Goal: Task Accomplishment & Management: Complete application form

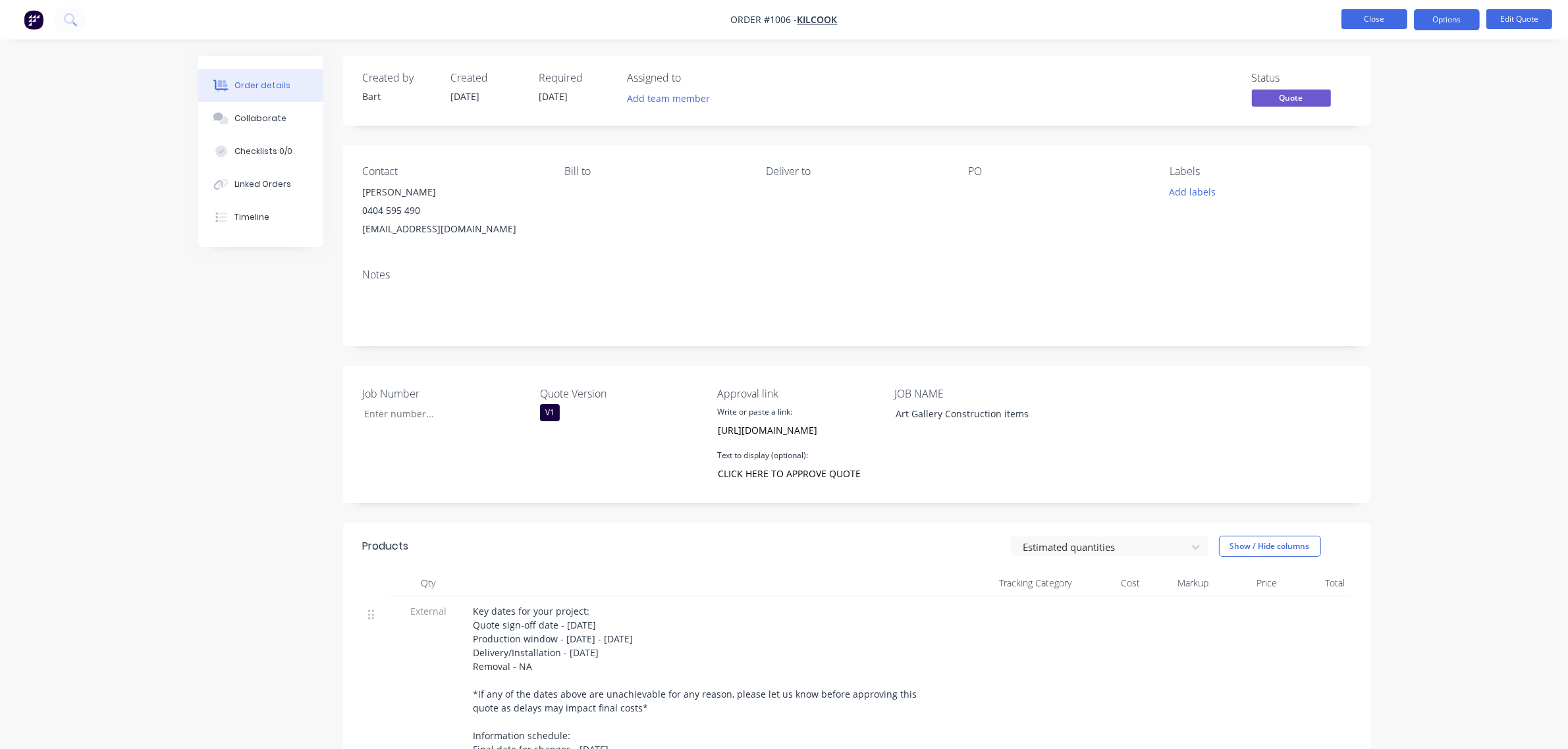
click at [1354, 22] on button "Close" at bounding box center [1374, 19] width 66 height 20
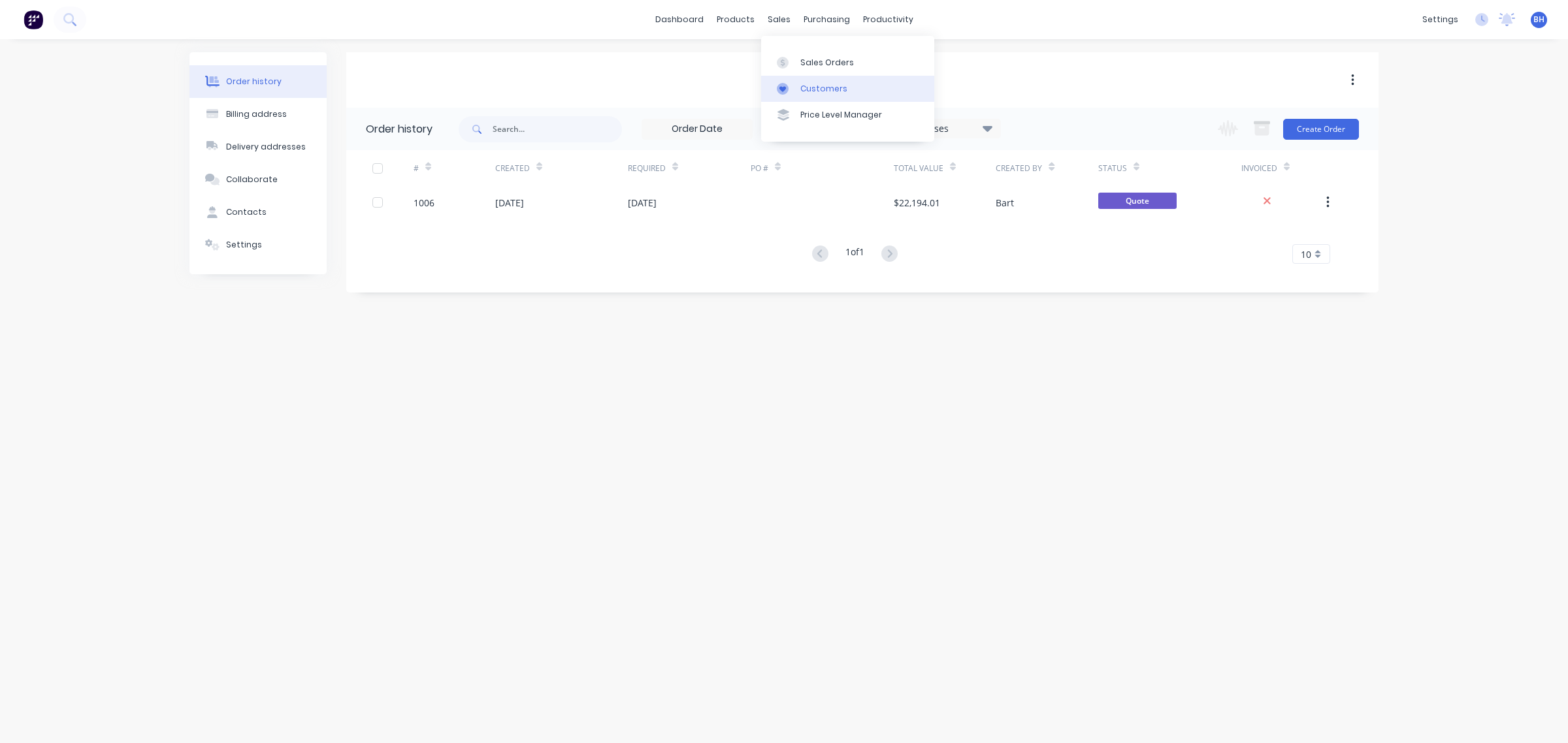
click at [806, 92] on div "Customers" at bounding box center [824, 89] width 47 height 12
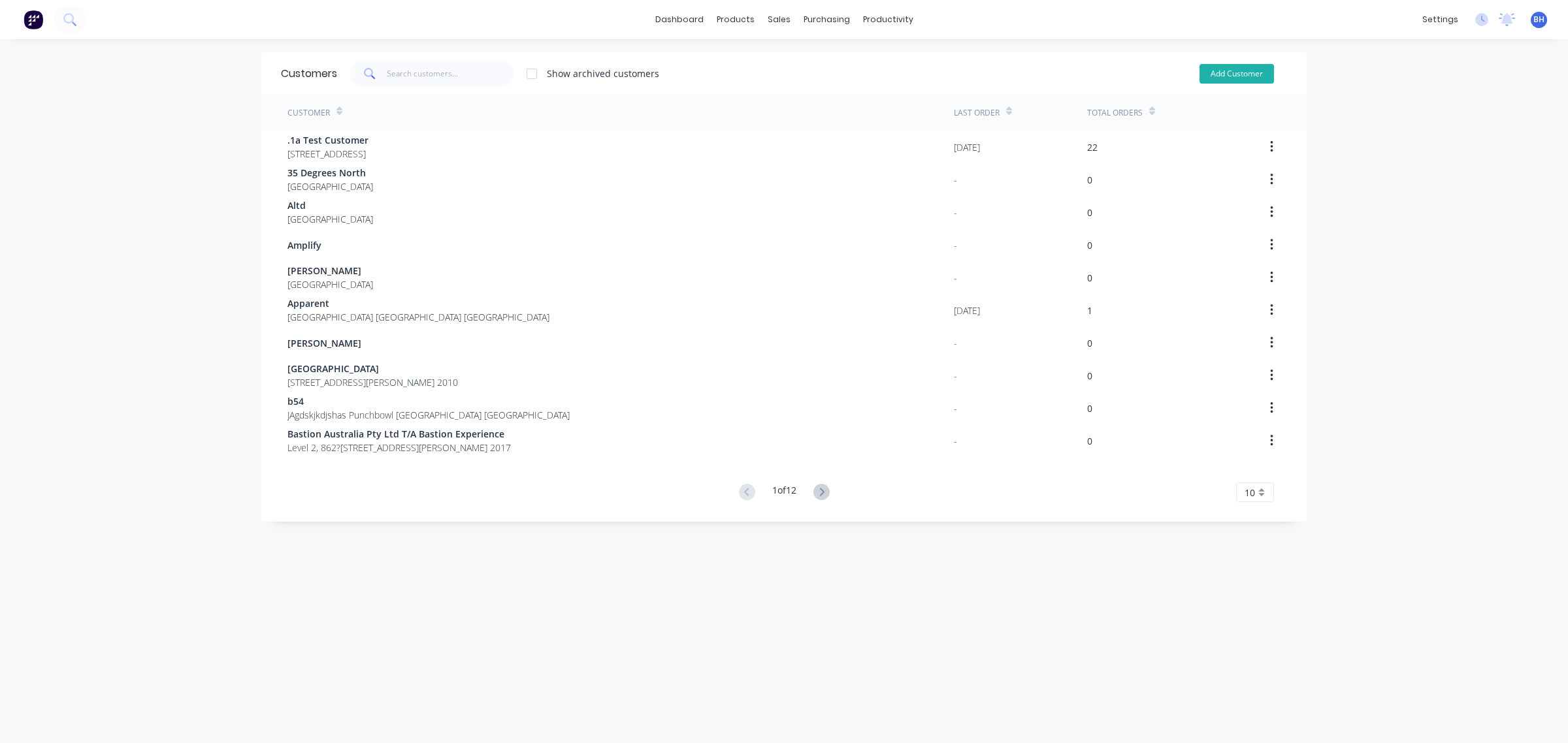
click at [1237, 70] on button "Add Customer" at bounding box center [1236, 74] width 74 height 20
select select "AU"
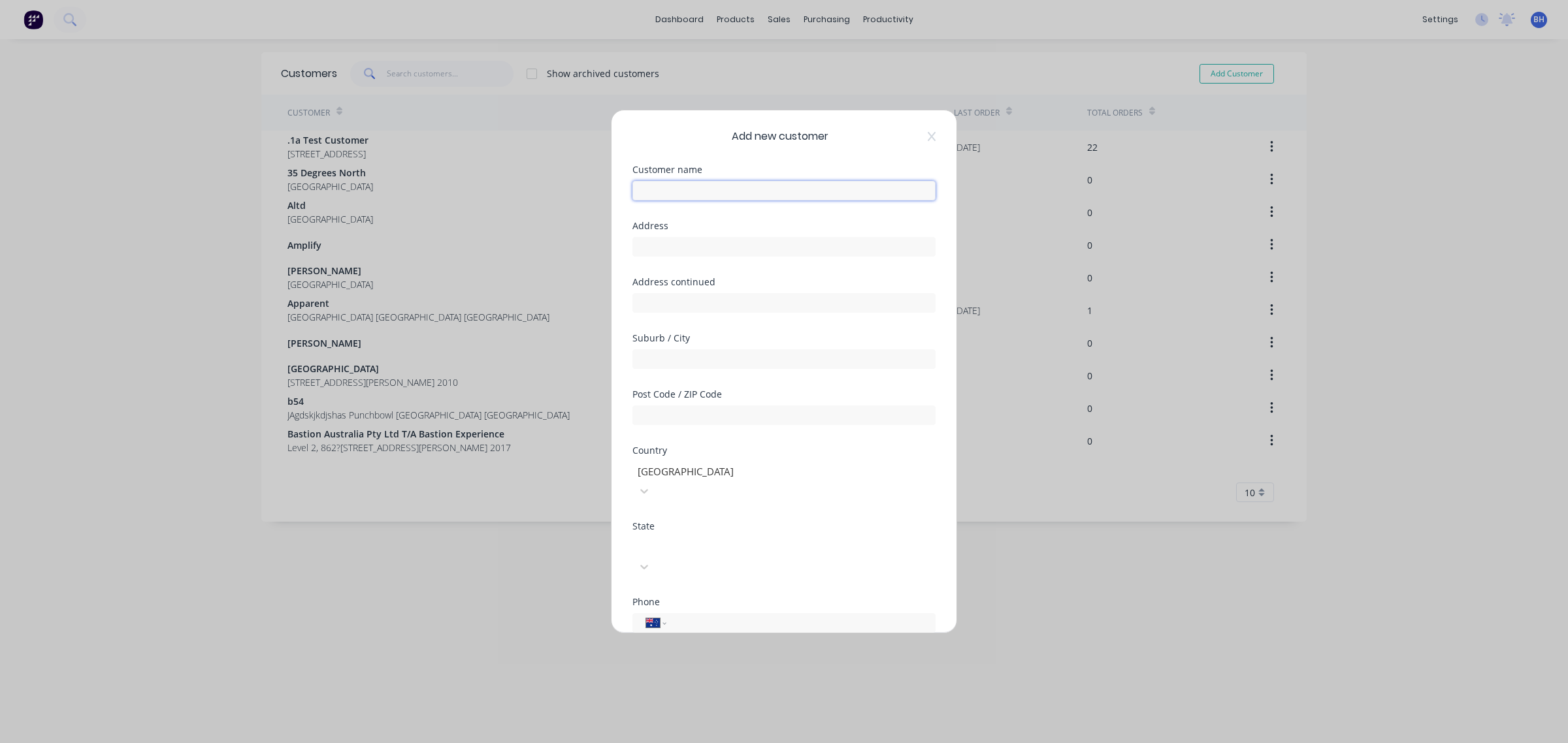
click at [719, 183] on input "text" at bounding box center [783, 191] width 303 height 20
type input "FIT"
click at [686, 537] on div at bounding box center [730, 545] width 188 height 17
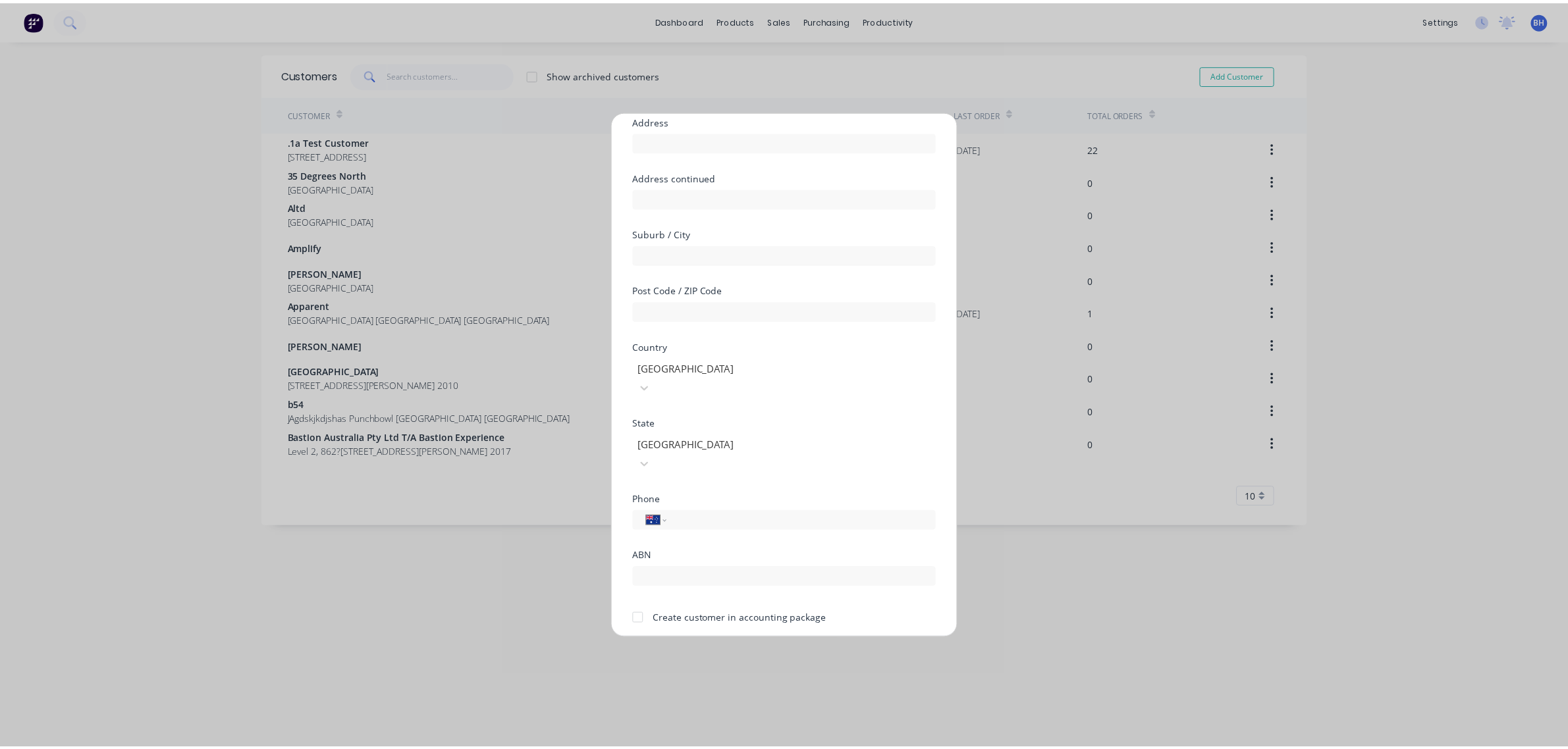
scroll to position [116, 0]
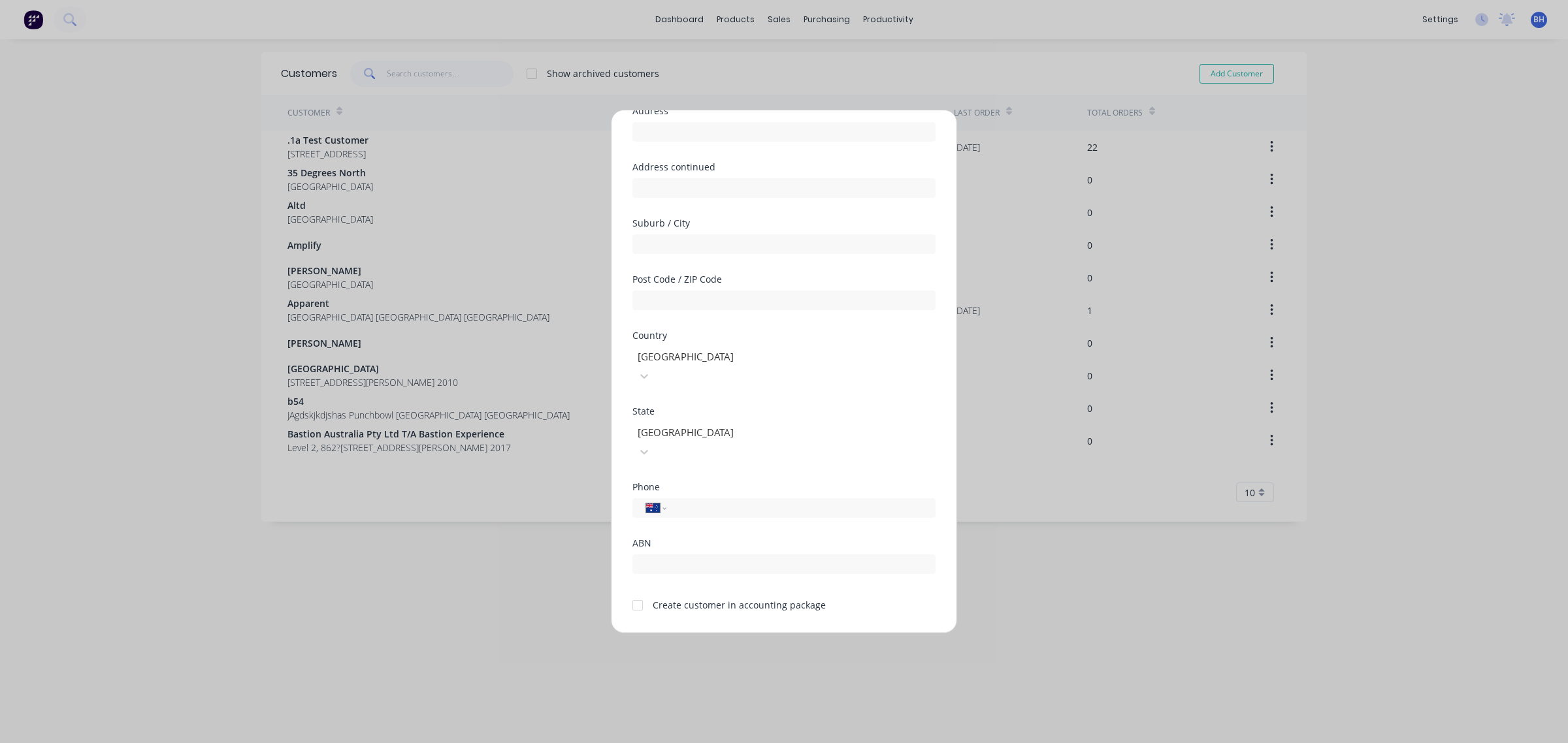
click at [726, 633] on button "Save" at bounding box center [743, 643] width 72 height 20
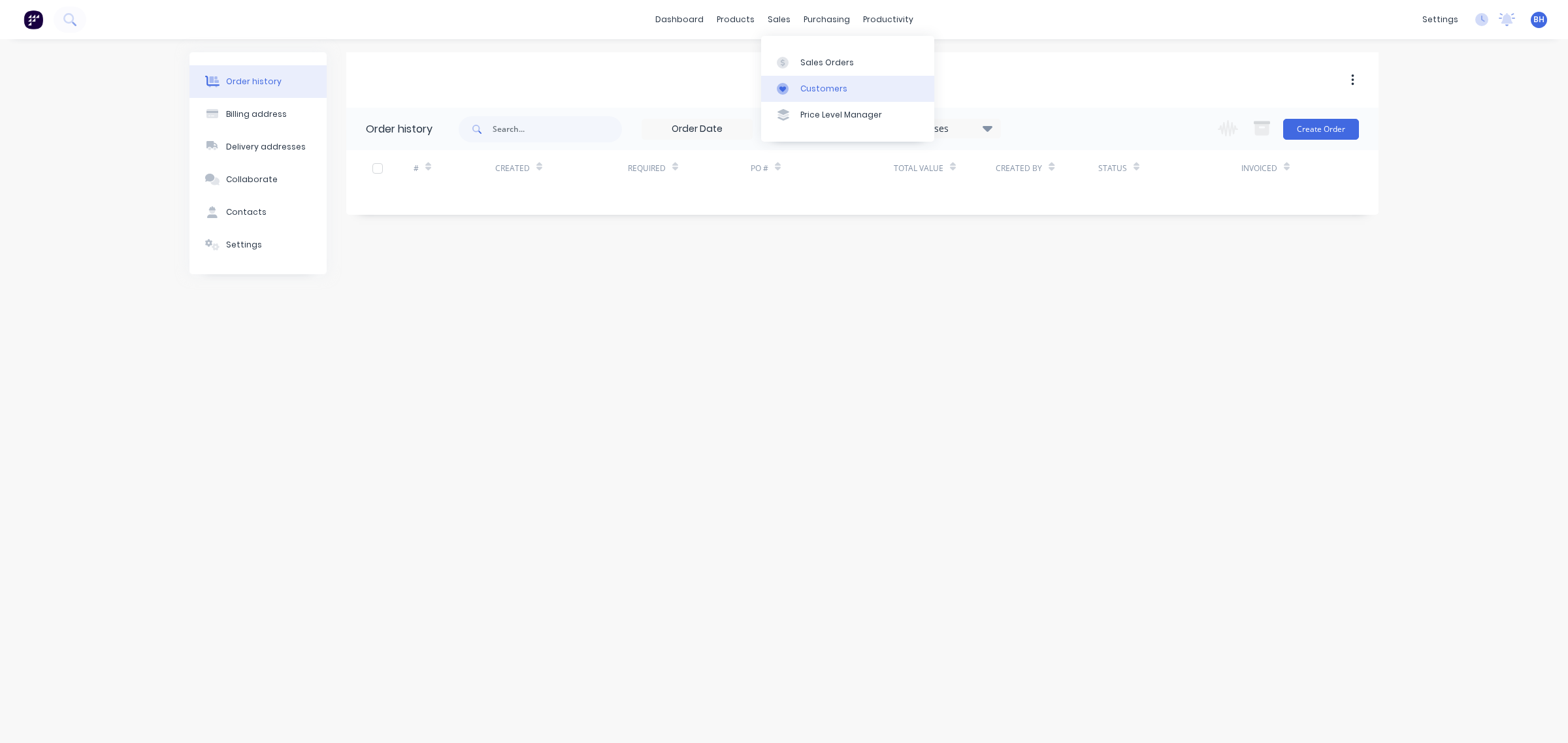
click at [799, 88] on link "Customers" at bounding box center [847, 89] width 174 height 26
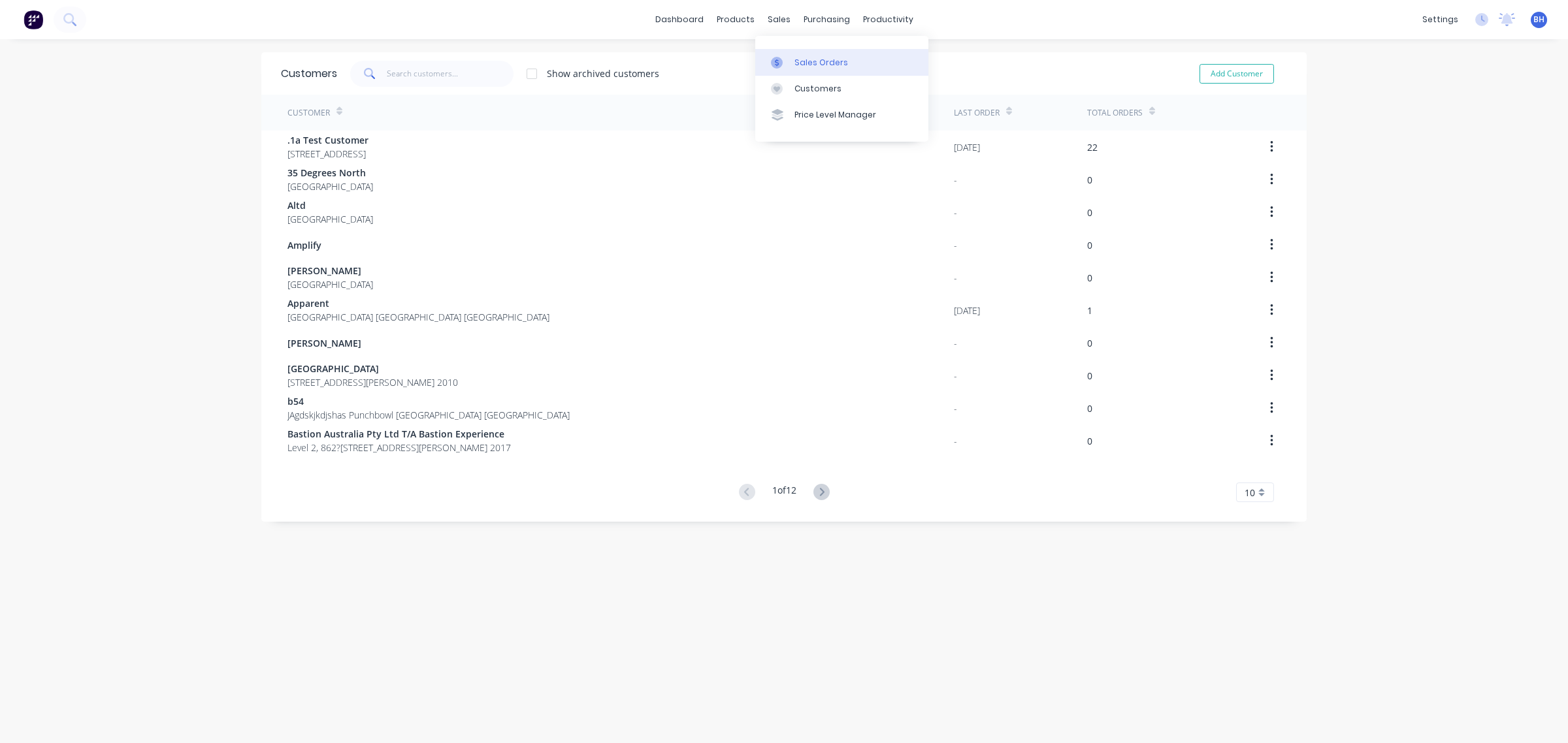
click at [791, 58] on link "Sales Orders" at bounding box center [842, 61] width 174 height 26
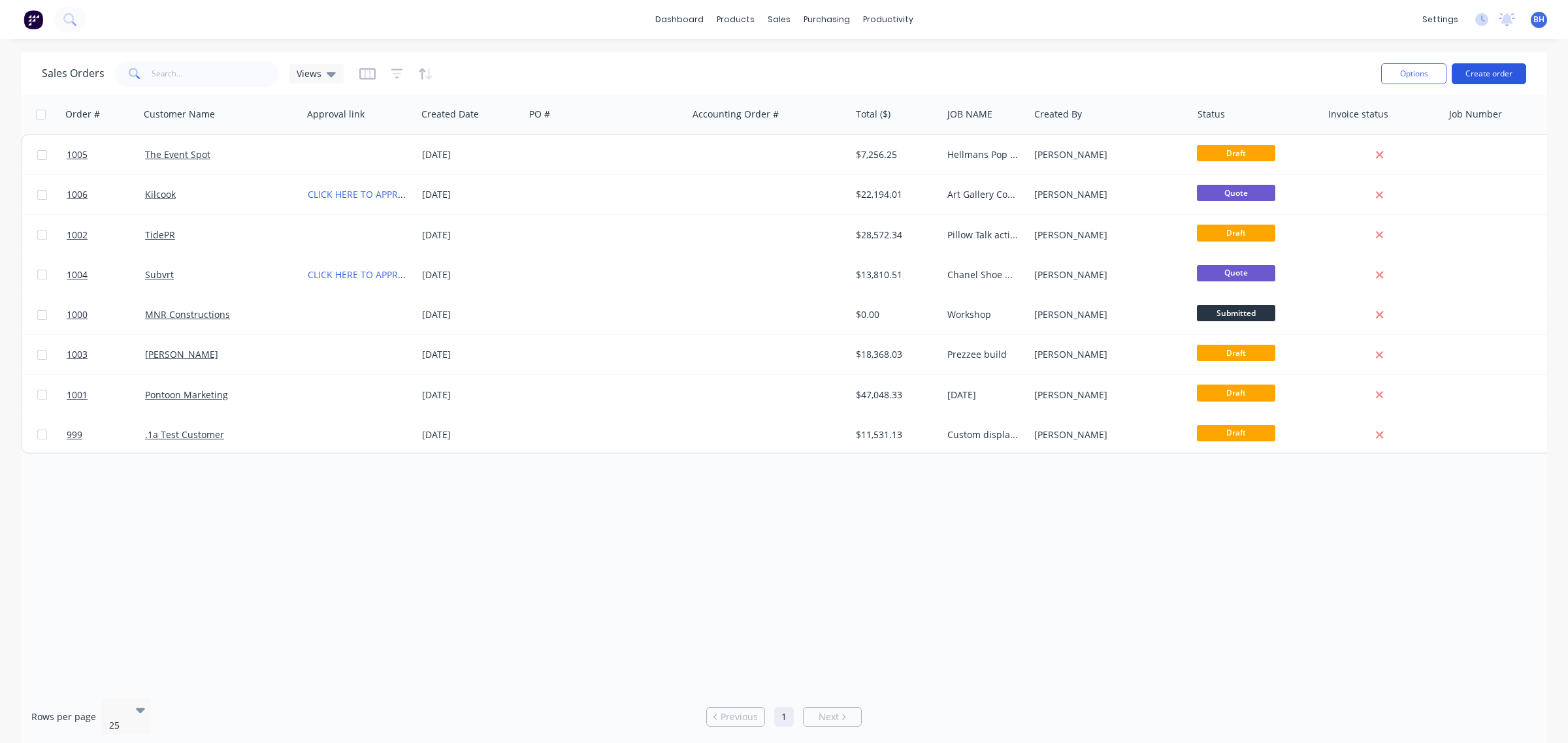
click at [1494, 73] on button "Create order" at bounding box center [1489, 73] width 74 height 20
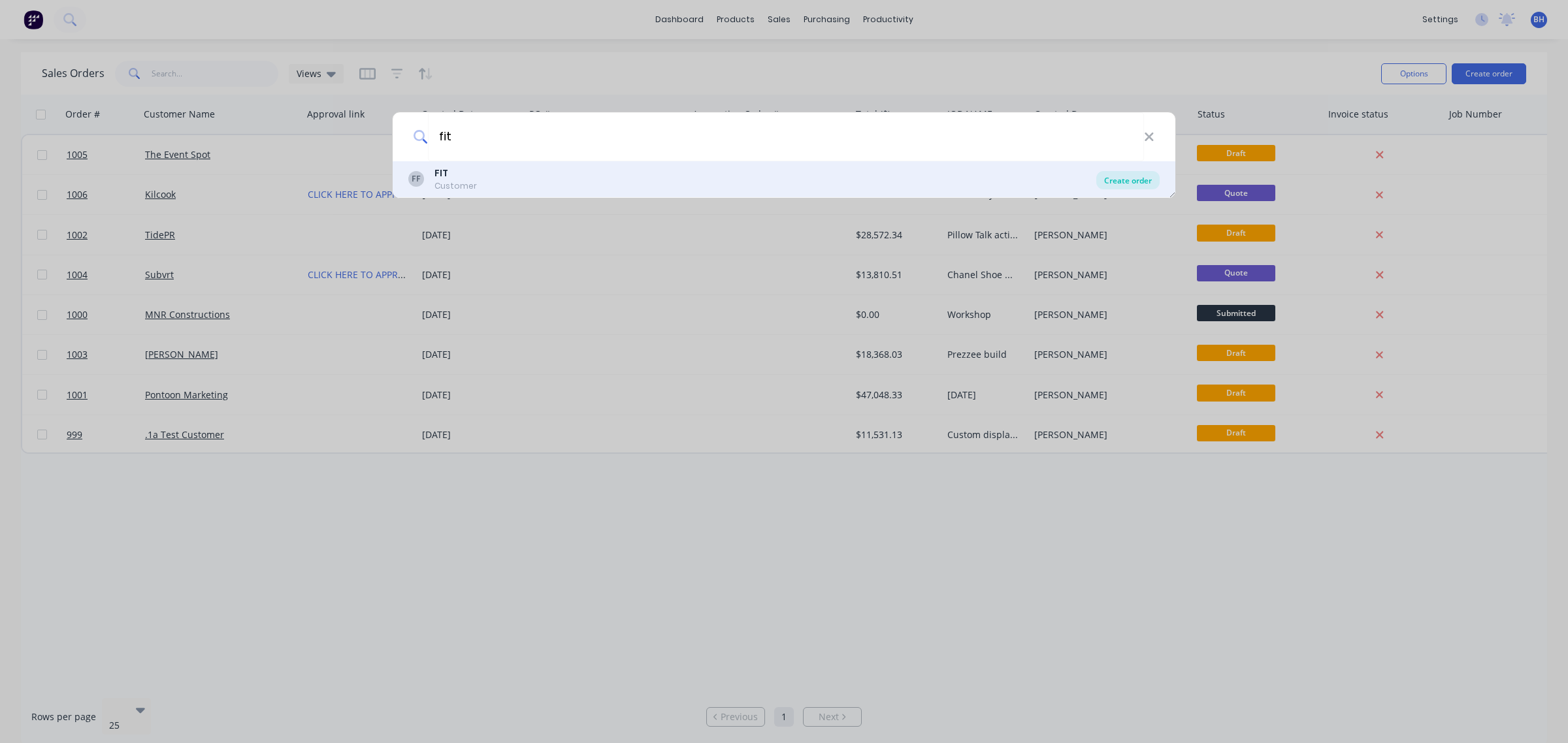
type input "fit"
click at [1116, 176] on div "Create order" at bounding box center [1127, 180] width 63 height 19
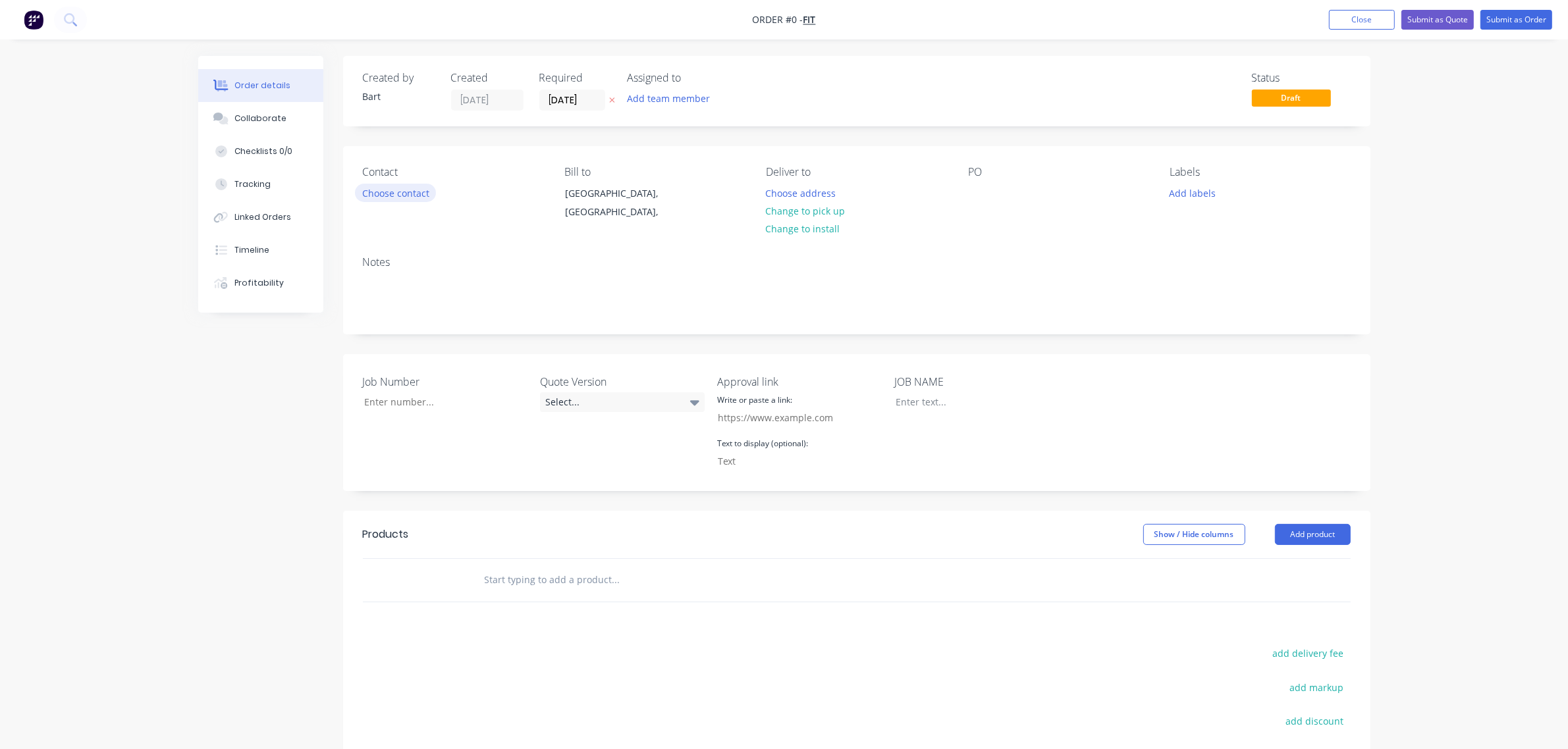
click at [420, 193] on button "Choose contact" at bounding box center [395, 193] width 81 height 18
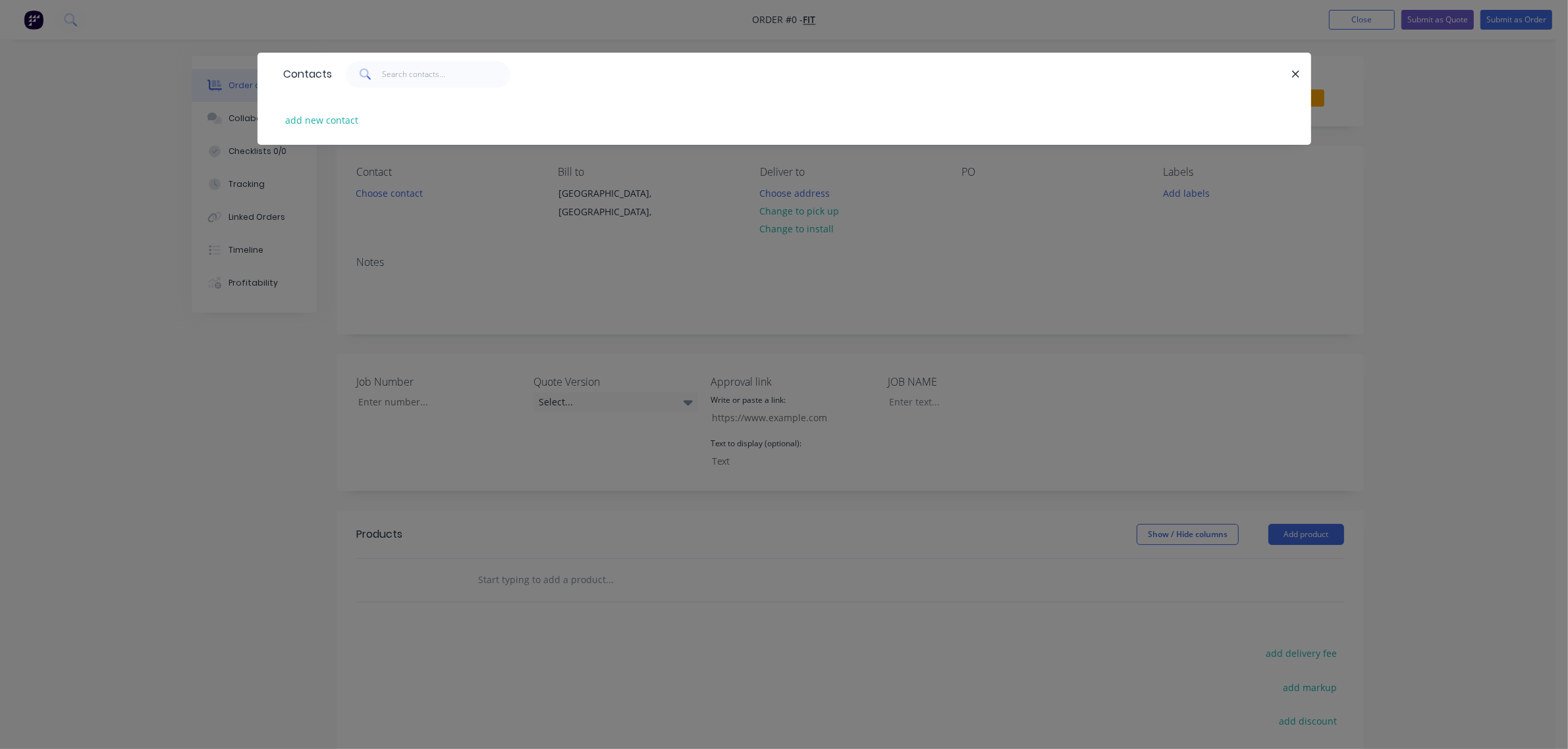
click at [1291, 71] on button "button" at bounding box center [1296, 74] width 17 height 17
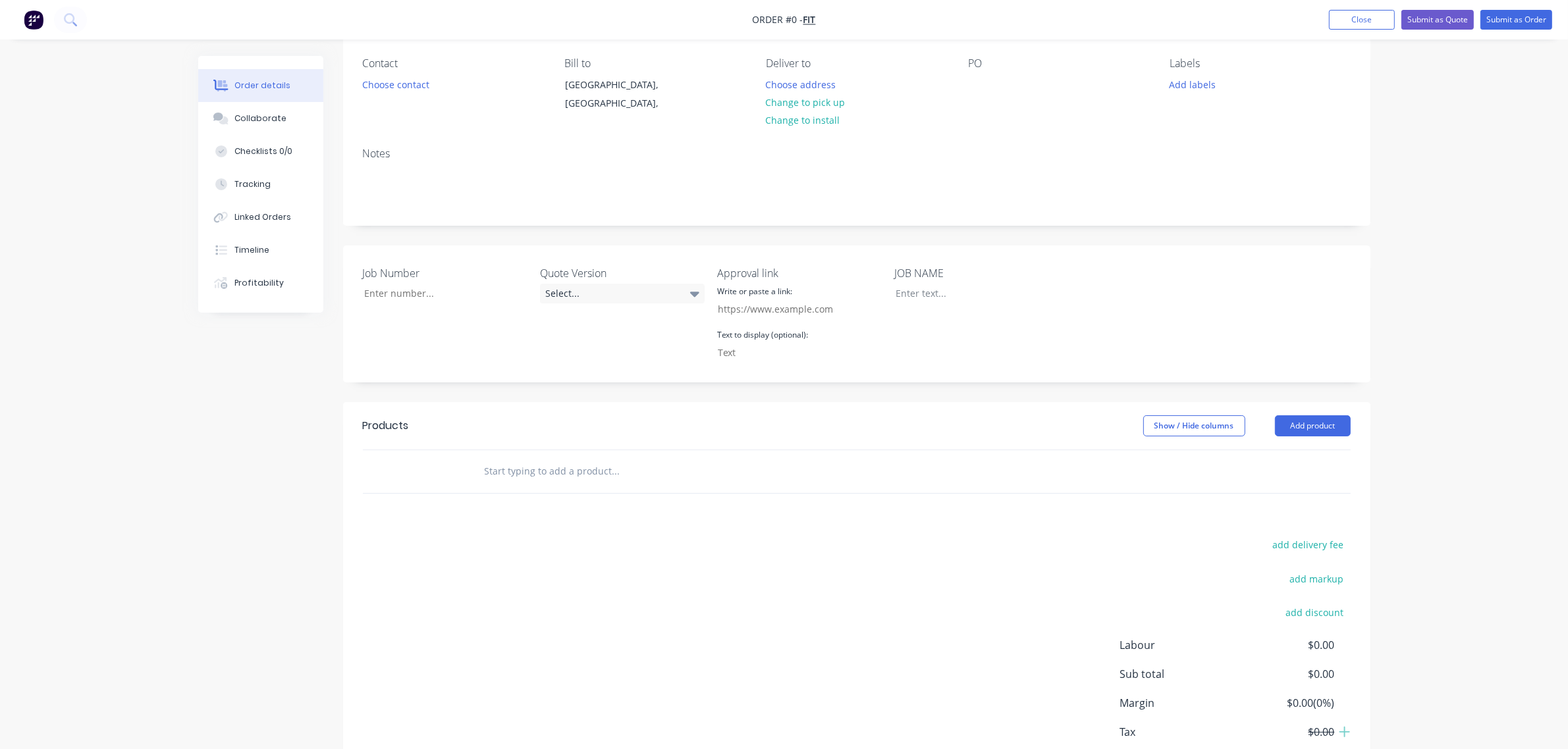
scroll to position [109, 0]
click at [909, 294] on div at bounding box center [966, 292] width 164 height 19
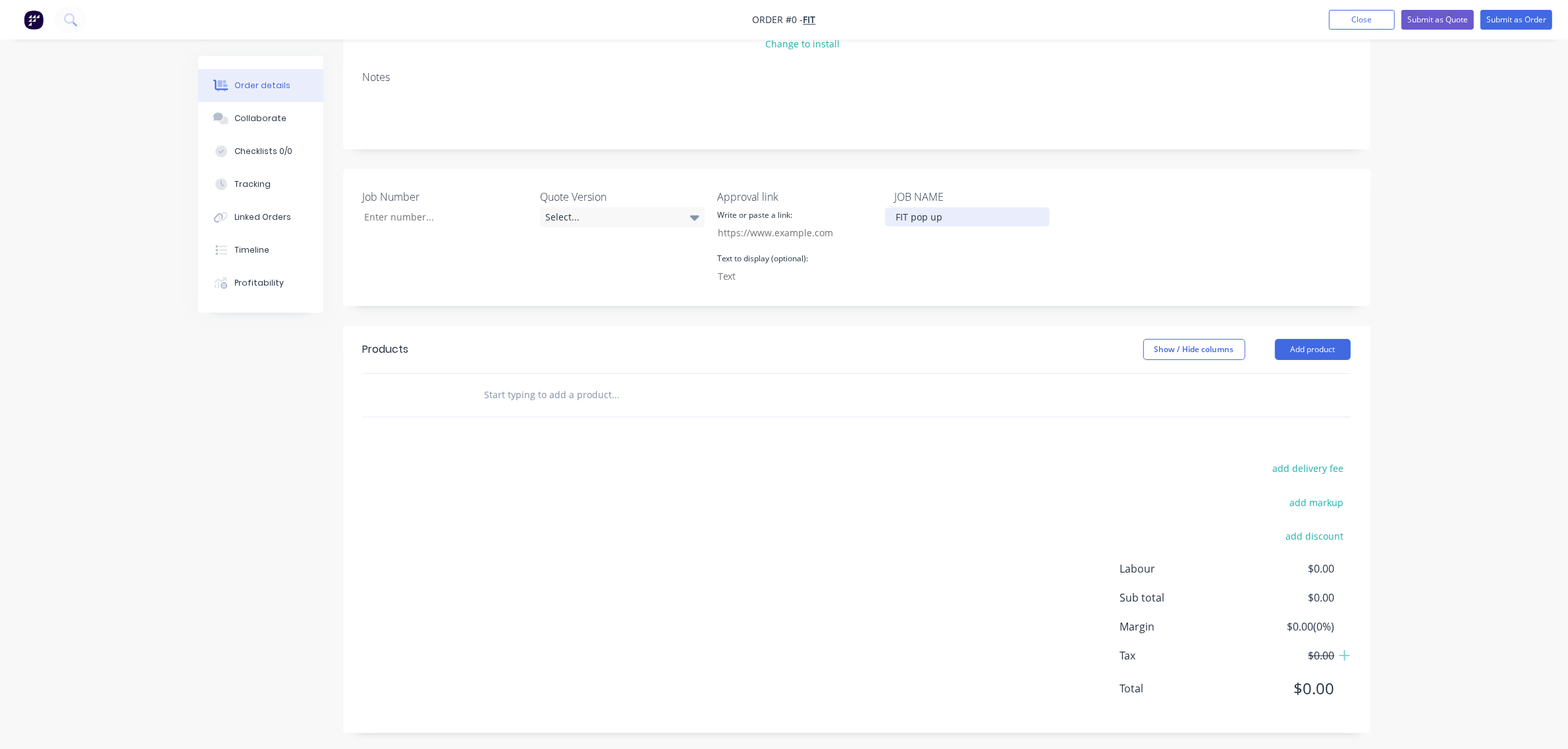
scroll to position [189, 0]
click at [528, 388] on div "Order details Collaborate Checklists 0/0 Tracking Linked Orders Timeline Profit…" at bounding box center [784, 309] width 1198 height 883
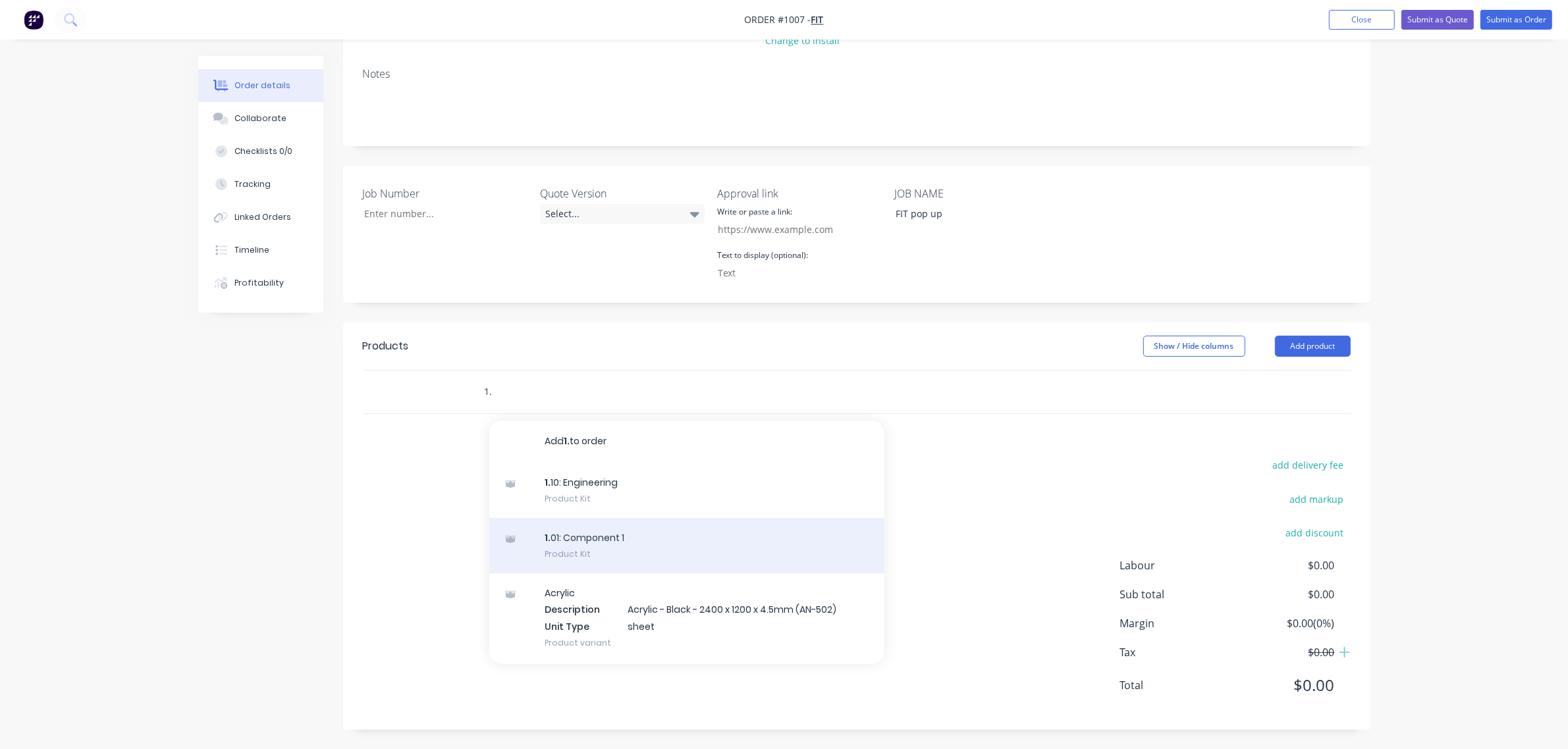
type input "1."
click at [580, 541] on div "1. 01: Component 1 Product Kit" at bounding box center [687, 546] width 395 height 55
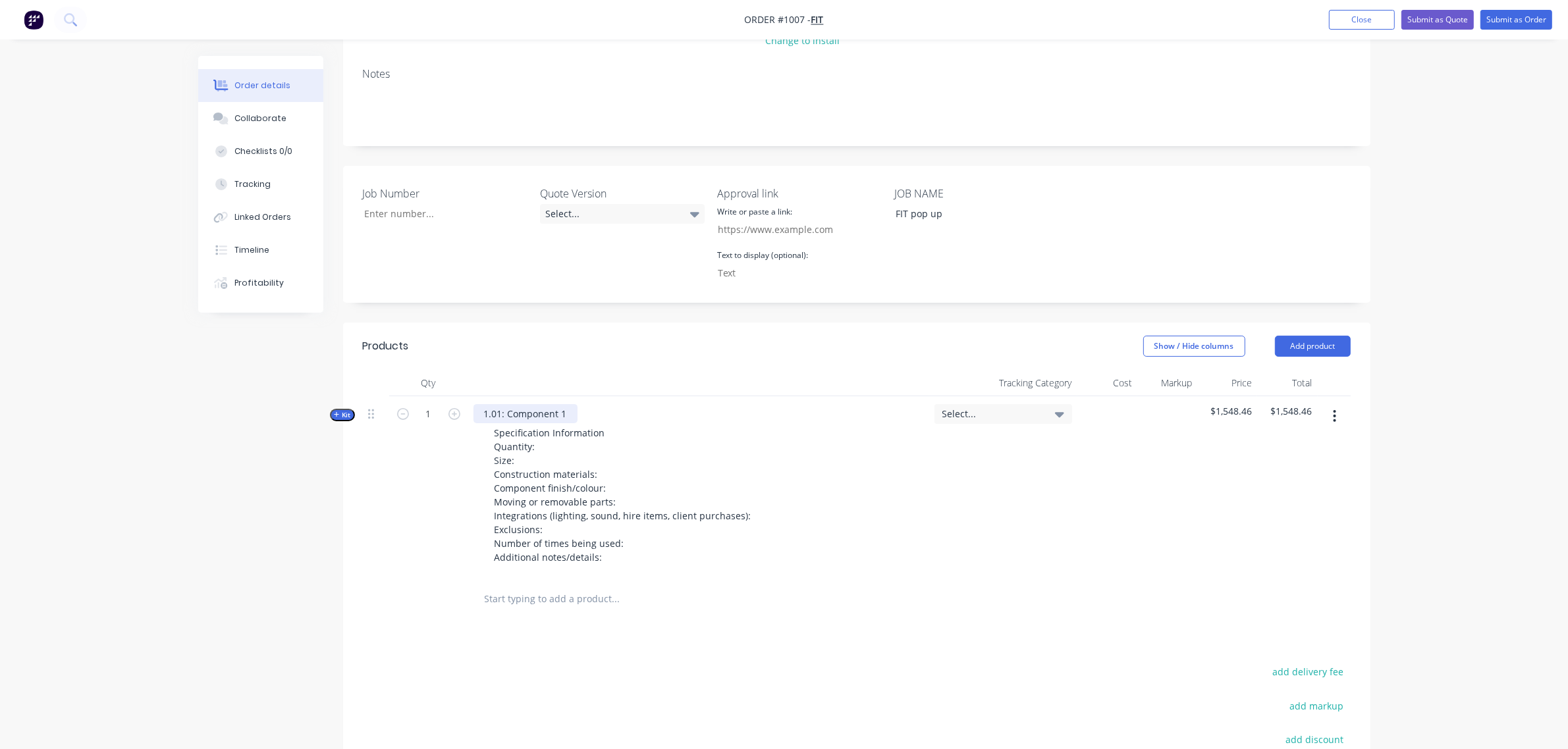
click at [567, 412] on div "1.01: Component 1" at bounding box center [526, 413] width 104 height 19
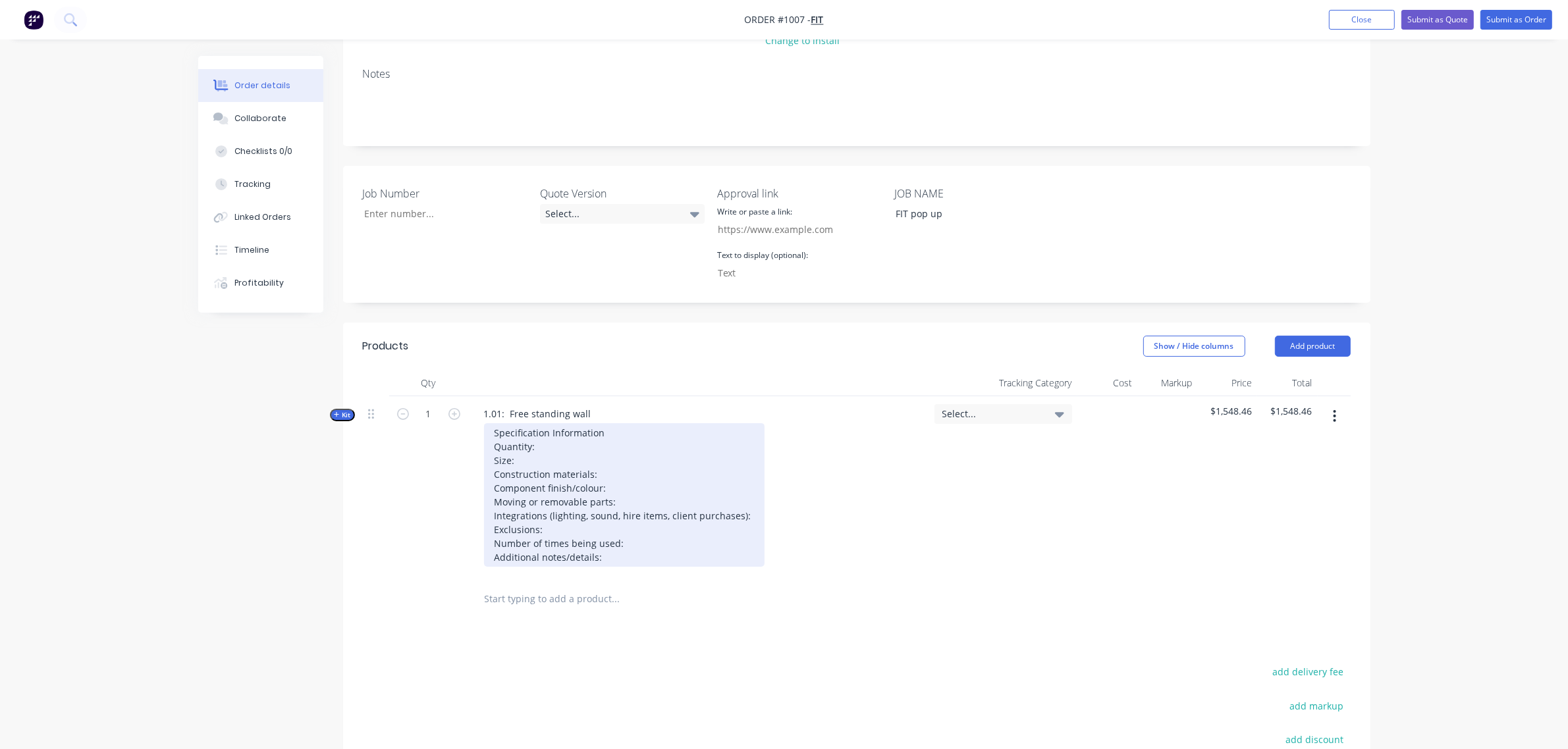
click at [565, 445] on div "Specification Information Quantity: Size: Construction materials: Component fin…" at bounding box center [623, 495] width 280 height 144
click at [568, 466] on div "Specification Information Quantity: 1 Size: Construction materials: Component f…" at bounding box center [623, 495] width 280 height 144
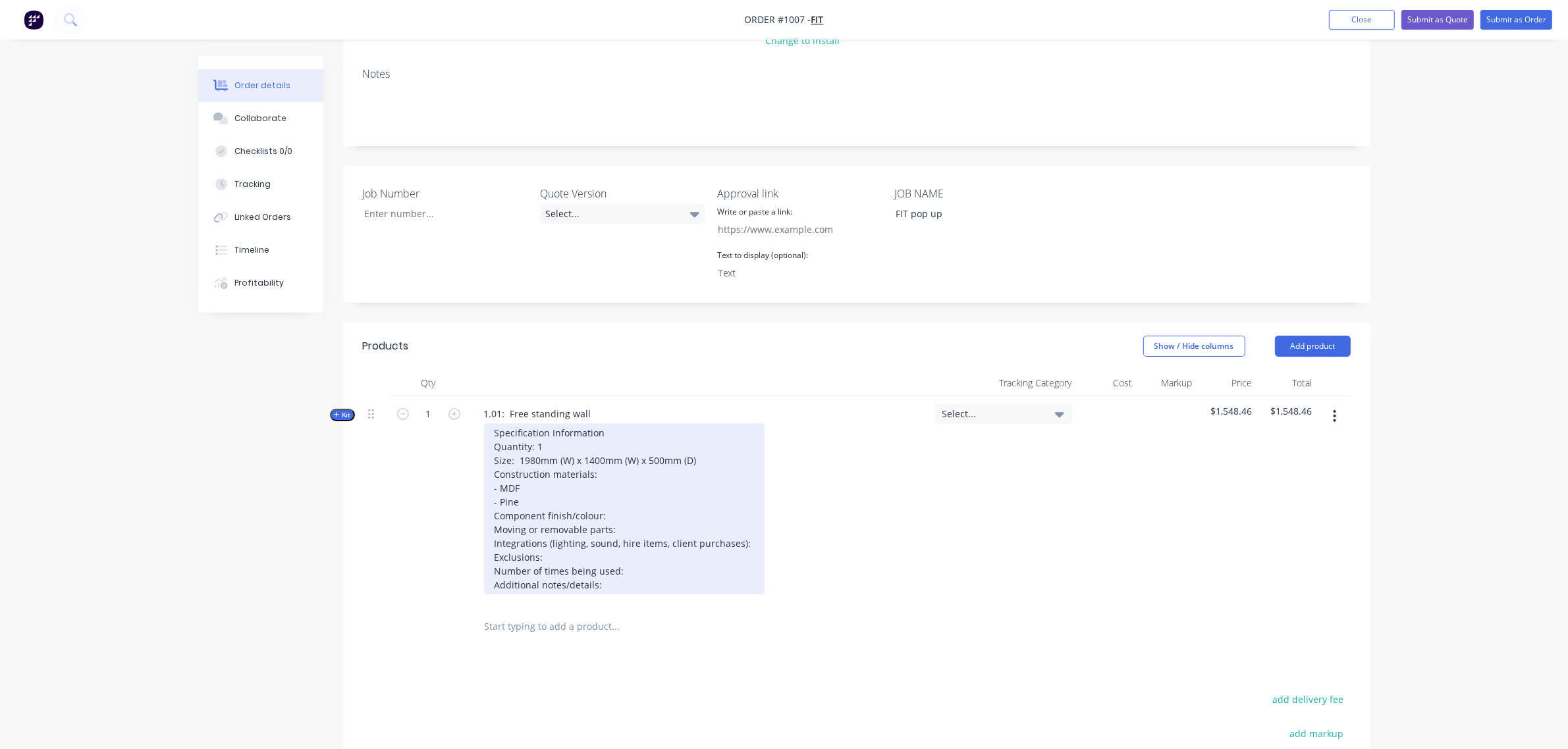
click at [623, 517] on div "Specification Information Quantity: 1 Size: 1980mm (W) x 1400mm (W) x 500mm (D)…" at bounding box center [623, 509] width 280 height 171
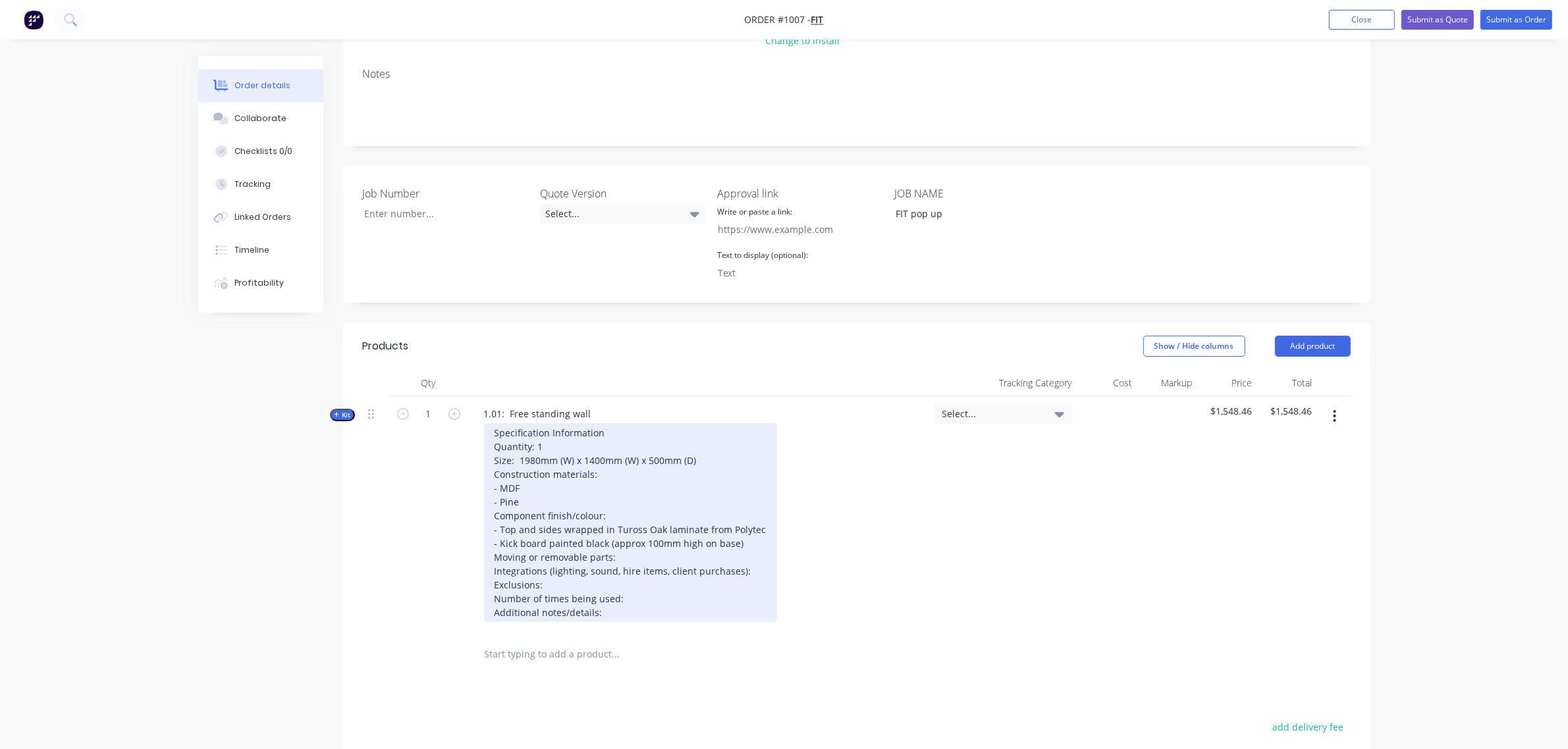
click at [637, 559] on div "Specification Information Quantity: 1 Size: 1980mm (W) x 1400mm (W) x 500mm (D)…" at bounding box center [630, 523] width 293 height 199
click at [754, 571] on div "Specification Information Quantity: 1 Size: 1980mm (W) x 1400mm (W) x 500mm (D)…" at bounding box center [630, 523] width 293 height 199
click at [546, 586] on div "Specification Information Quantity: 1 Size: 1980mm (W) x 1400mm (W) x 500mm (D)…" at bounding box center [630, 530] width 293 height 212
click at [643, 609] on div "Specification Information Quantity: 1 Size: 1980mm (W) x 1400mm (W) x 500mm (D)…" at bounding box center [630, 530] width 293 height 212
click at [604, 586] on div "Specification Information Quantity: 1 Size: 1980mm (W) x 1400mm (W) x 500mm (D)…" at bounding box center [630, 530] width 293 height 212
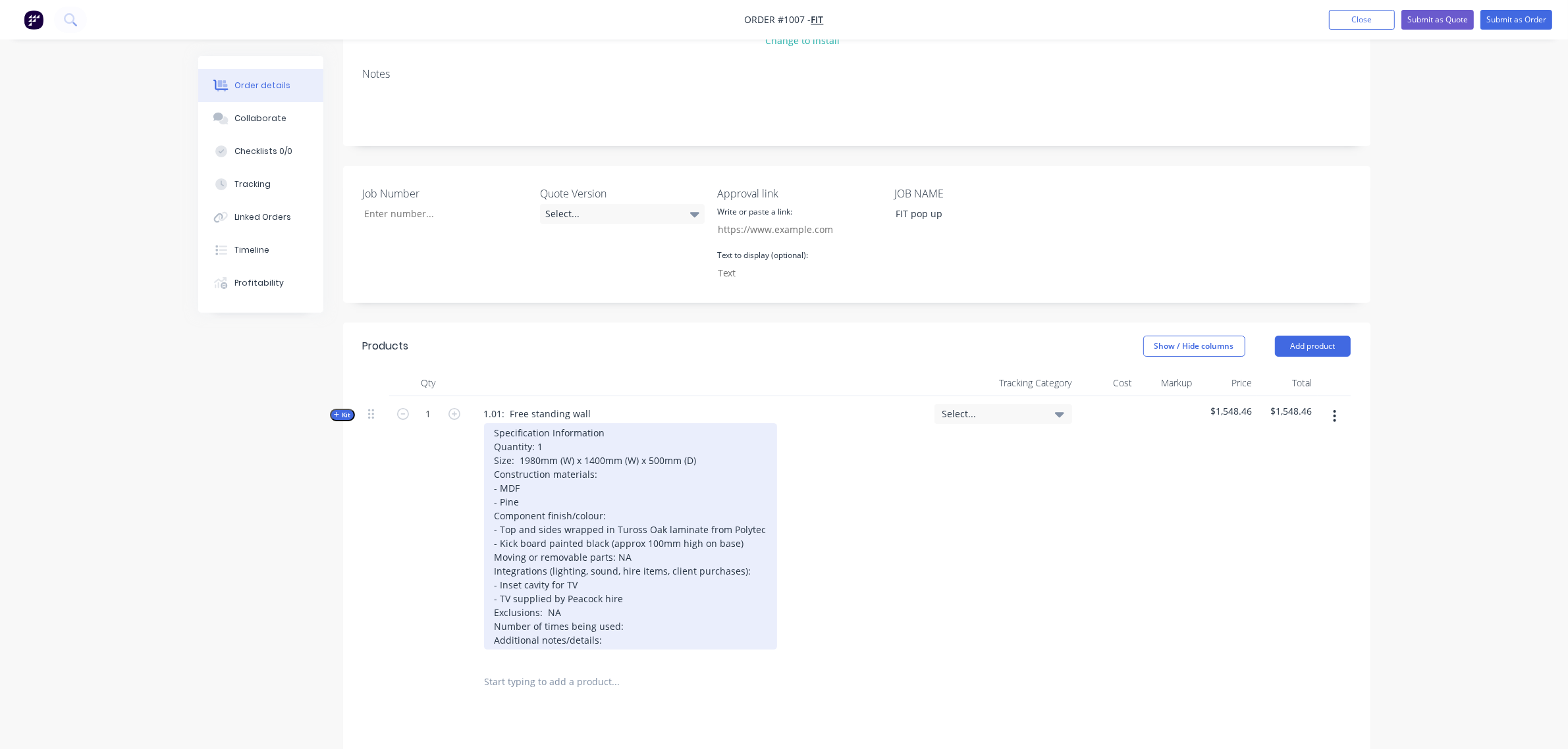
click at [629, 626] on div "Specification Information Quantity: 1 Size: 1980mm (W) x 1400mm (W) x 500mm (D)…" at bounding box center [630, 537] width 293 height 226
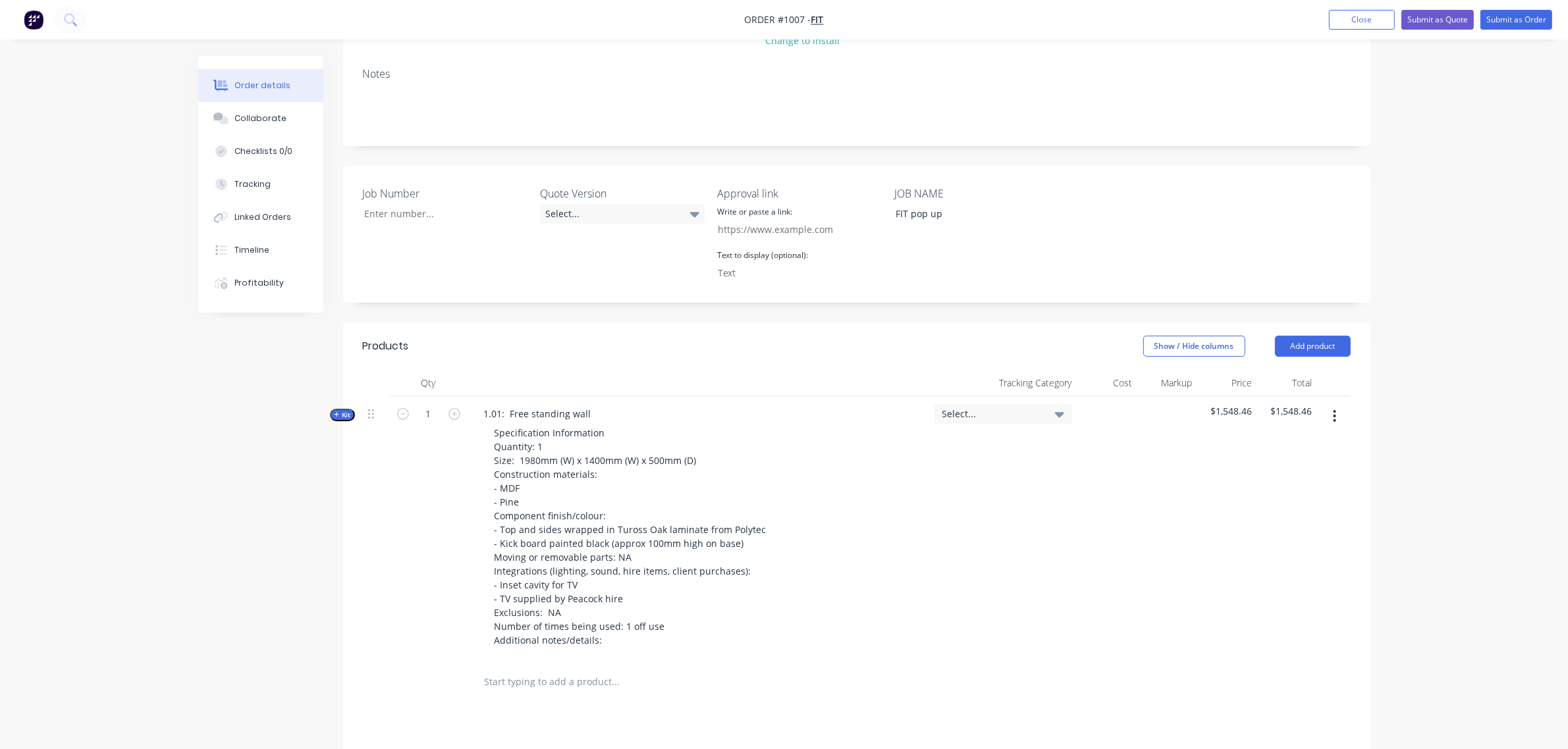
click at [346, 415] on span "Kit" at bounding box center [342, 415] width 17 height 10
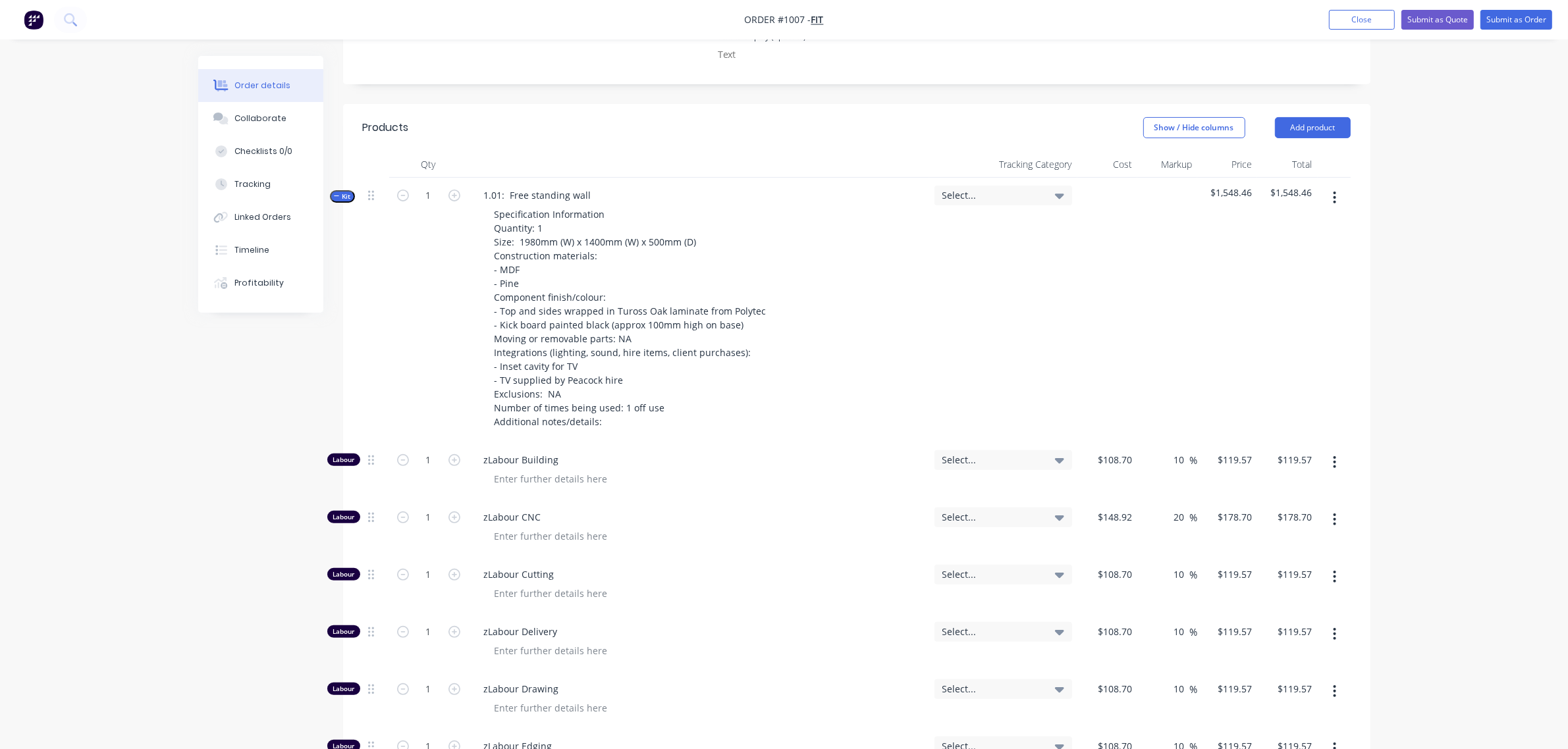
scroll to position [408, 0]
click at [435, 462] on input "1" at bounding box center [429, 459] width 34 height 20
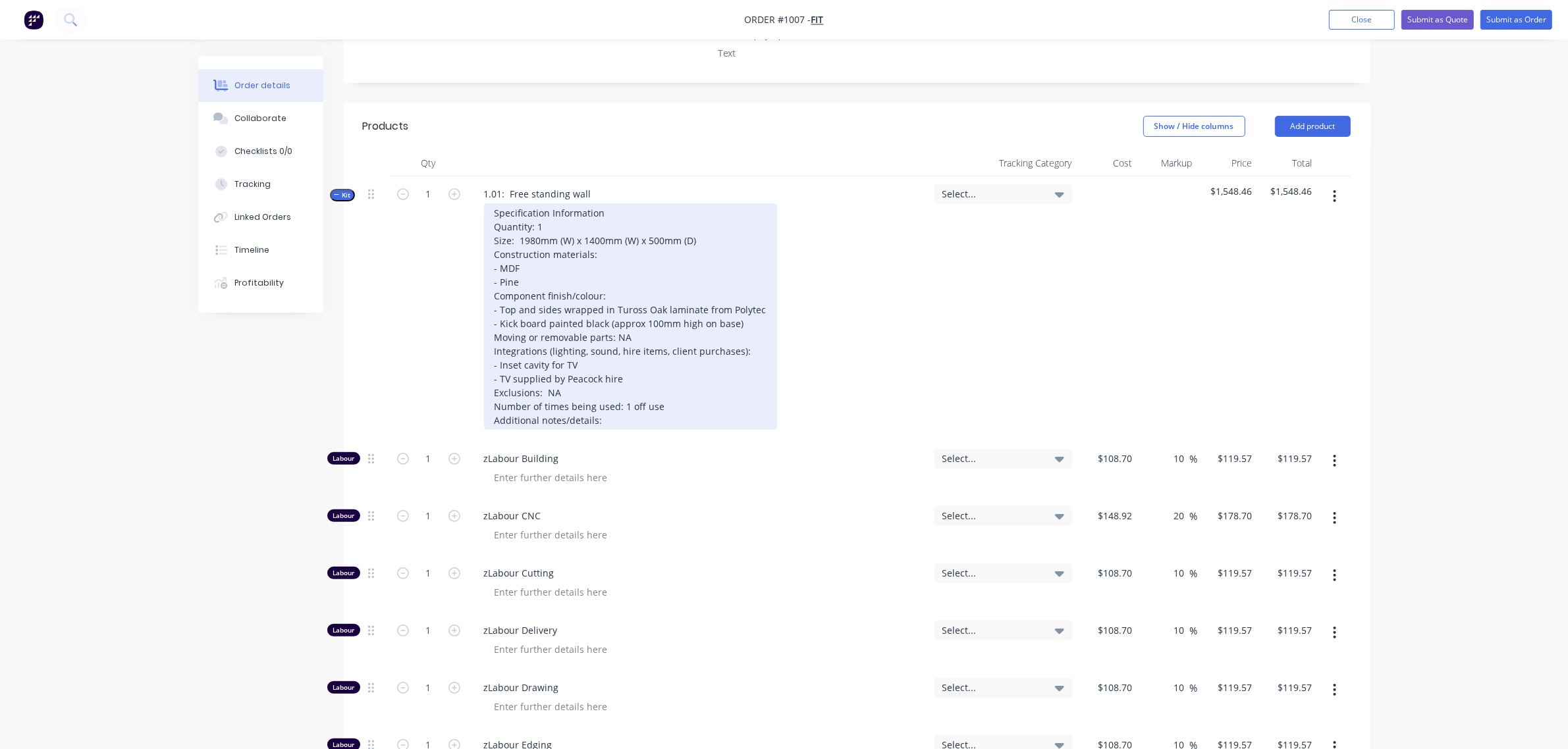
click at [612, 418] on div "Specification Information Quantity: 1 Size: 1980mm (W) x 1400mm (W) x 500mm (D)…" at bounding box center [630, 317] width 293 height 226
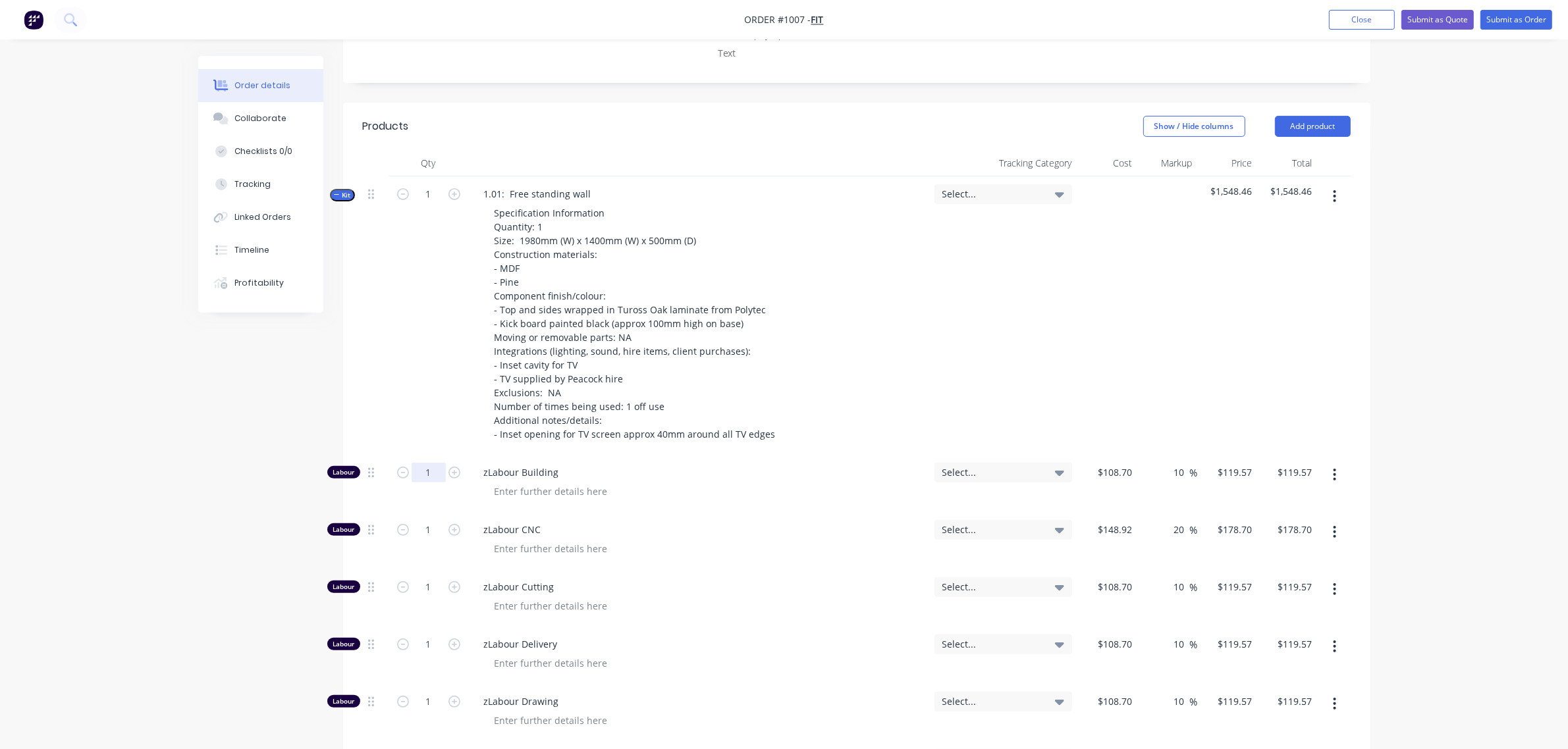
click at [428, 478] on input "1" at bounding box center [429, 473] width 34 height 20
type input "6"
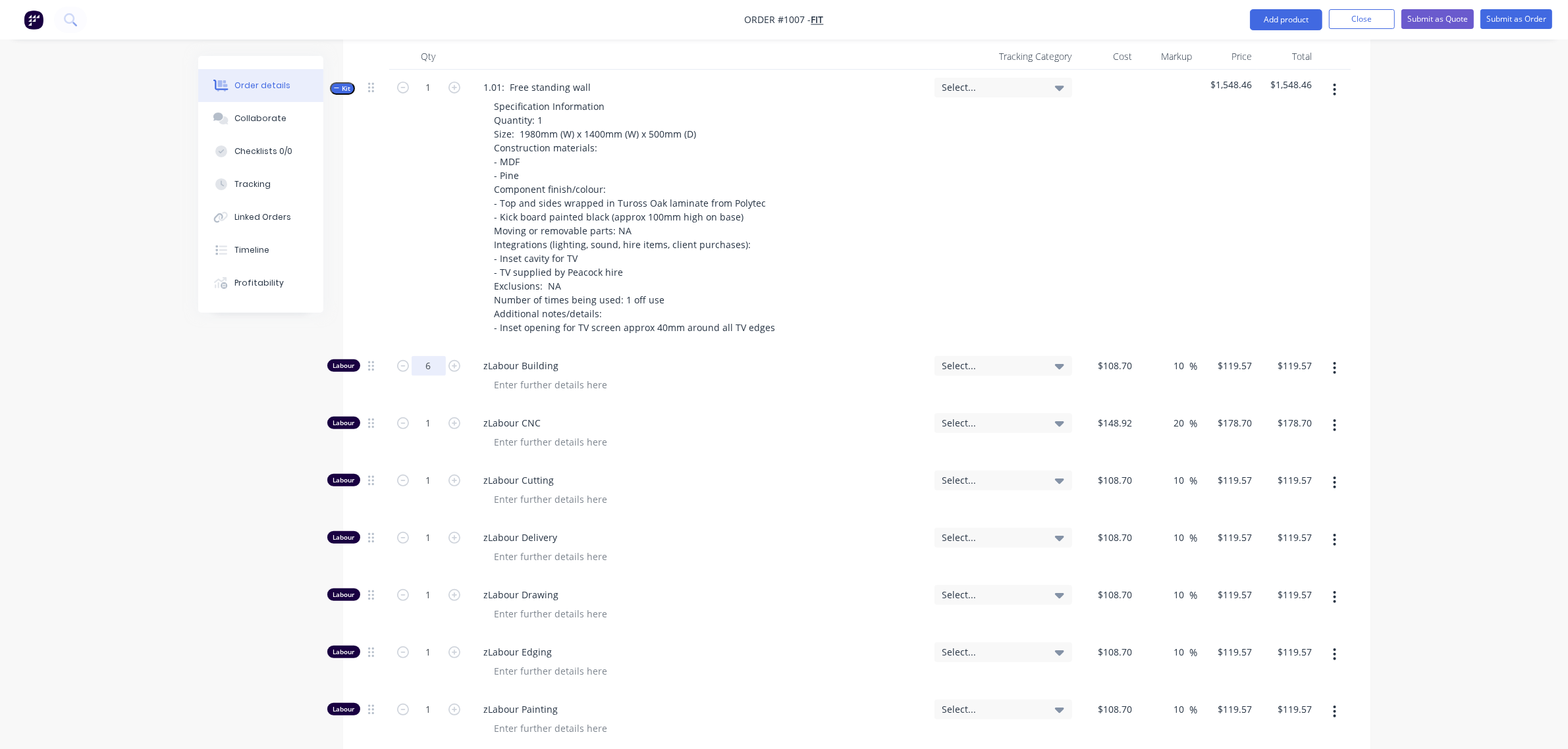
scroll to position [517, 0]
type input "$717.42"
click at [422, 430] on input "1" at bounding box center [429, 422] width 34 height 20
type input "0"
type input "$0.00"
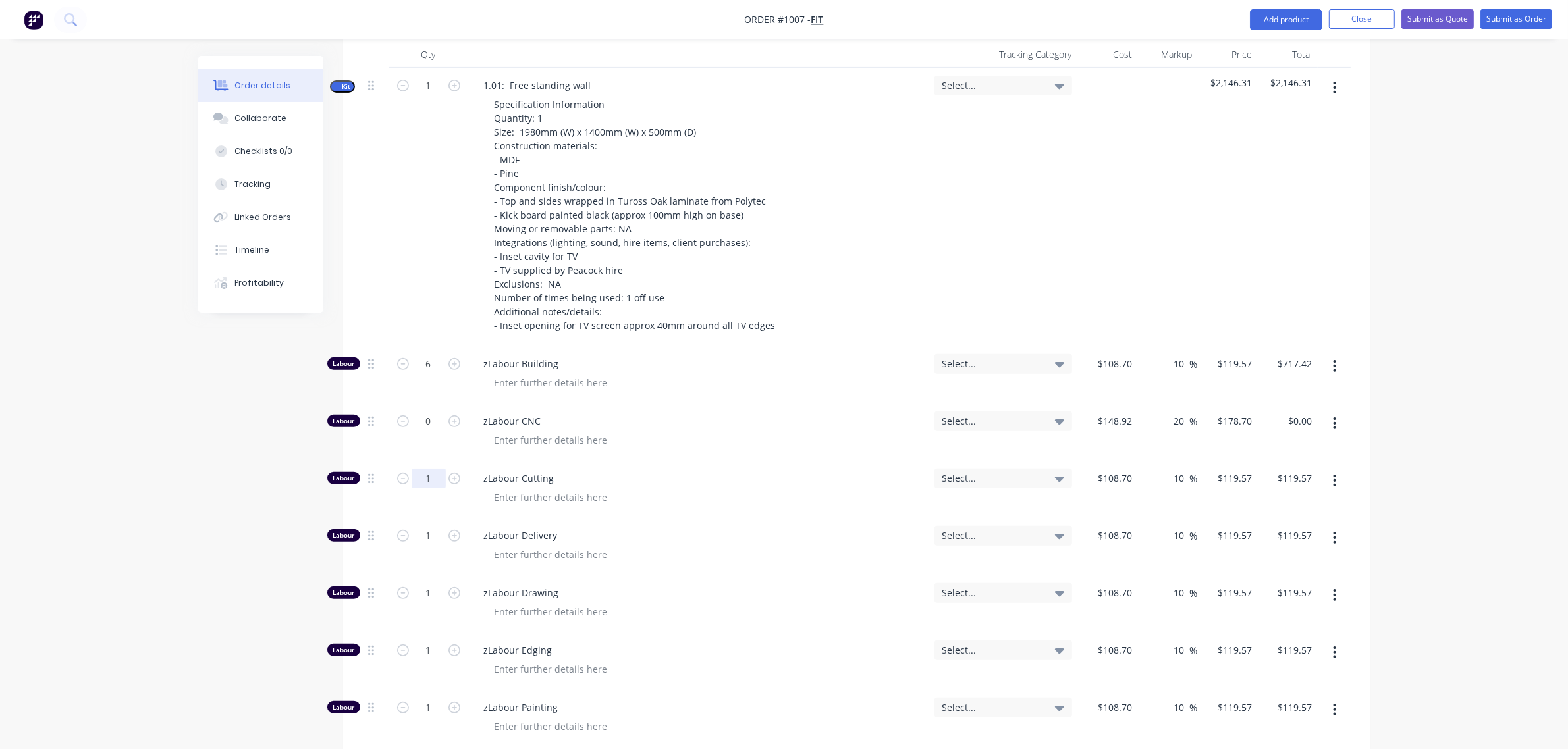
click at [422, 473] on input "1" at bounding box center [429, 479] width 34 height 20
type input "2"
type input "$239.14"
click at [420, 538] on input "1" at bounding box center [429, 536] width 34 height 20
type input "0.5"
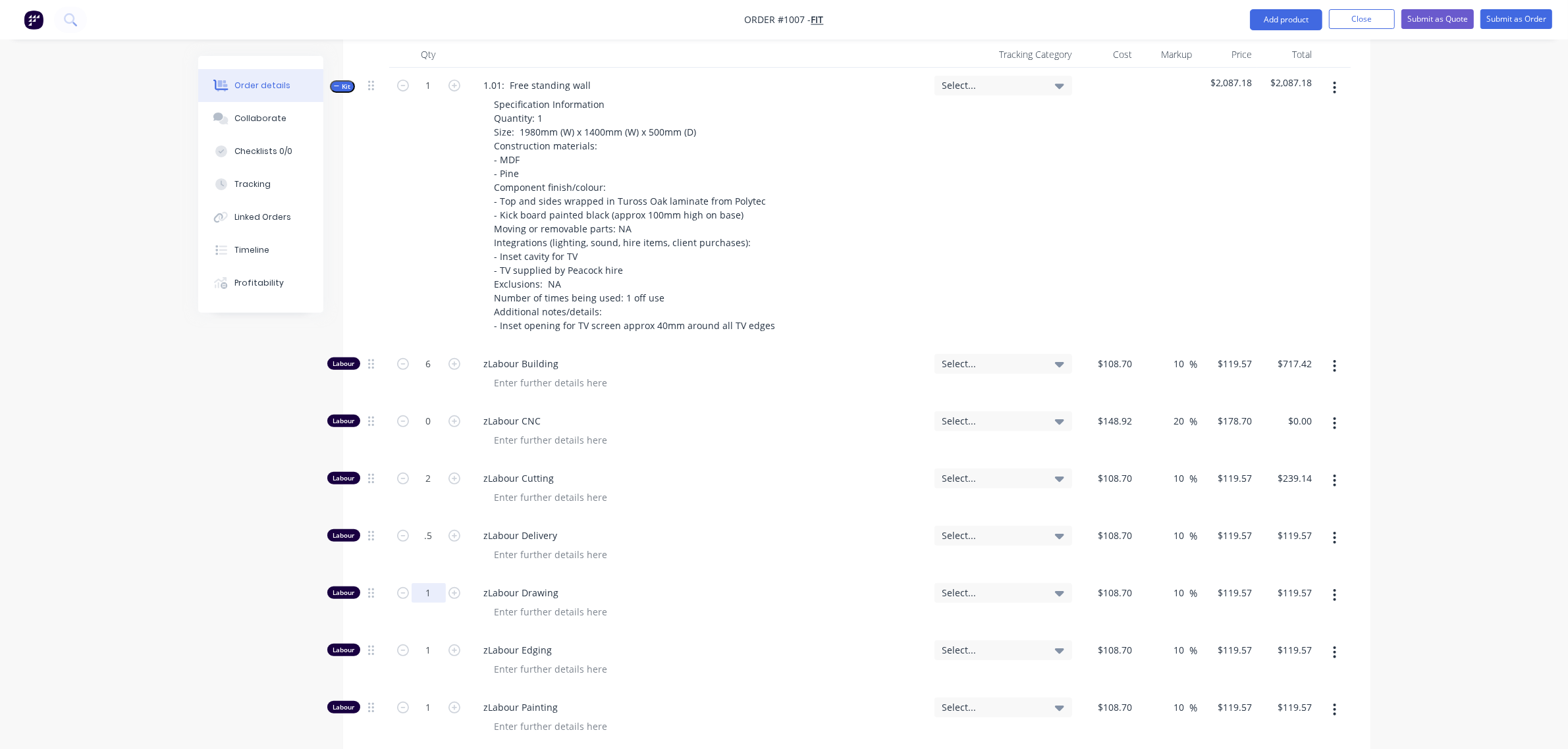
type input "$59.79"
click at [419, 594] on input "1" at bounding box center [429, 594] width 34 height 20
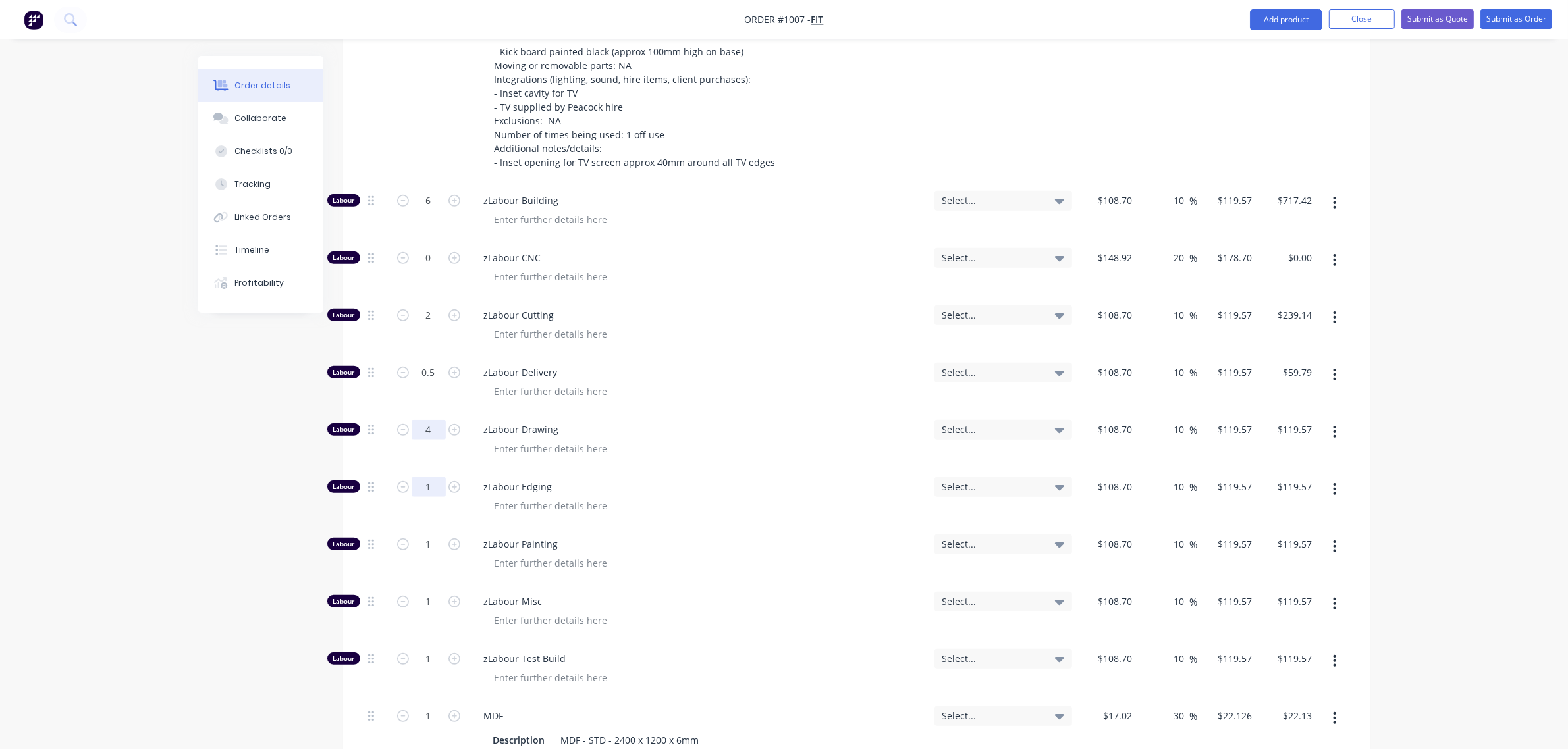
scroll to position [681, 0]
type input "4"
type input "$478.28"
click at [426, 482] on input "1" at bounding box center [429, 486] width 34 height 20
type input "0"
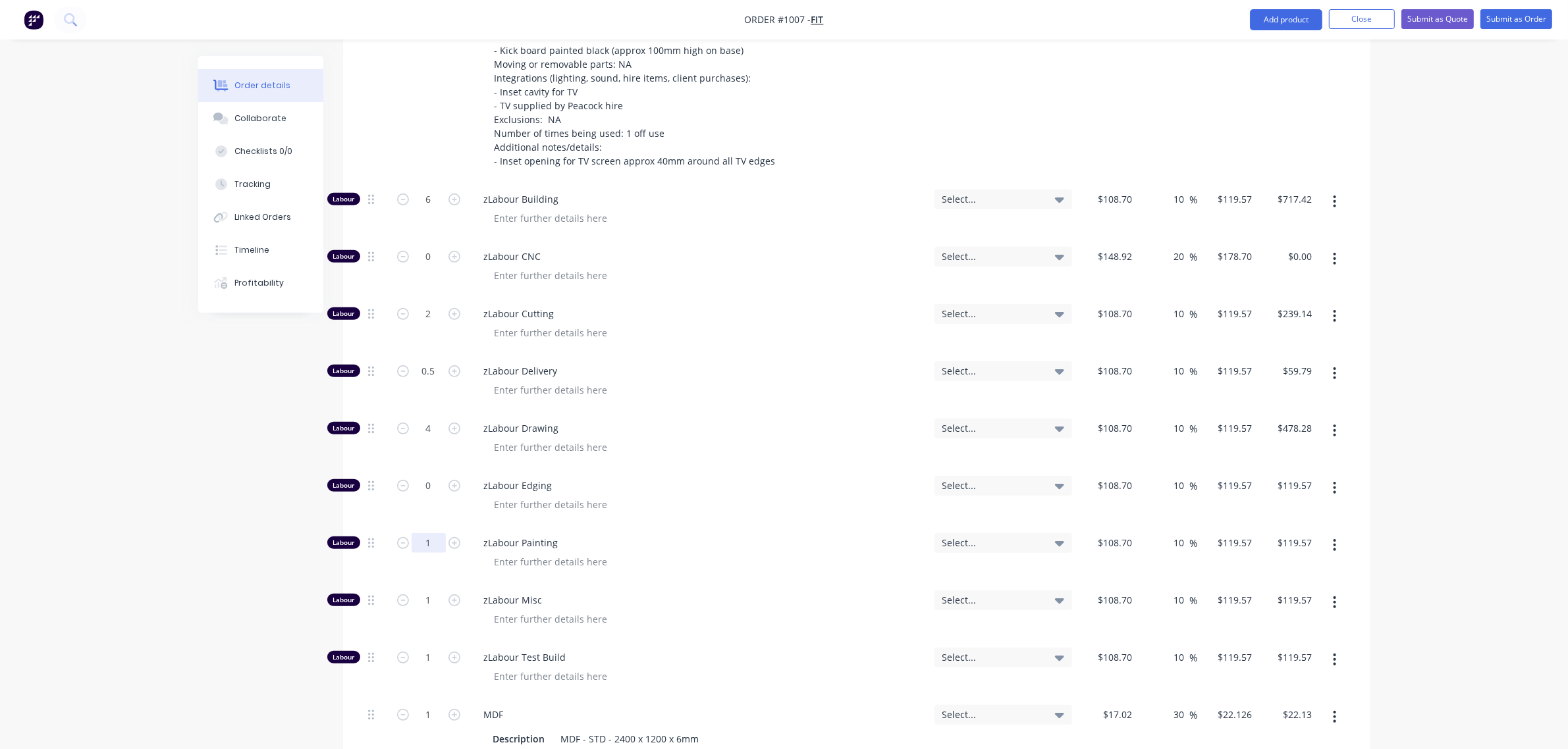
type input "$0.00"
click at [425, 539] on input "1" at bounding box center [429, 544] width 34 height 20
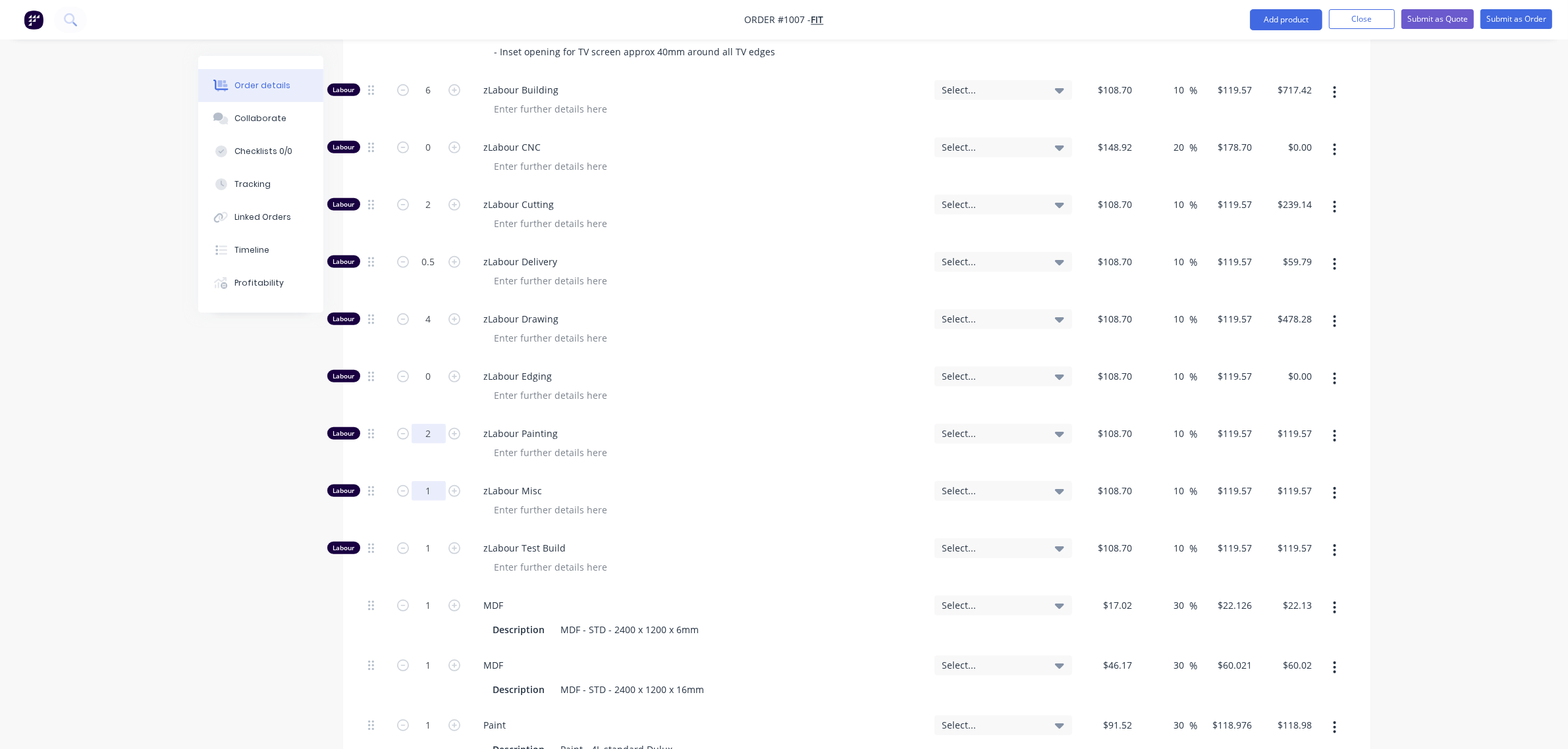
type input "2"
type input "$239.14"
click at [426, 486] on input "1" at bounding box center [429, 491] width 34 height 20
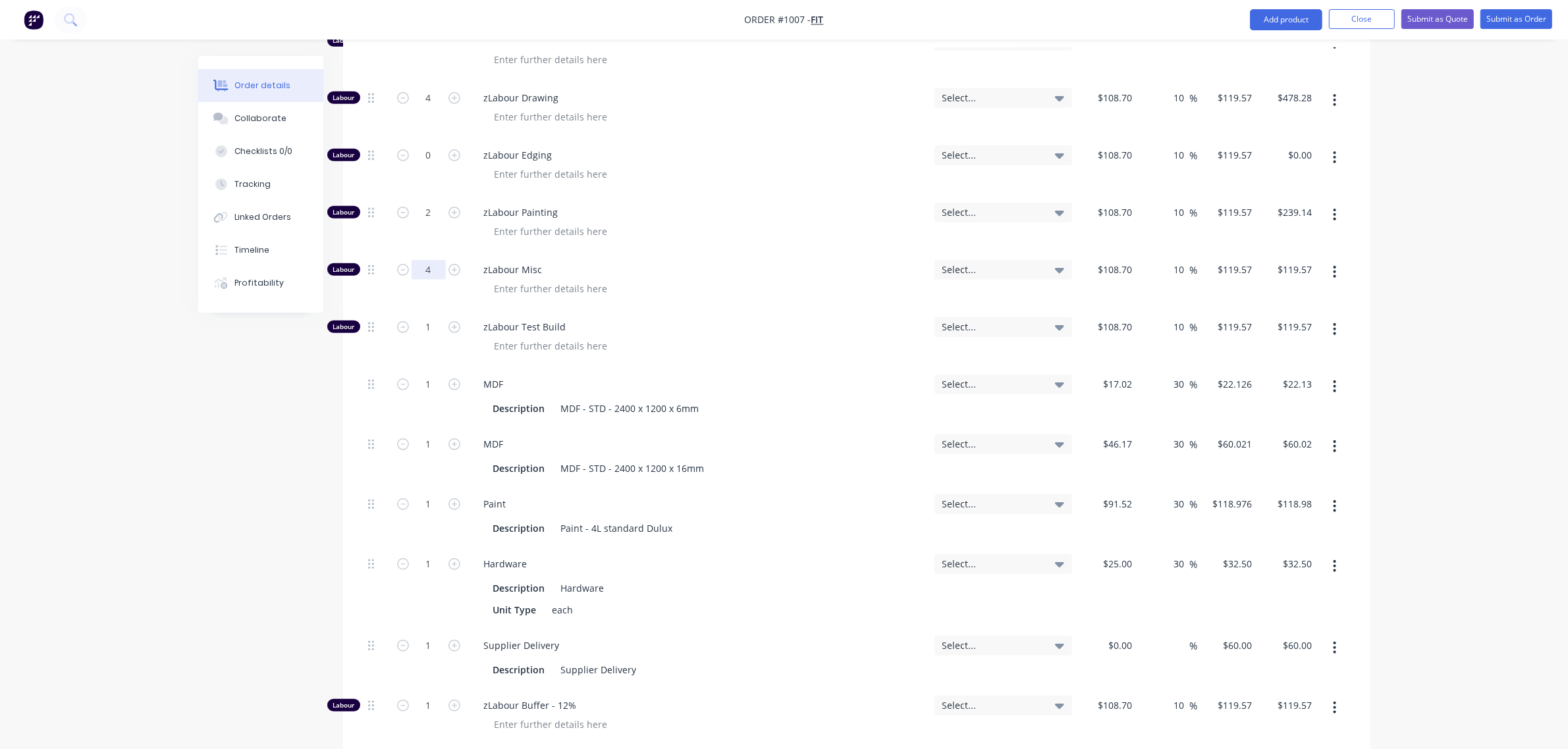
scroll to position [1011, 0]
click at [422, 274] on input "4" at bounding box center [429, 270] width 34 height 20
type input "6"
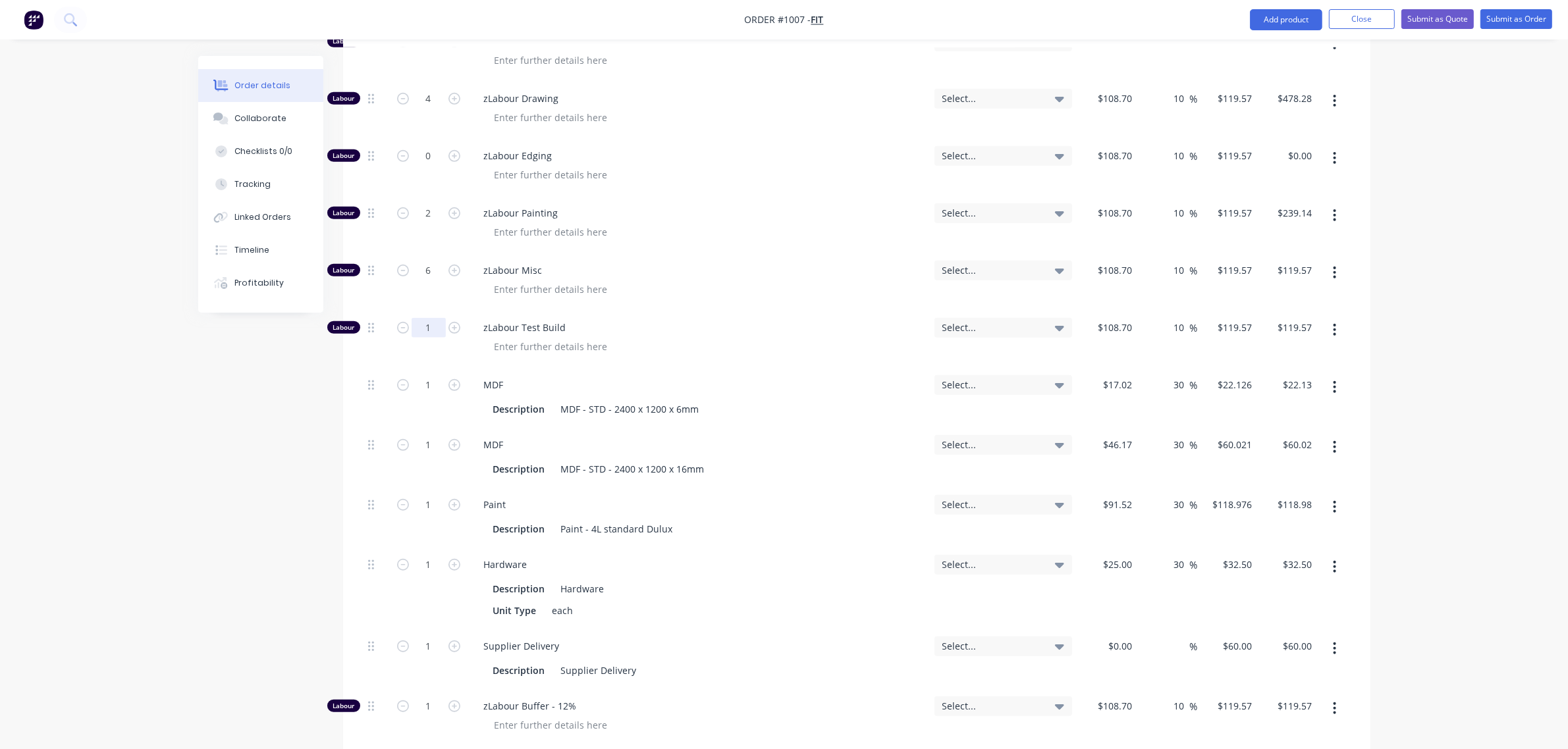
type input "$717.42"
click at [416, 324] on input "1" at bounding box center [429, 328] width 34 height 20
type input "2"
type input "$239.14"
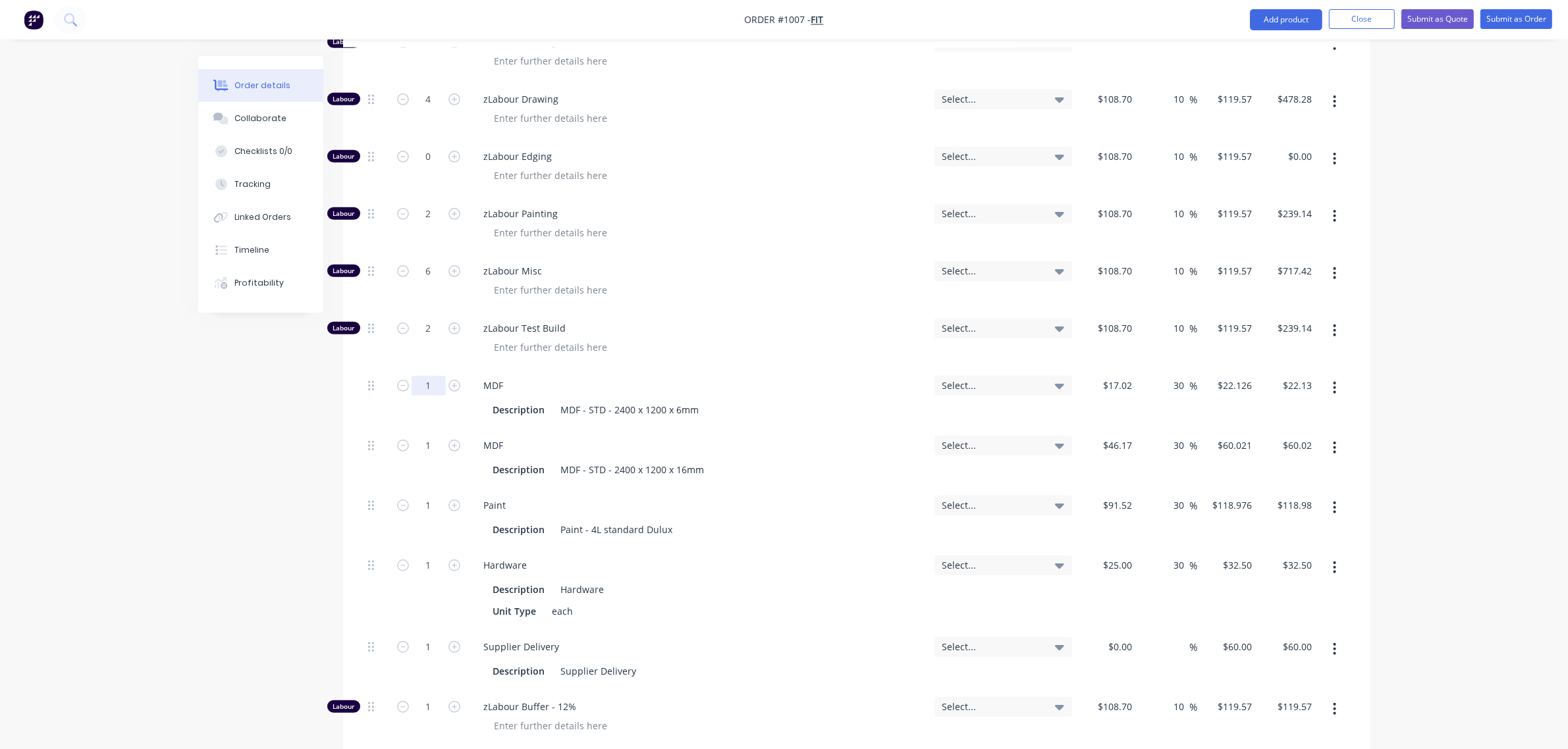
click at [422, 386] on input "1" at bounding box center [429, 386] width 34 height 20
type input "4"
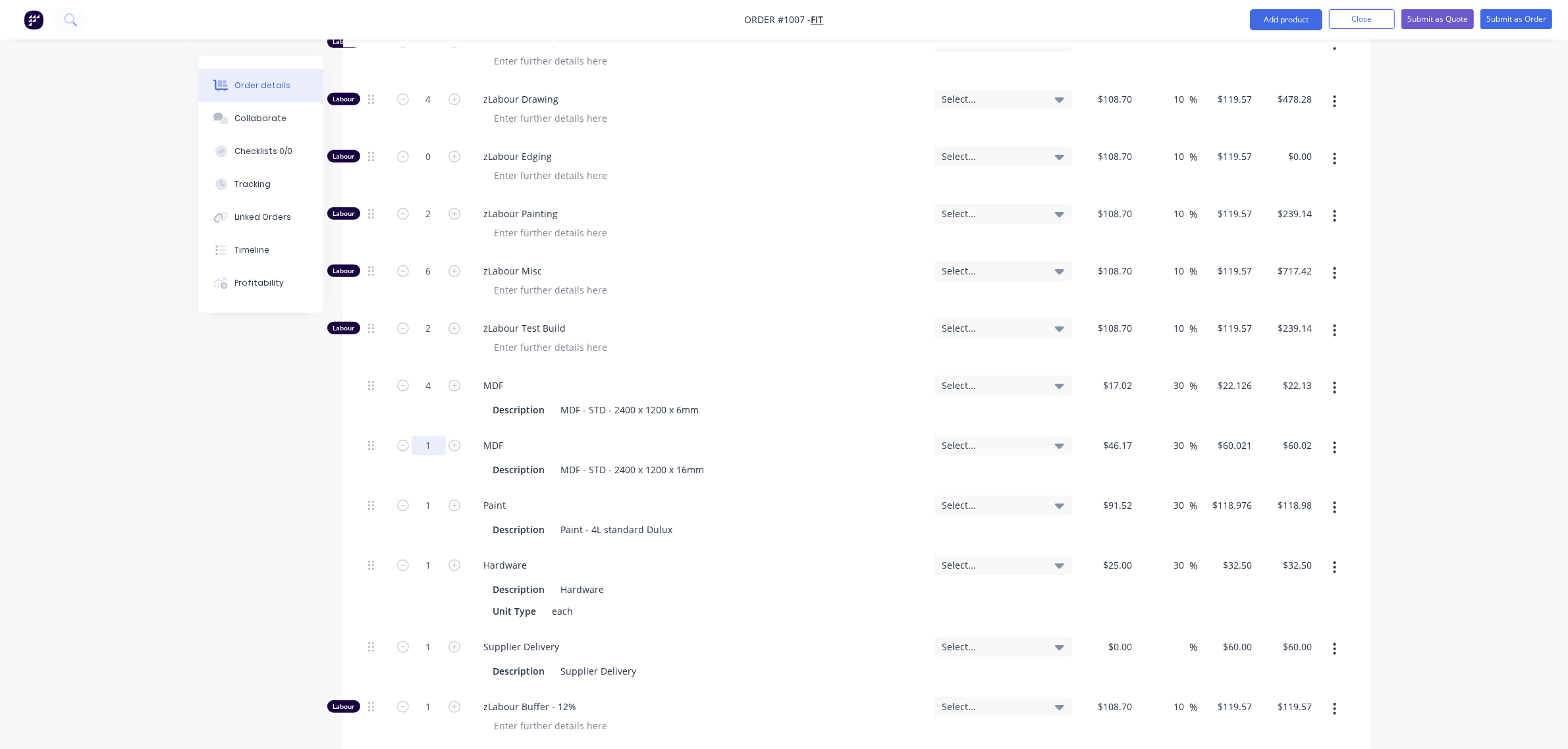
type input "$88.50"
click at [425, 446] on input "1" at bounding box center [429, 445] width 34 height 20
type input "2"
type input "$120.04"
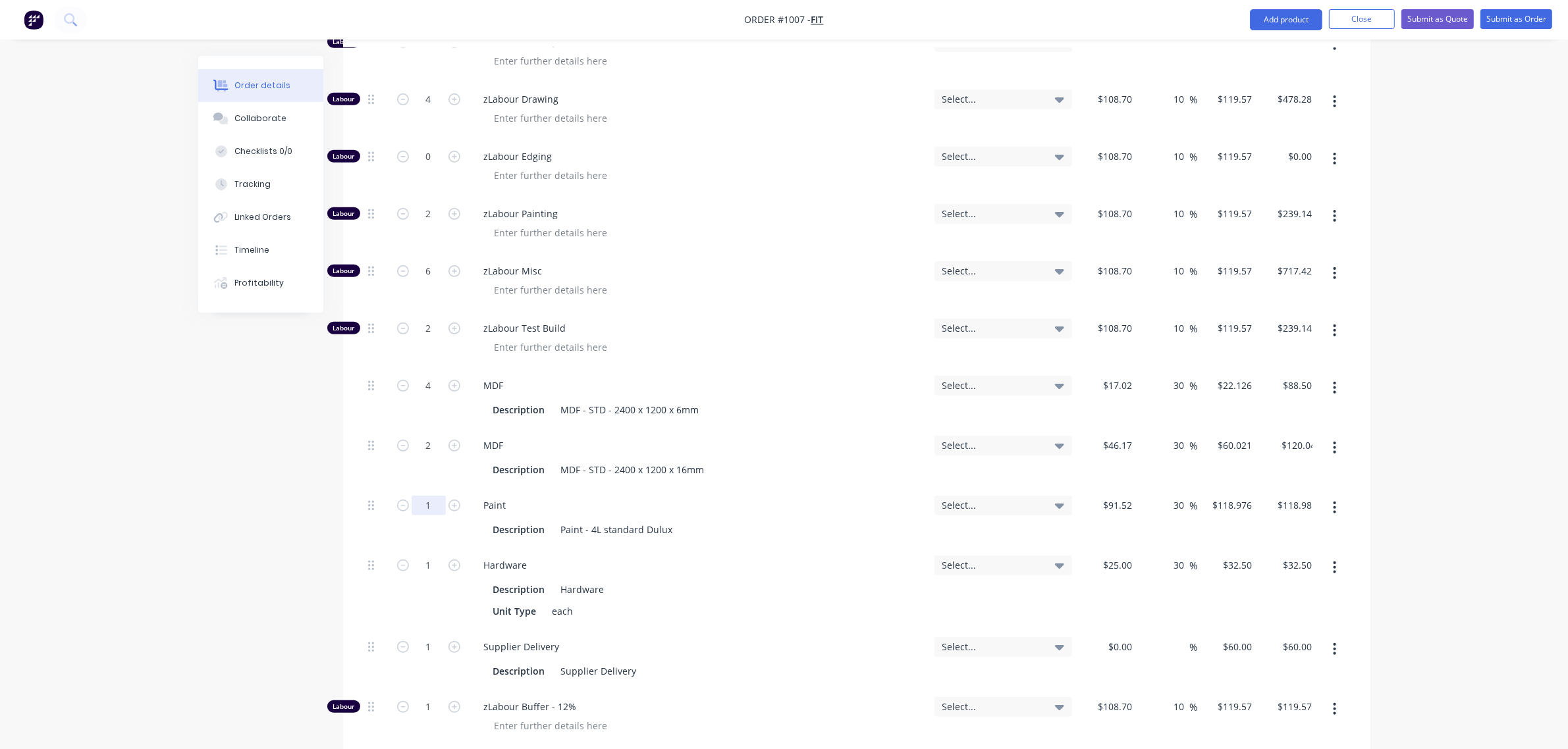
click at [430, 501] on input "1" at bounding box center [429, 505] width 34 height 20
click at [427, 567] on input "1" at bounding box center [429, 565] width 34 height 20
type input "10"
type input "$325.00"
click at [426, 646] on input "1" at bounding box center [429, 647] width 34 height 20
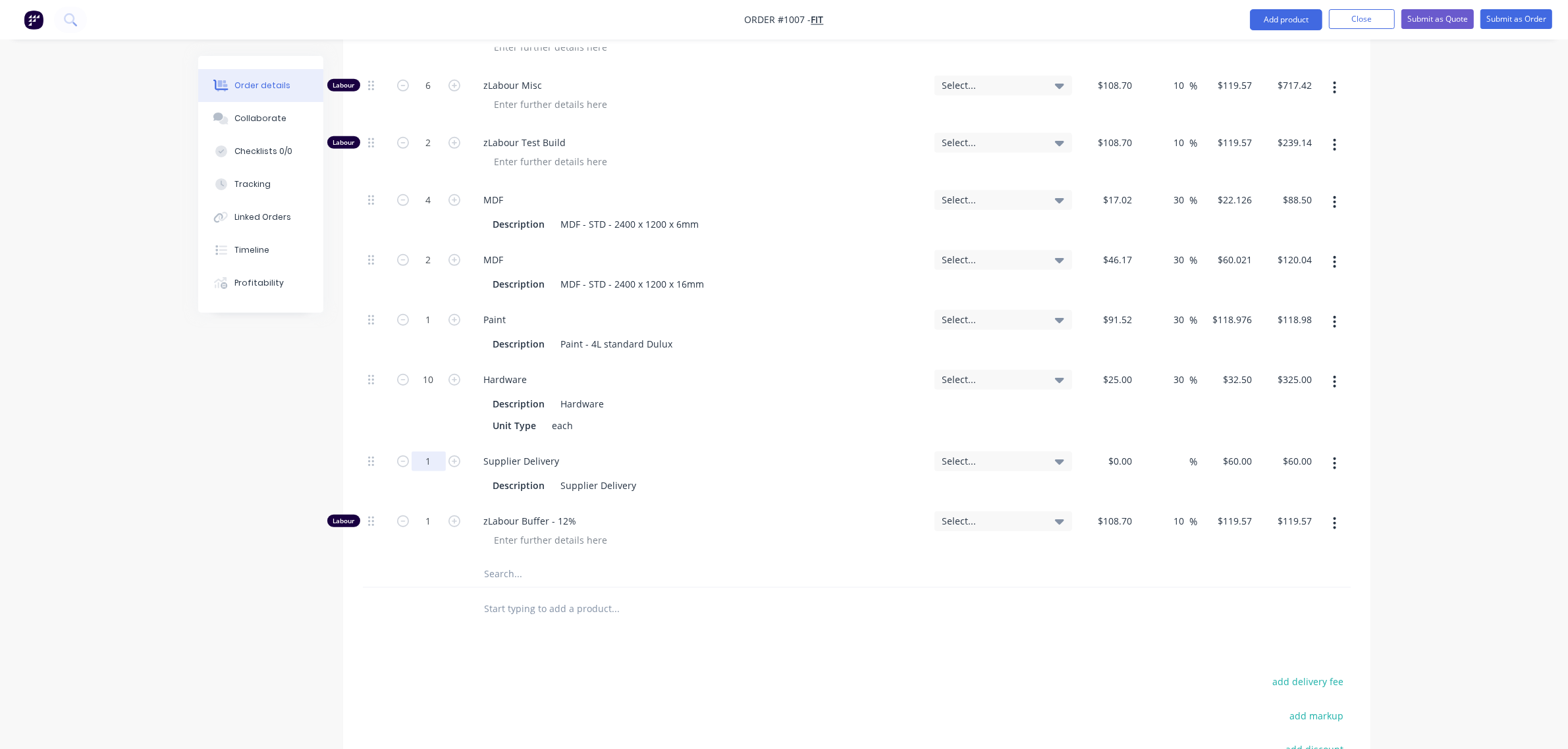
scroll to position [1196, 0]
click at [1108, 459] on div at bounding box center [1107, 474] width 60 height 60
type input "$50.00"
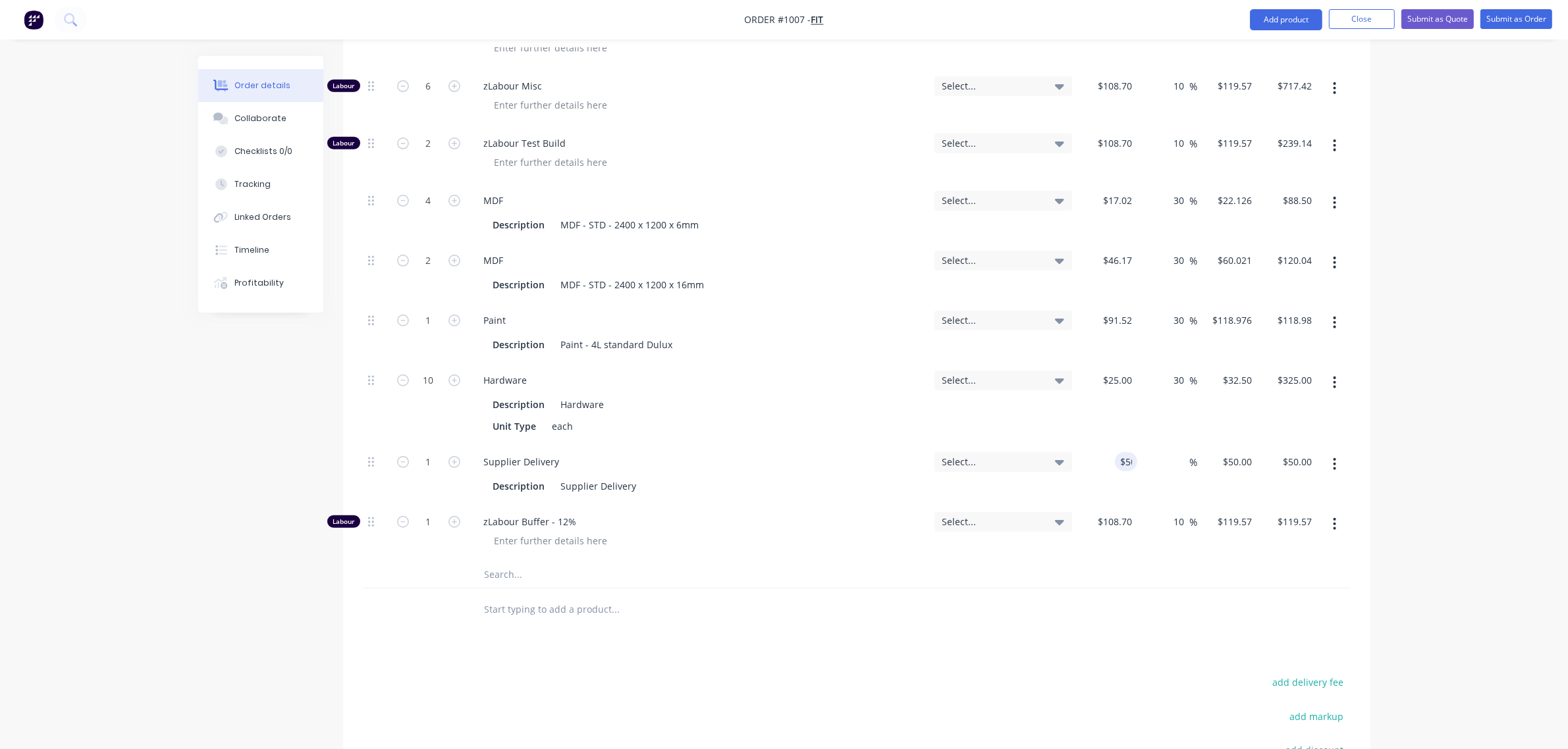
click at [1125, 428] on div "$25.00 $25.00" at bounding box center [1107, 403] width 60 height 82
click at [1191, 465] on span "%" at bounding box center [1193, 462] width 8 height 15
type input "30"
type input "$65.00"
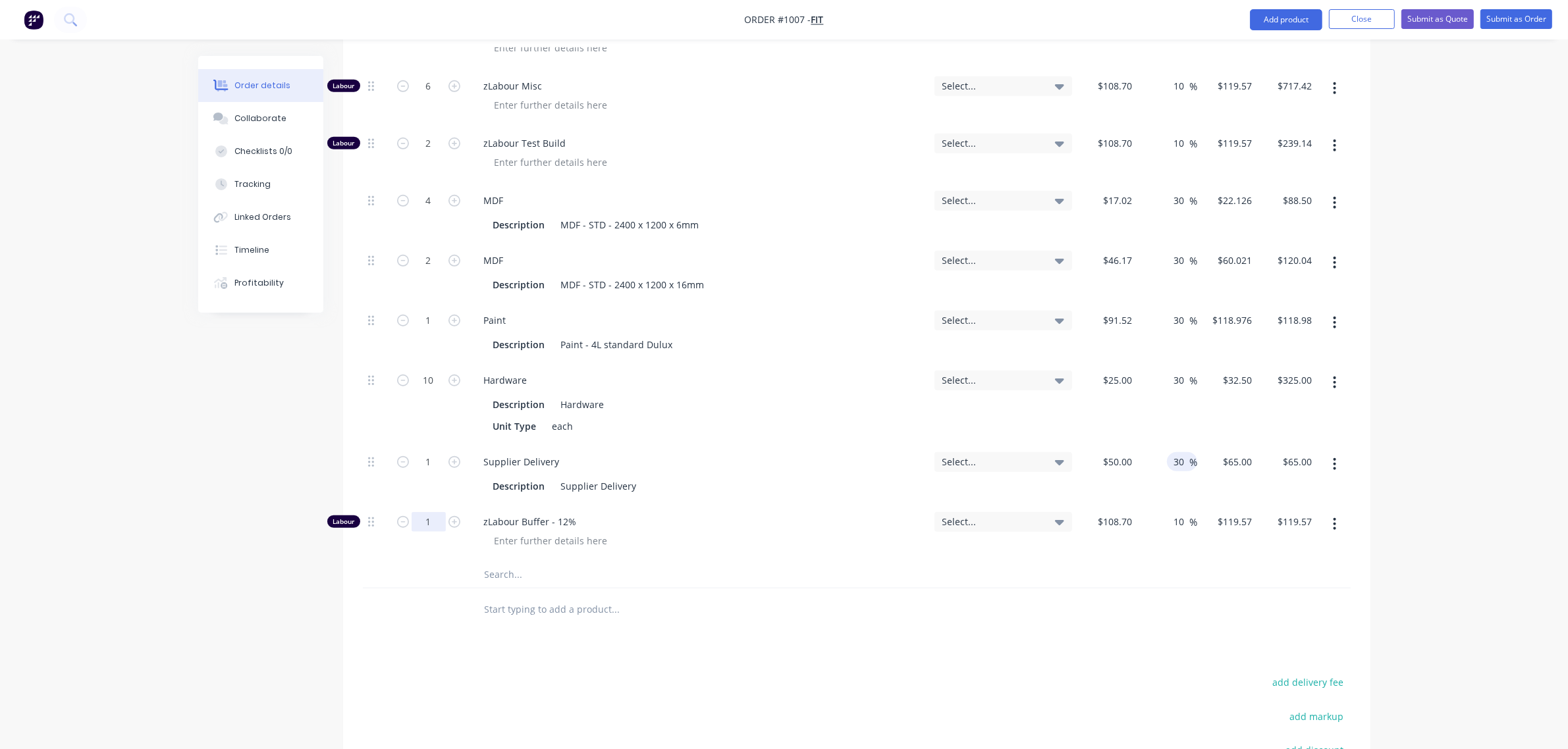
click at [417, 526] on input "1" at bounding box center [429, 522] width 34 height 20
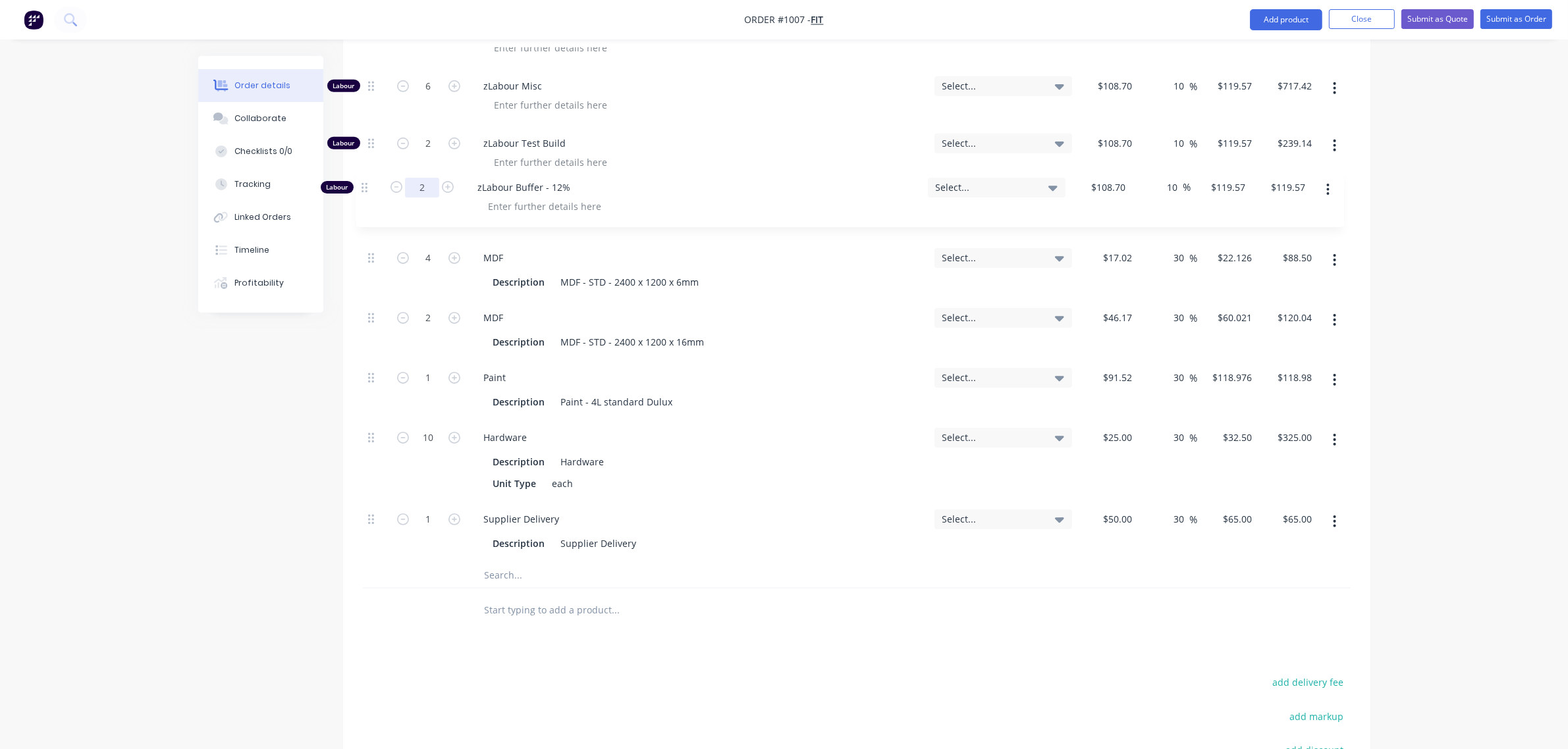
drag, startPoint x: 370, startPoint y: 522, endPoint x: 363, endPoint y: 182, distance: 340.1
click at [363, 182] on div "Labour 6 zLabour Building Select... $108.70 $108.70 10 10 % $119.57 $119.57 $71…" at bounding box center [856, 115] width 988 height 894
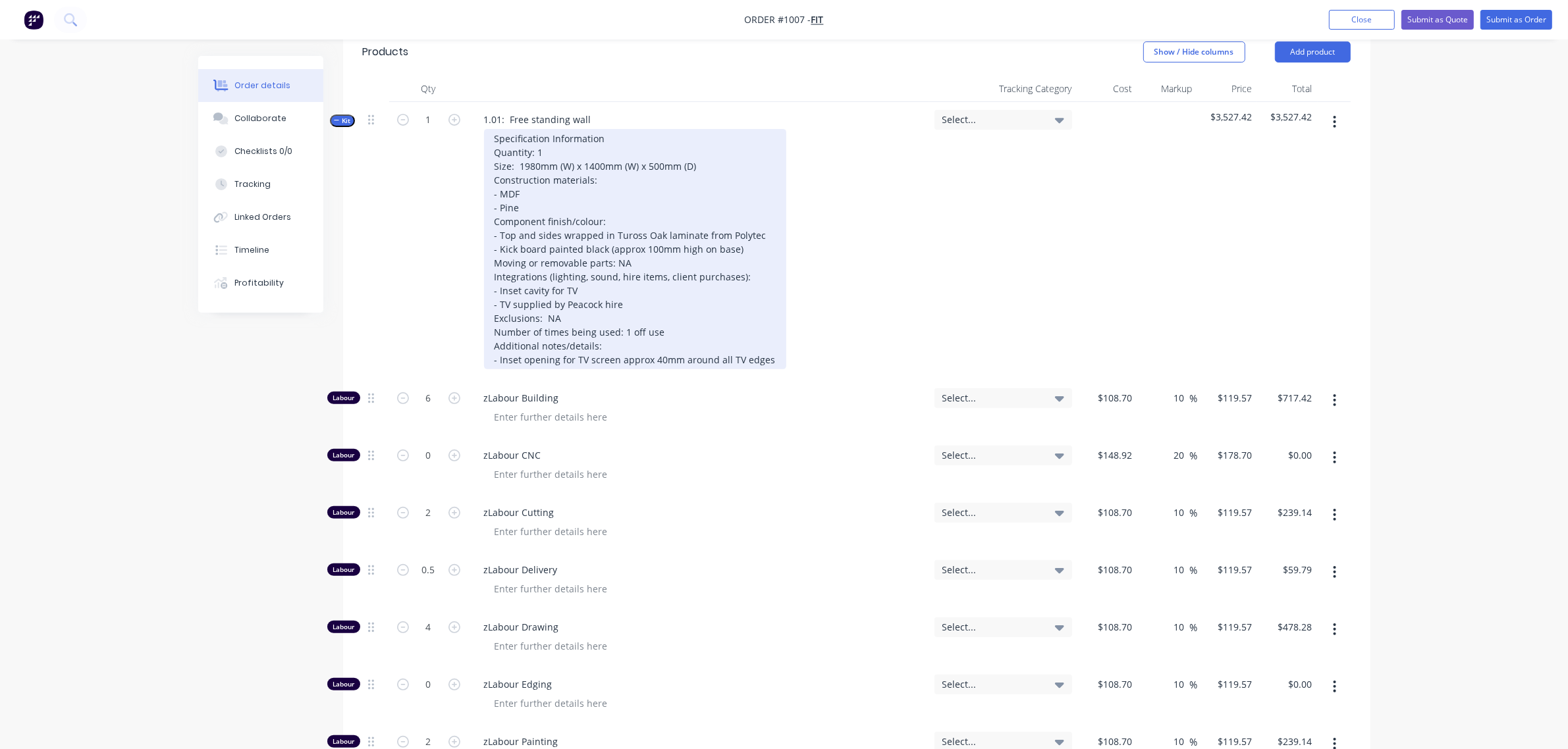
scroll to position [482, 0]
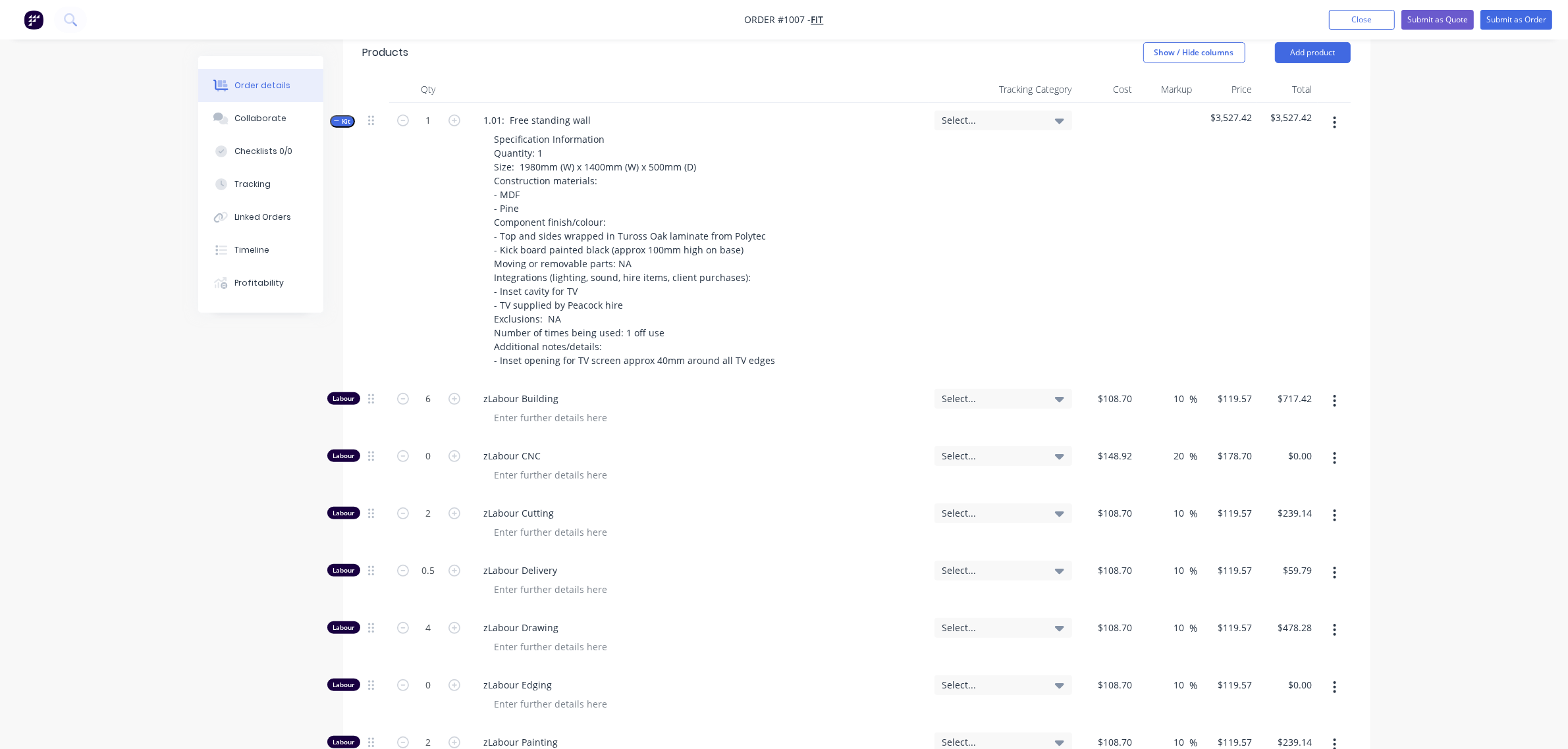
type input "2"
type input "$239.14"
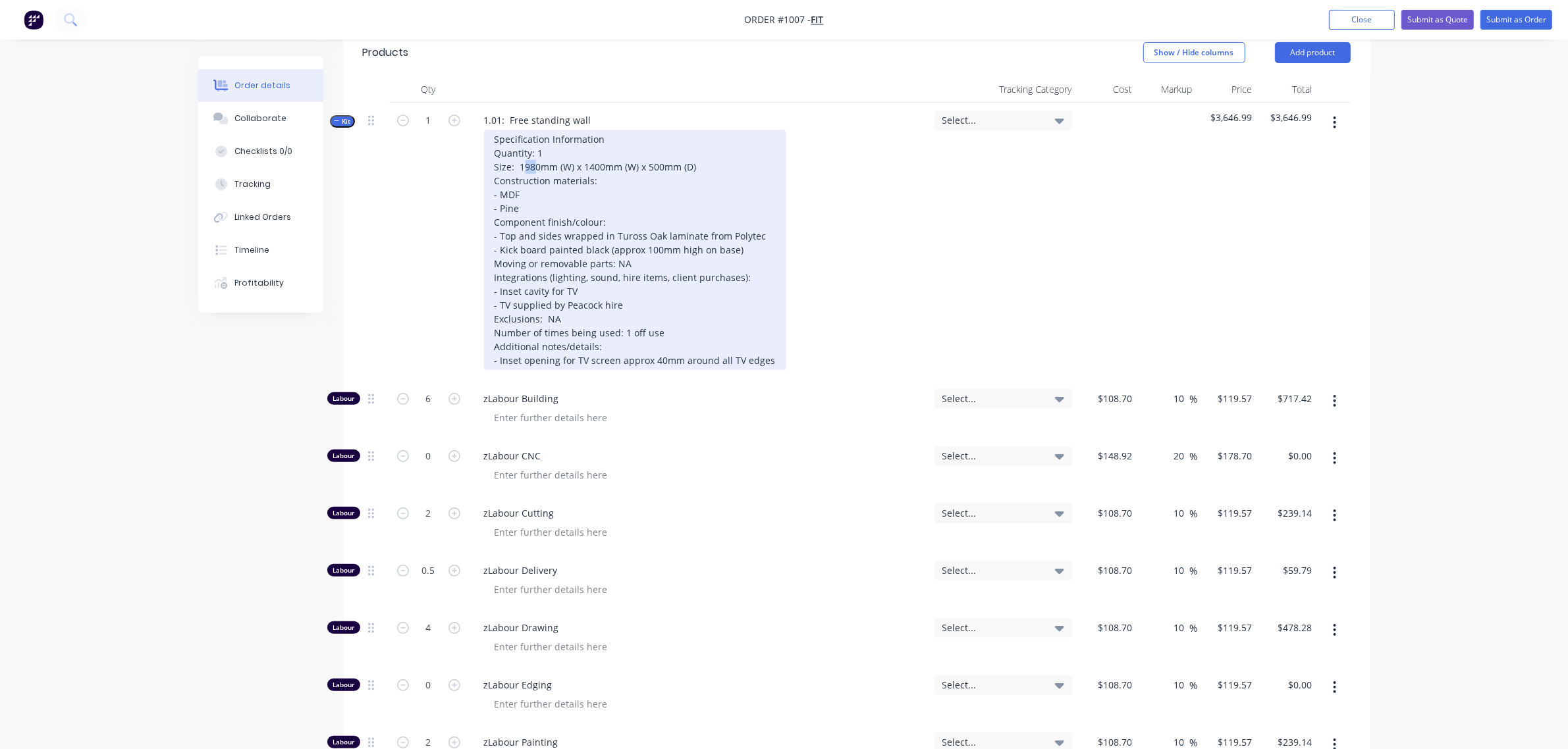
drag, startPoint x: 534, startPoint y: 163, endPoint x: 526, endPoint y: 163, distance: 8.0
click at [526, 163] on div "Specification Information Quantity: 1 Size: 1980mm (W) x 1400mm (W) x 500mm (D)…" at bounding box center [634, 250] width 302 height 241
click at [654, 165] on div "Specification Information Quantity: 1 Size: 1980mm (W) x 1400mm (W) x 500mm (D)…" at bounding box center [634, 250] width 302 height 241
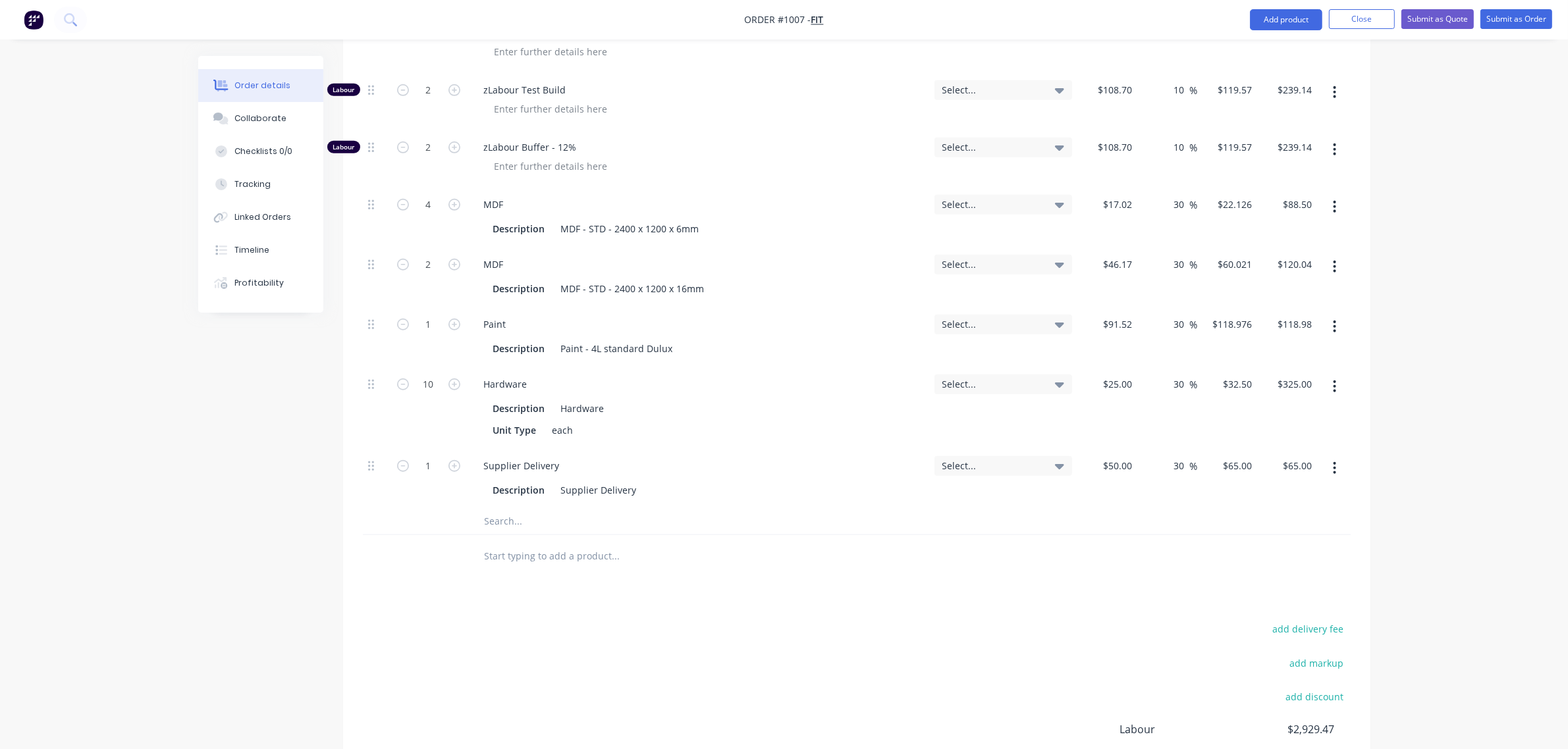
click at [512, 522] on input "text" at bounding box center [615, 521] width 263 height 27
paste input "52133 Laminate Boston Oak Woodmatt 0.7mm 3650x1360 Finish: Woodmatt Thickness: …"
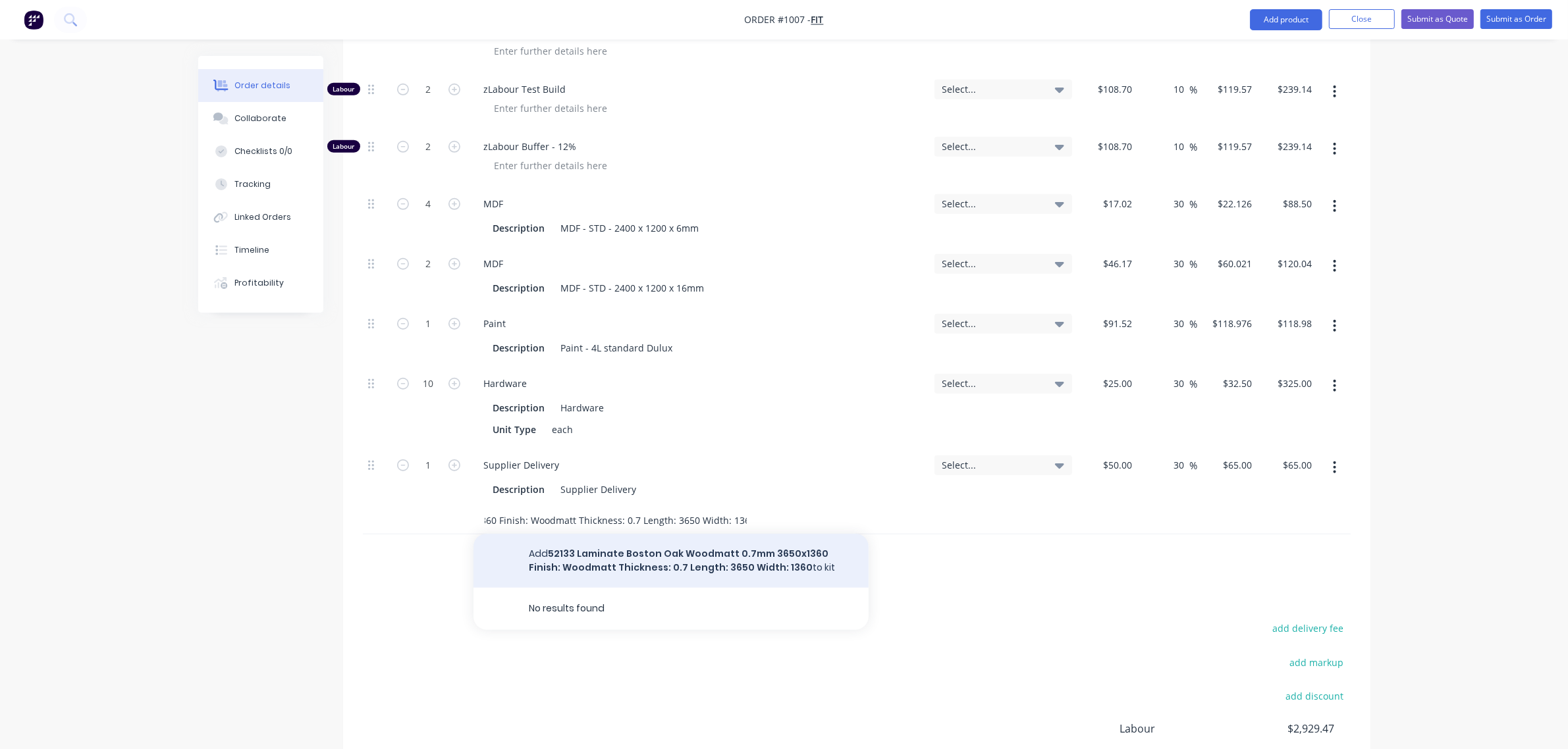
type input "52133 Laminate Boston Oak Woodmatt 0.7mm 3650x1360 Finish: Woodmatt Thickness: …"
click at [593, 558] on button "Add 52133 Laminate Boston Oak Woodmatt 0.7mm 3650x1360 Finish: Woodmatt Thickne…" at bounding box center [671, 560] width 395 height 54
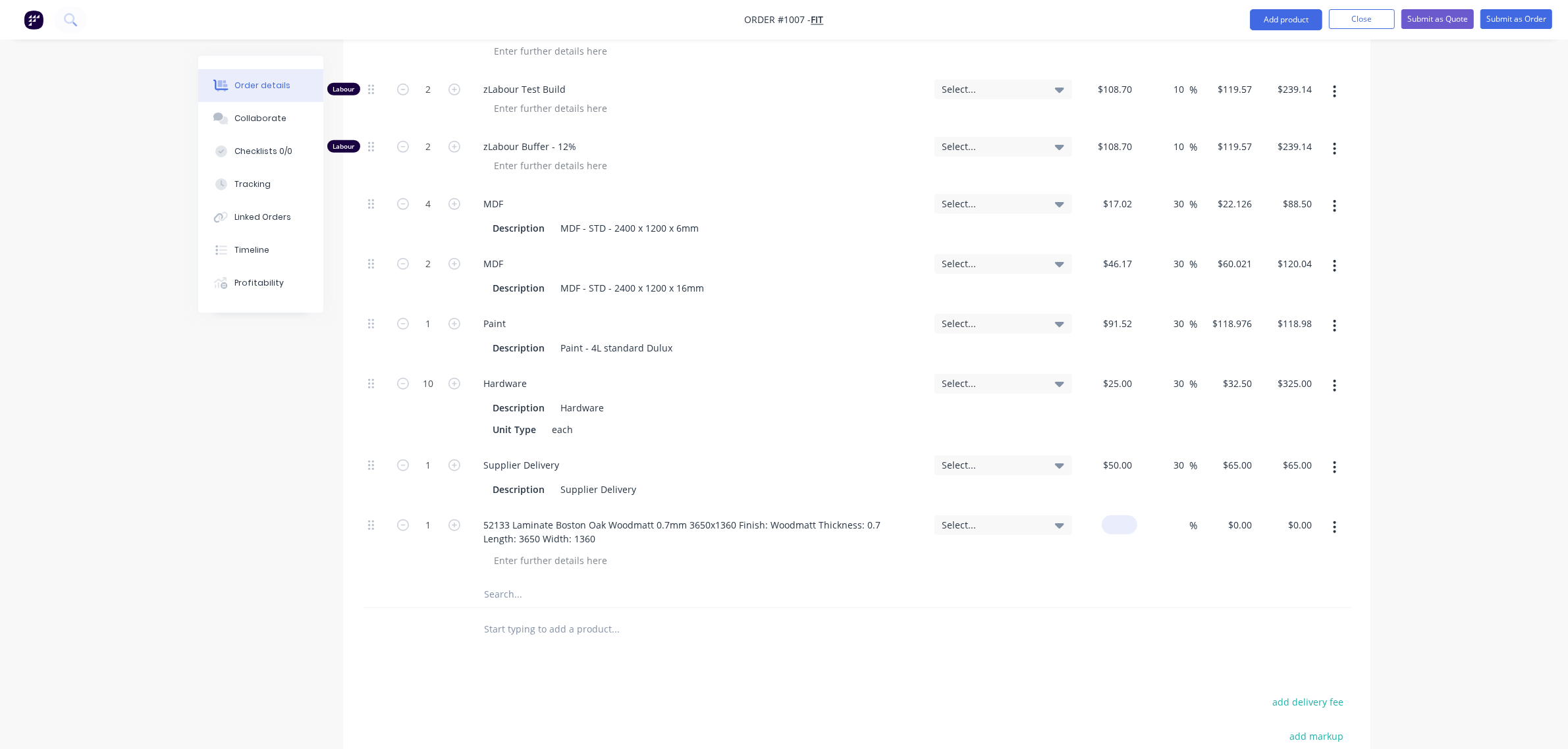
click at [1123, 524] on input at bounding box center [1122, 525] width 30 height 19
click at [1123, 524] on input at bounding box center [1130, 525] width 15 height 19
type input "$250.00"
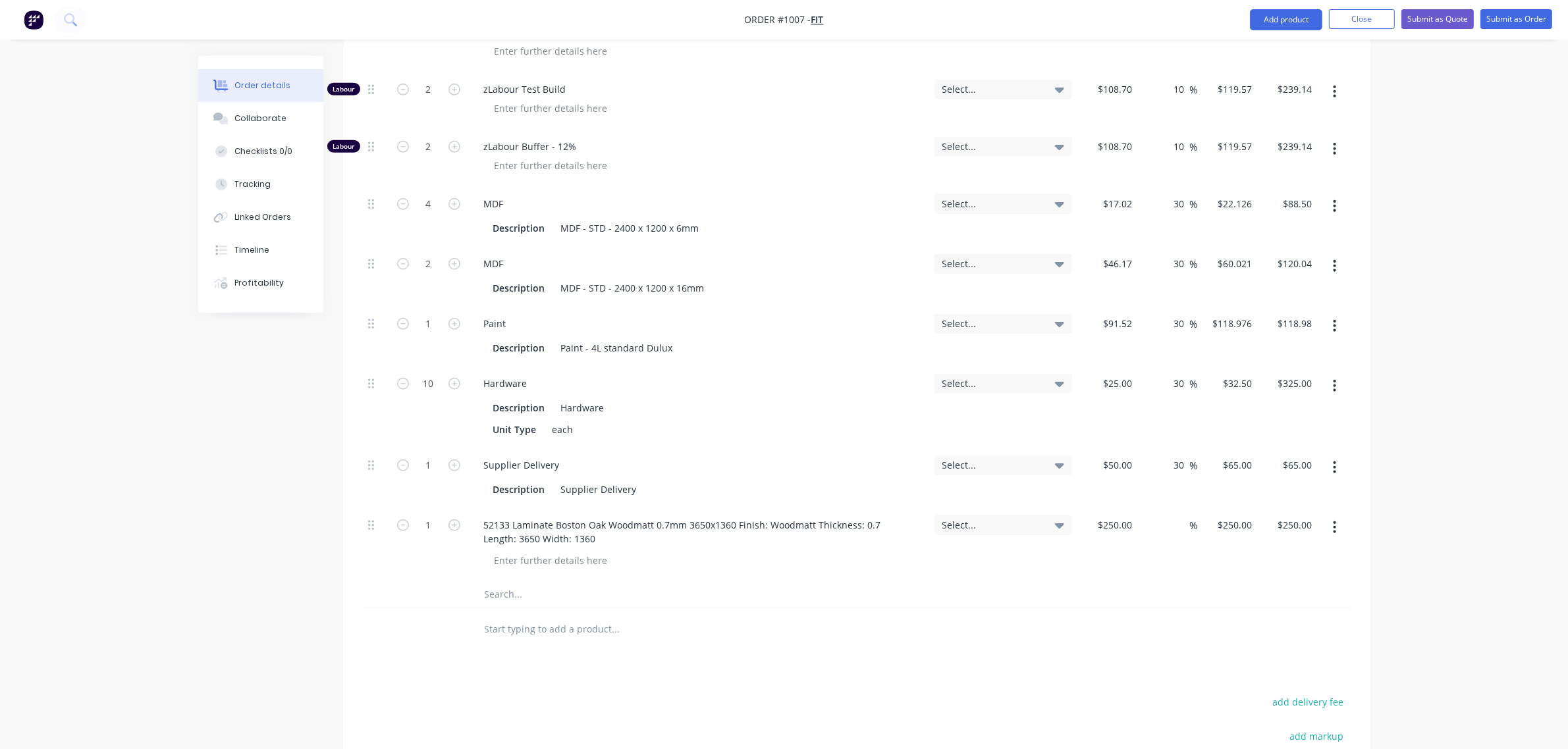
click at [999, 525] on span "Select..." at bounding box center [992, 525] width 99 height 14
click at [1119, 587] on div at bounding box center [856, 595] width 988 height 27
click at [433, 522] on input "1" at bounding box center [429, 526] width 34 height 20
type input "3"
type input "$750.00"
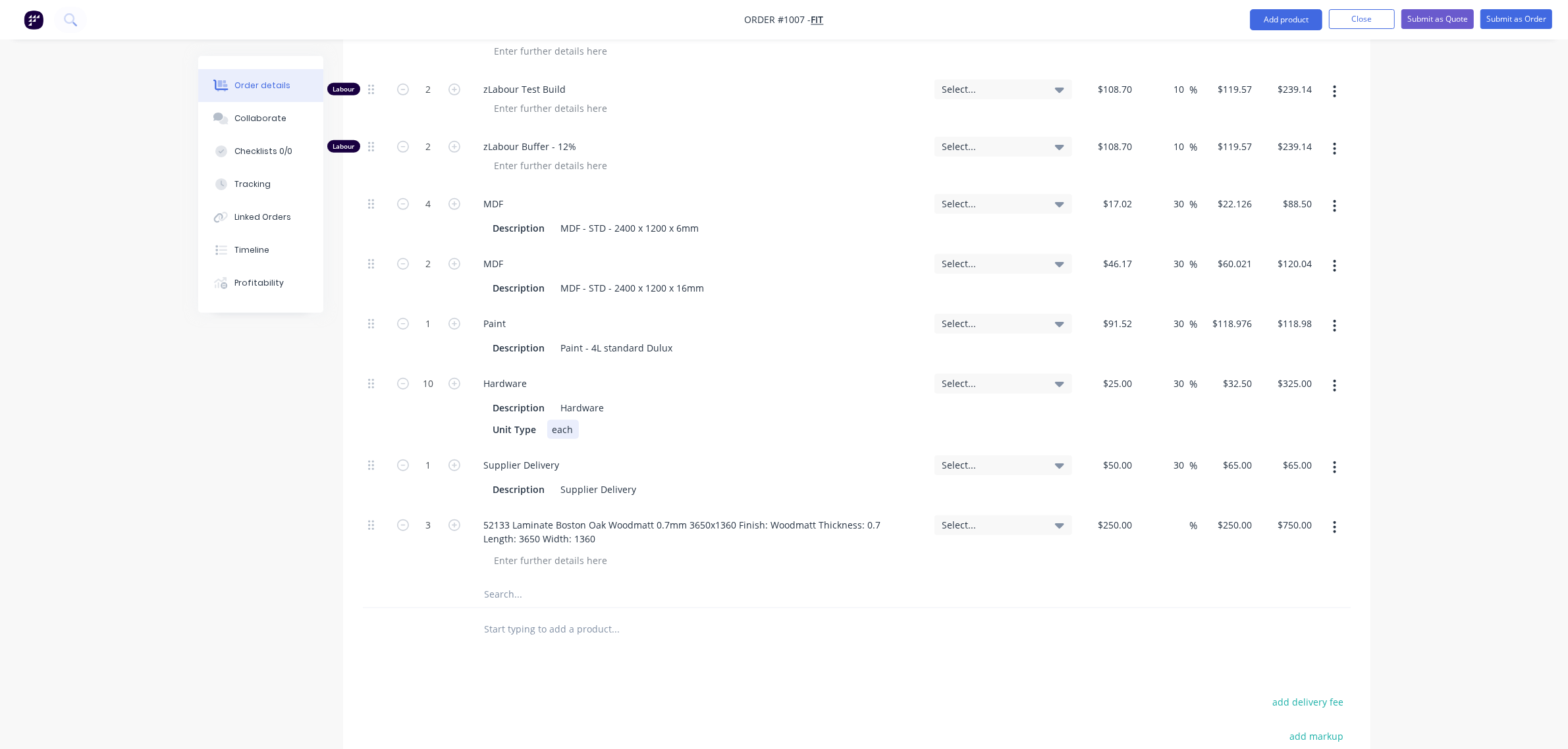
click at [619, 442] on div "Hardware Description Hardware Unit Type each" at bounding box center [698, 406] width 461 height 82
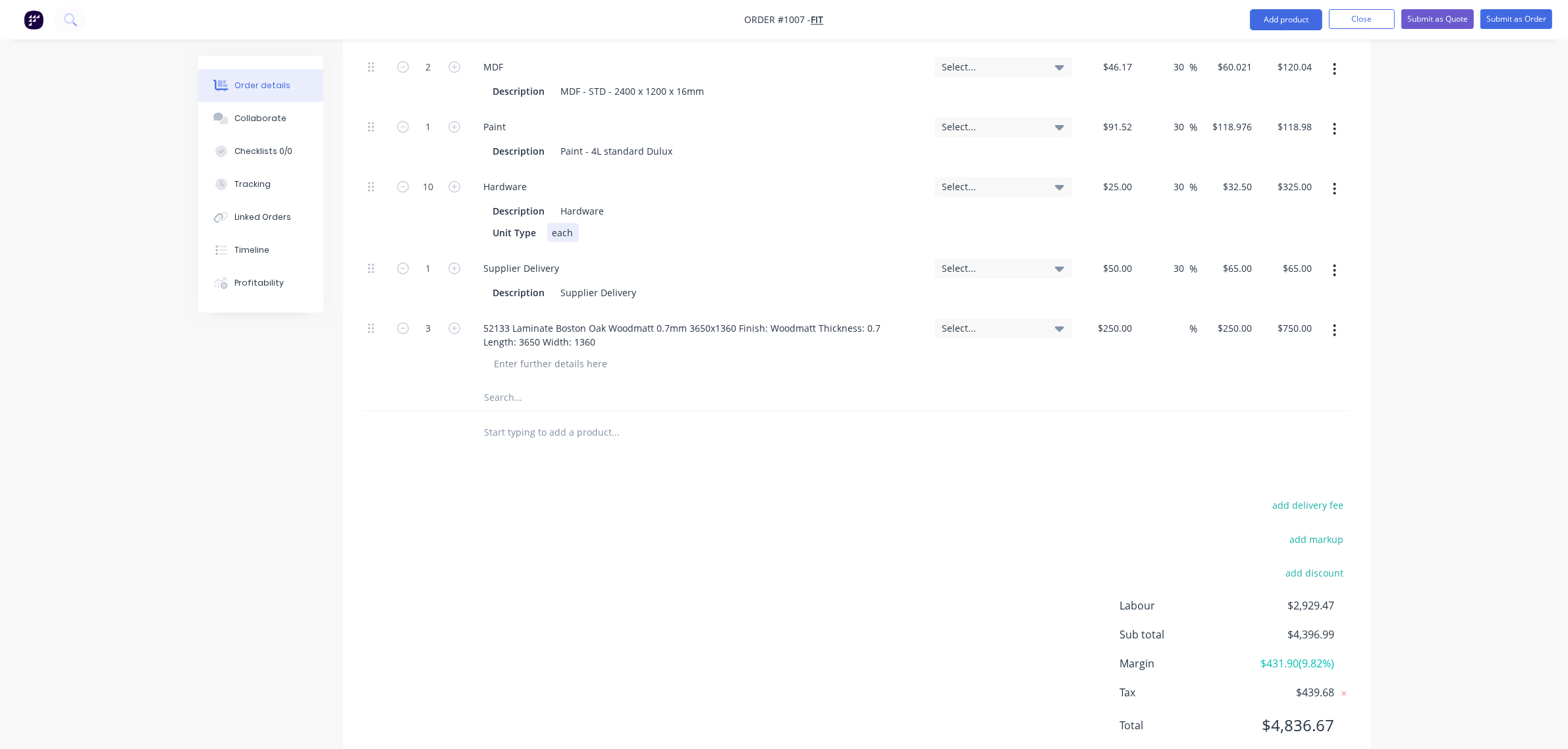
scroll to position [1489, 0]
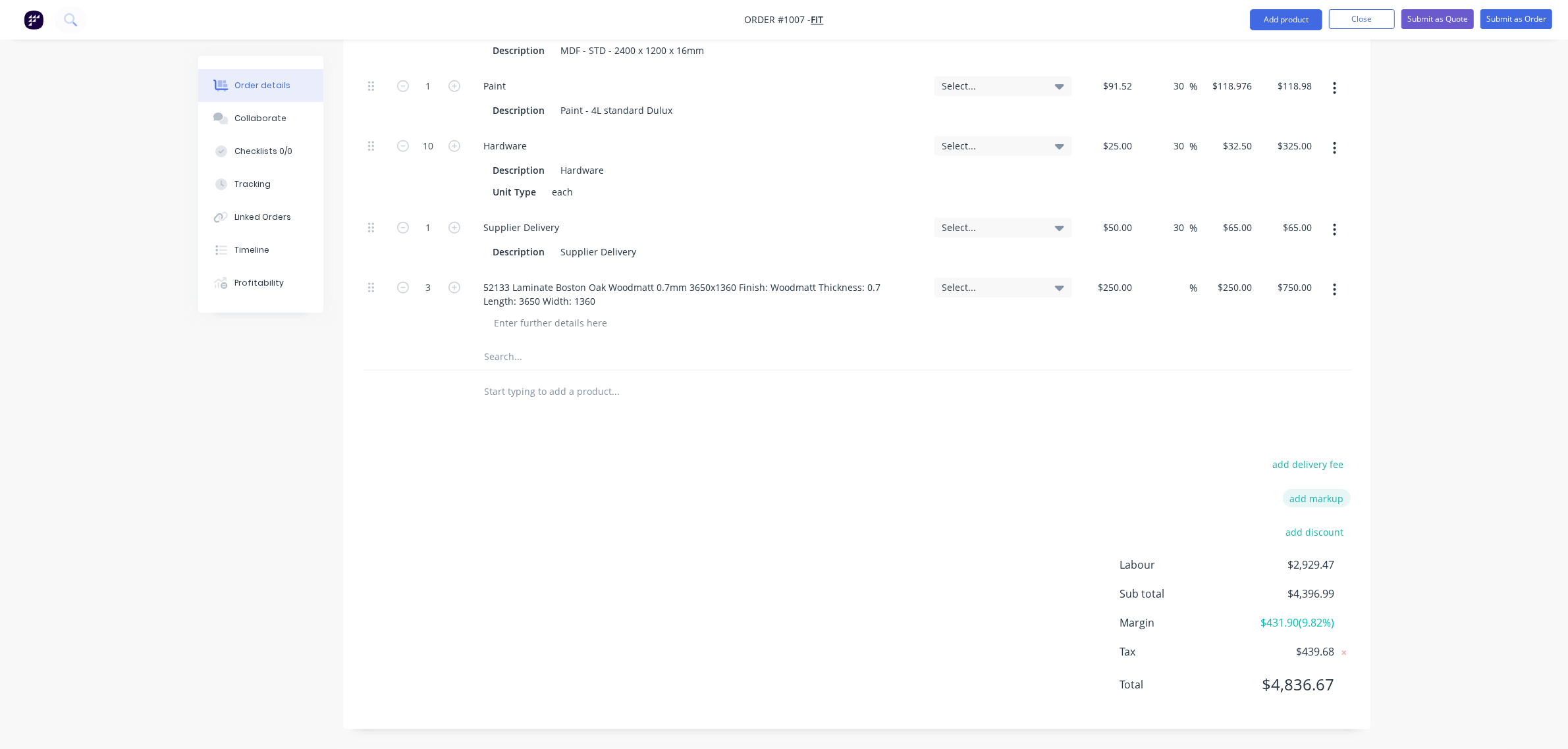
click at [1332, 498] on button "add markup" at bounding box center [1316, 498] width 68 height 18
drag, startPoint x: 1310, startPoint y: 501, endPoint x: 1346, endPoint y: 512, distance: 37.6
click at [1310, 500] on input at bounding box center [1300, 502] width 59 height 20
type input "10"
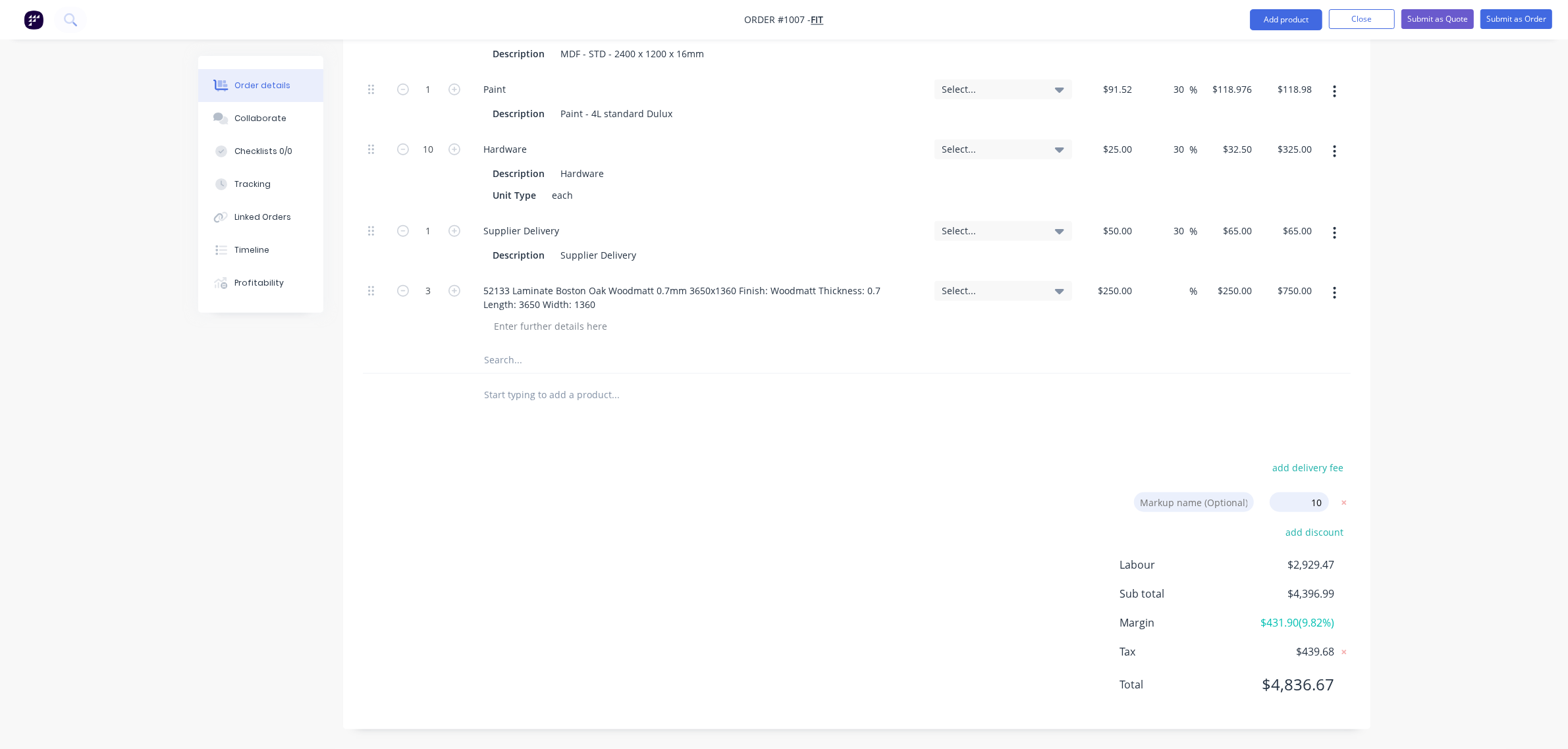
click input "submit" at bounding box center [0, 0] width 0 height 0
type input "21"
type input "$131.527"
type input "$789.16"
type input "32"
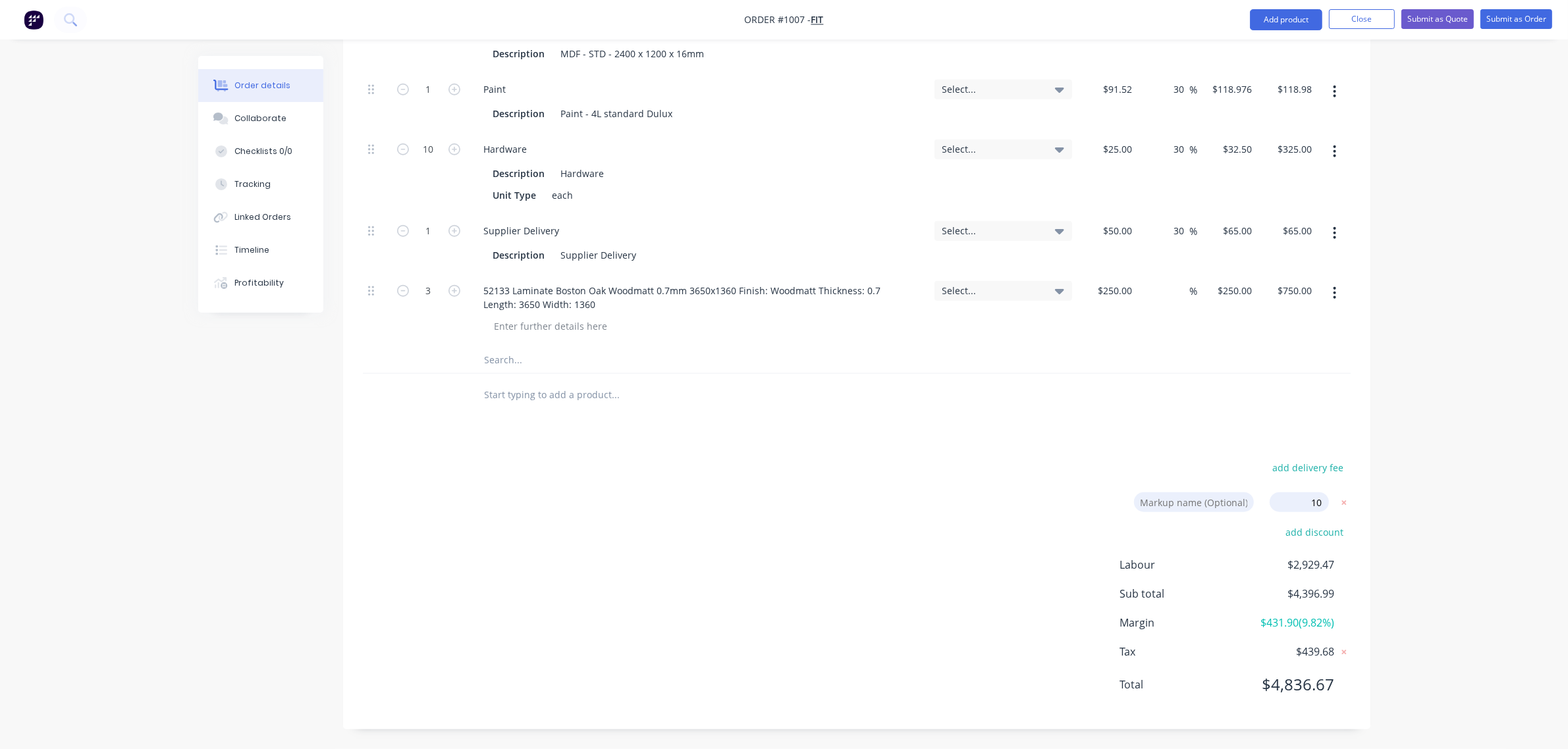
type input "$196.57"
type input "21"
type input "$131.527"
type input "$263.05"
type input "21"
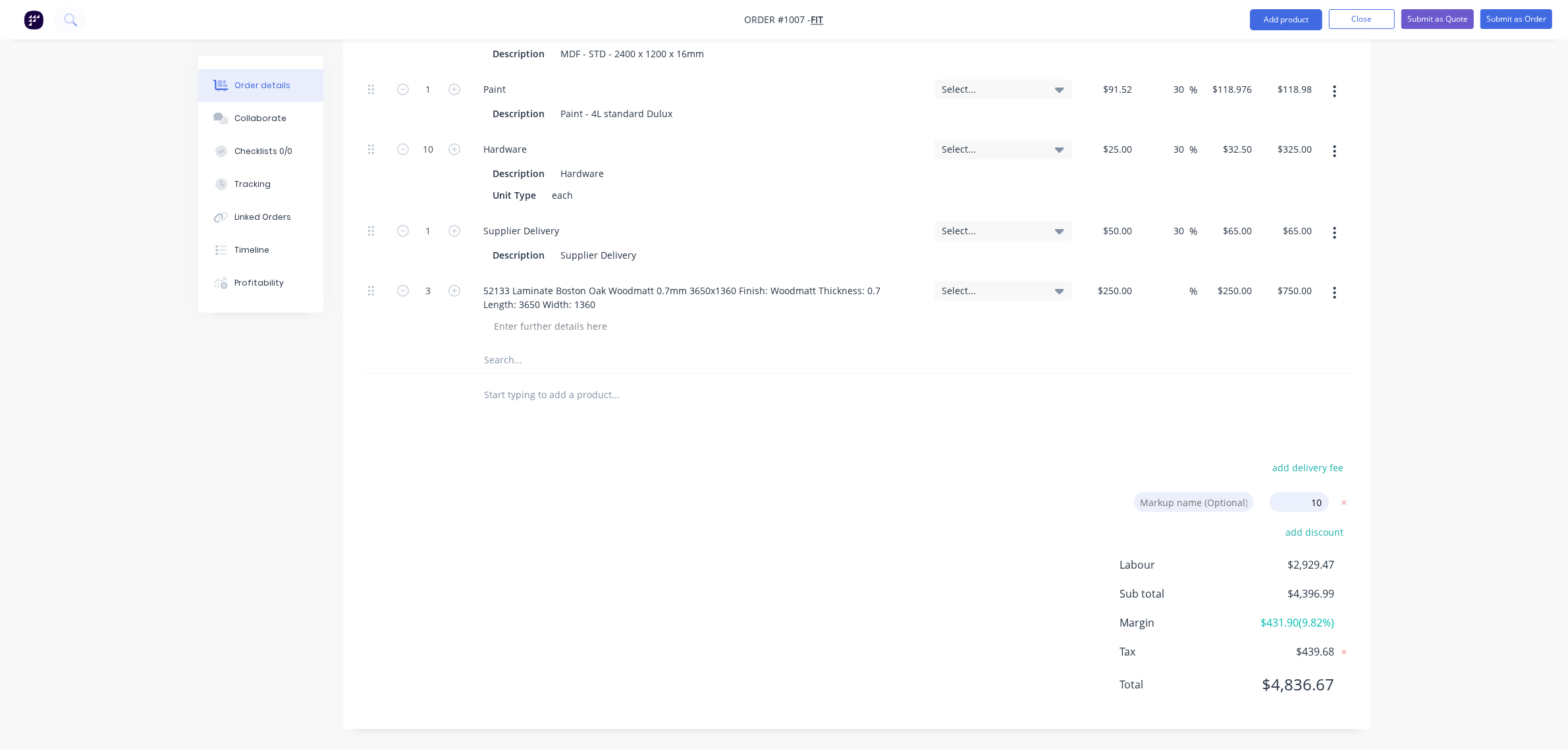
type input "$131.527"
type input "$65.76"
type input "21"
type input "$131.527"
type input "$526.11"
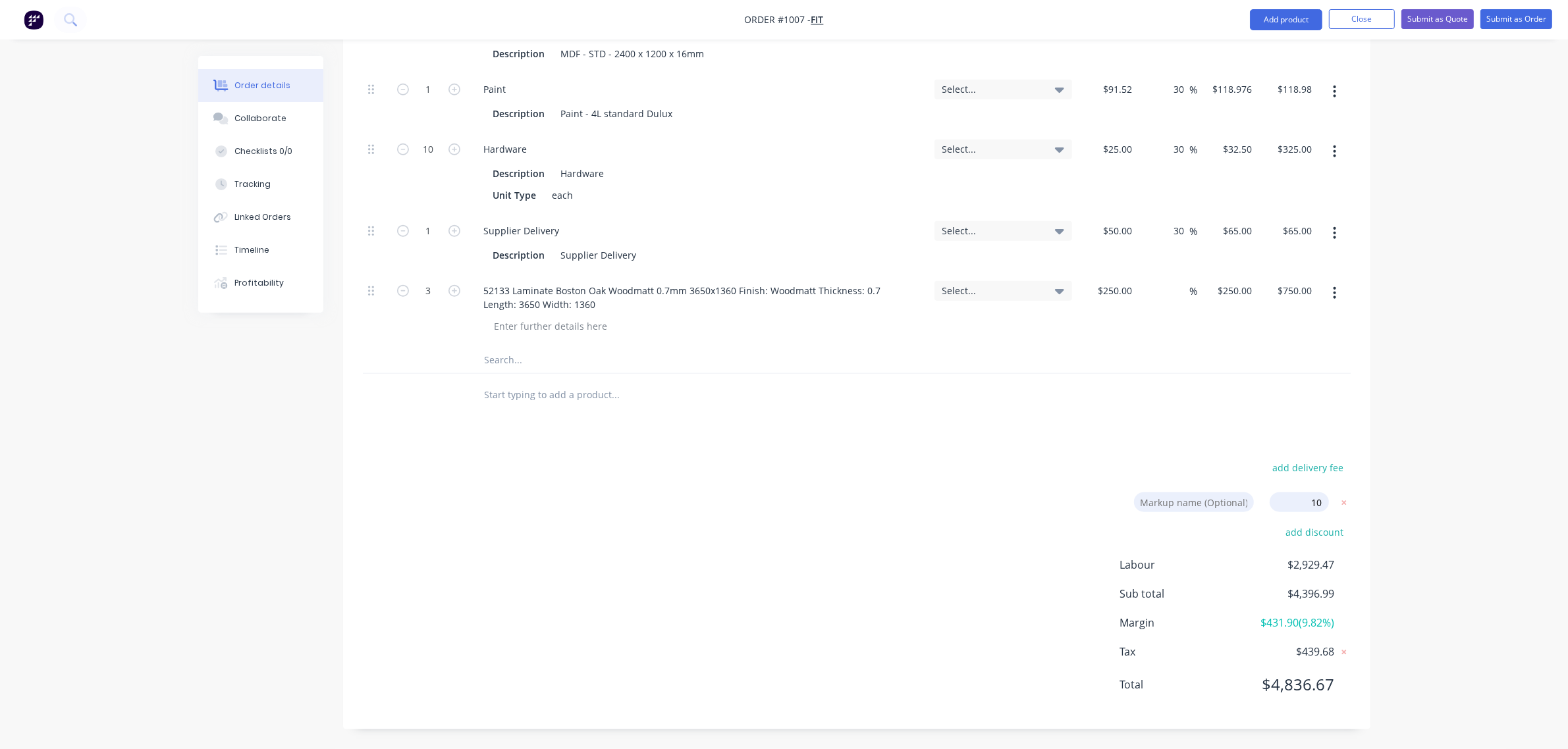
type input "21"
type input "$131.527"
type input "21"
type input "$131.527"
type input "$263.05"
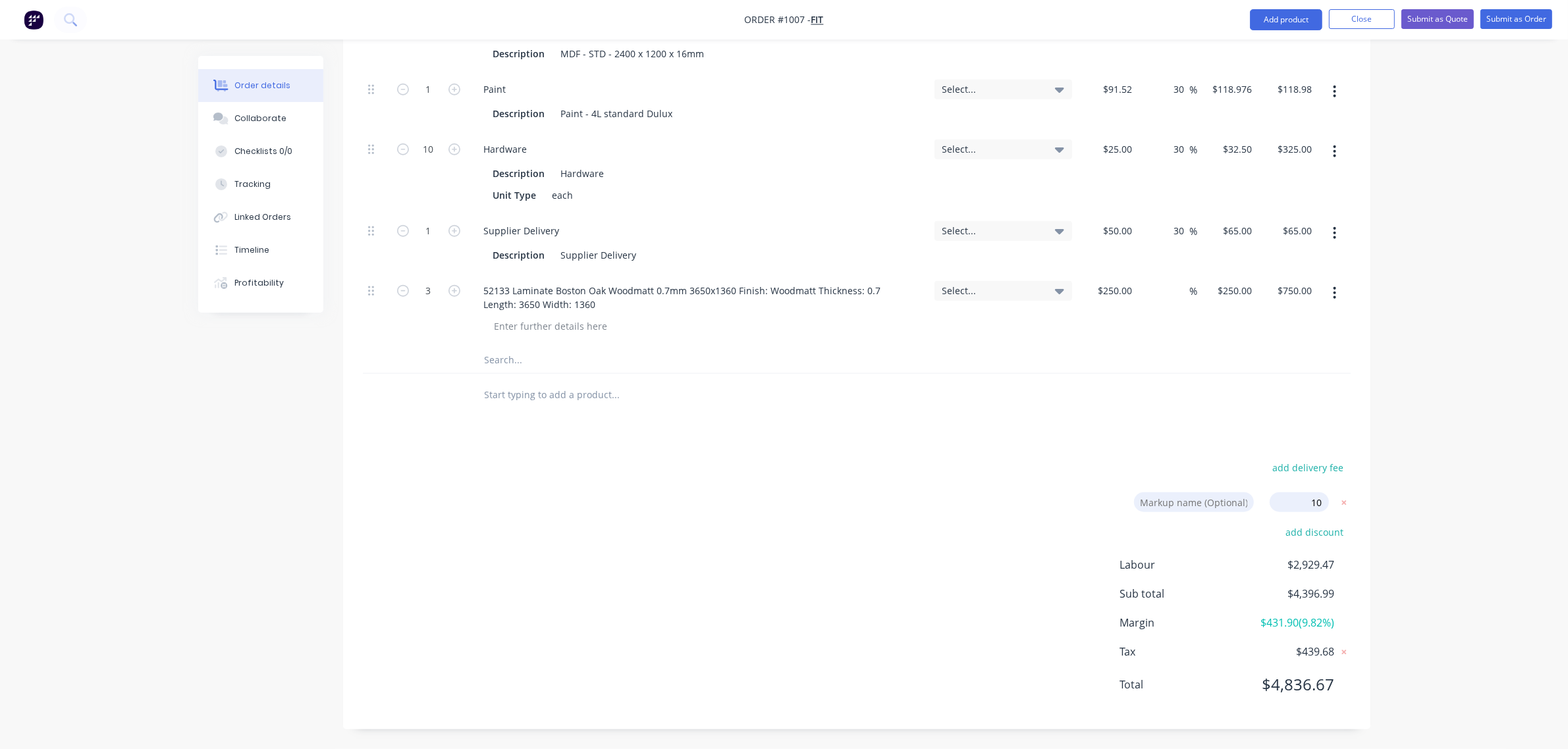
type input "21"
type input "$131.527"
type input "$789.16"
type input "21"
type input "$131.527"
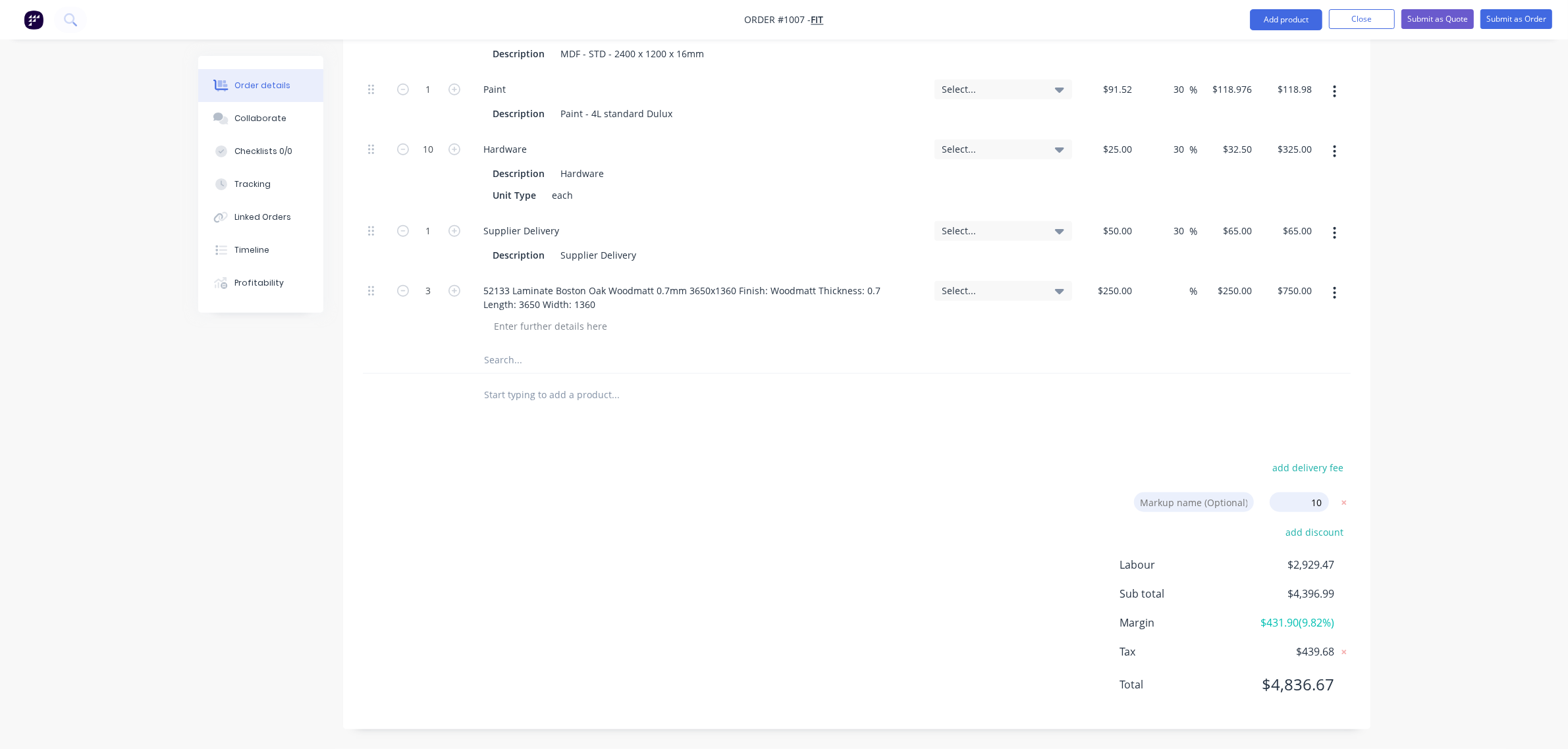
type input "$263.05"
type input "21"
type input "$131.527"
type input "$263.05"
type input "43"
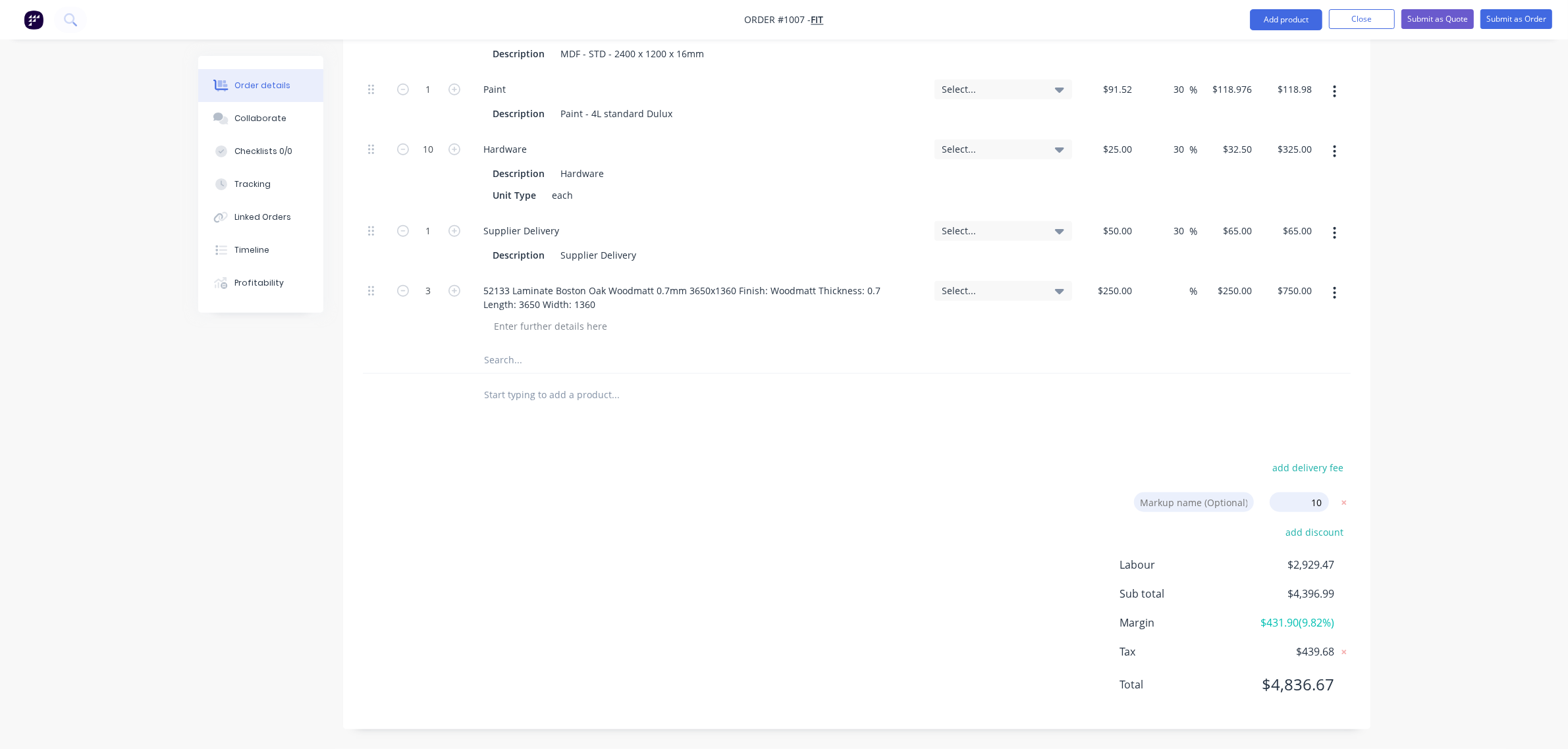
type input "$24.3386"
type input "$97.35"
type input "43"
type input "$66.0231"
type input "$132.05"
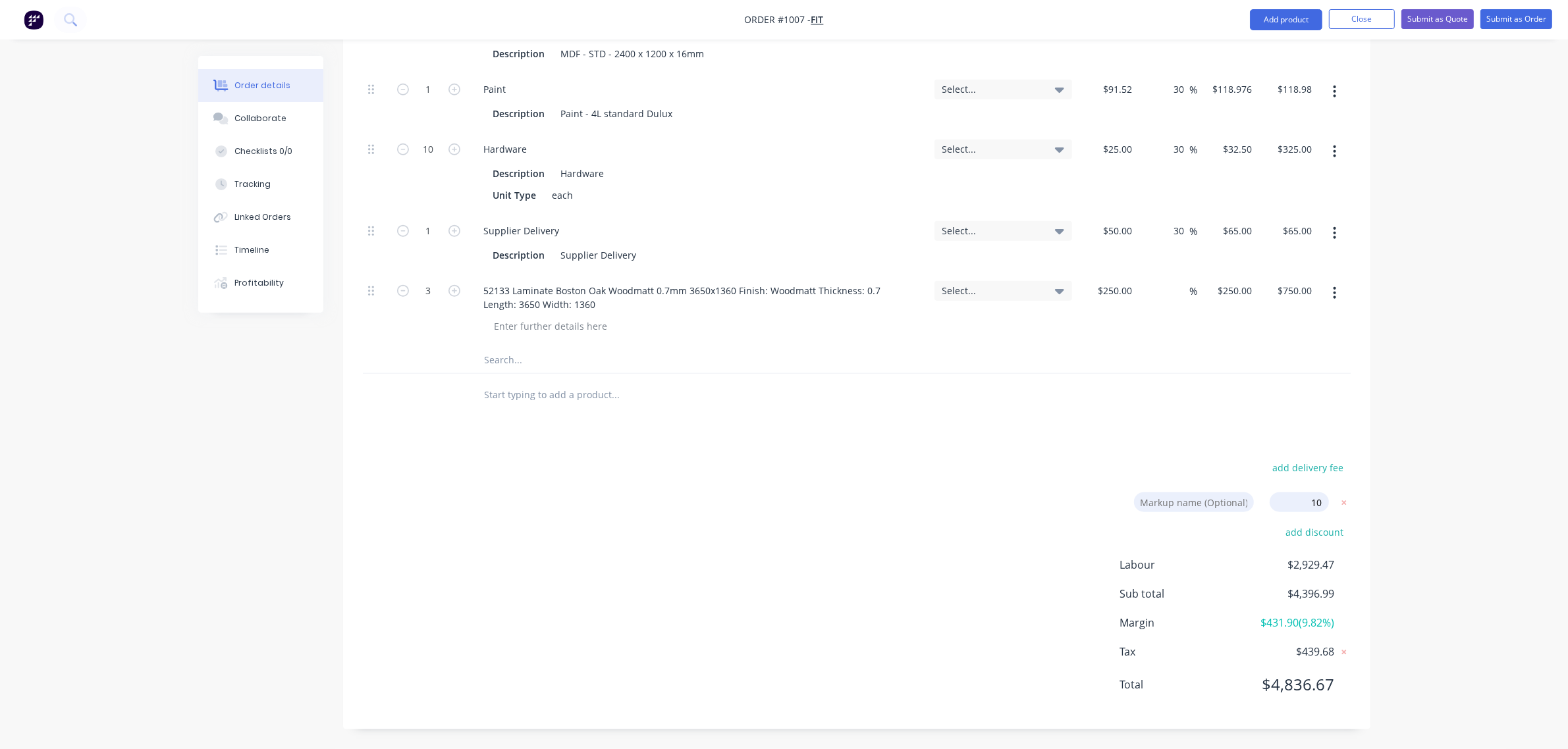
type input "43"
type input "$130.8736"
type input "$130.87"
type input "43"
type input "$35.75"
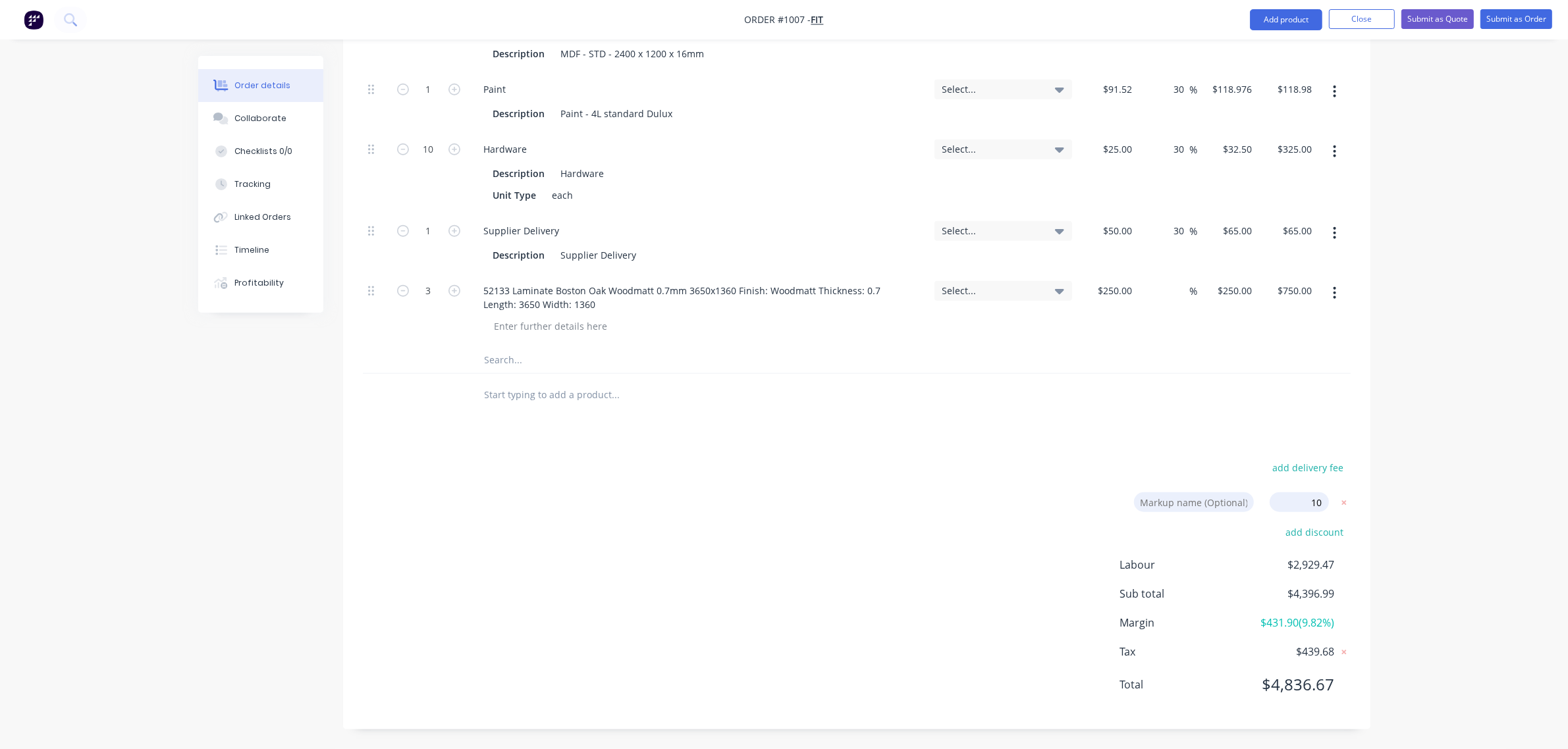
type input "$357.50"
type input "43"
type input "$71.50"
type input "10"
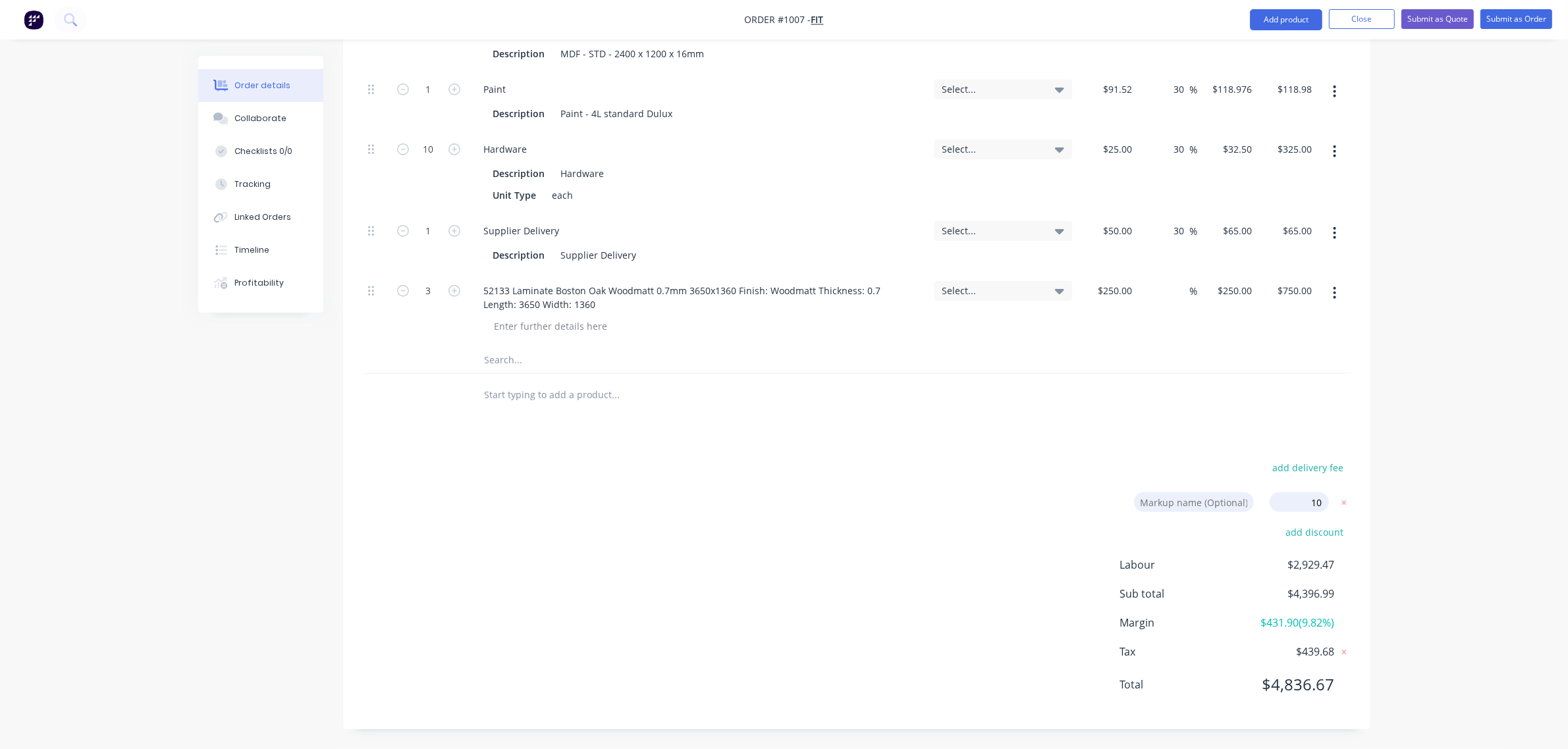
type input "$275.00"
type input "$825.00"
click at [1306, 501] on span "10.00%" at bounding box center [1313, 500] width 31 height 14
click at [1306, 500] on span "10.00%" at bounding box center [1313, 500] width 31 height 14
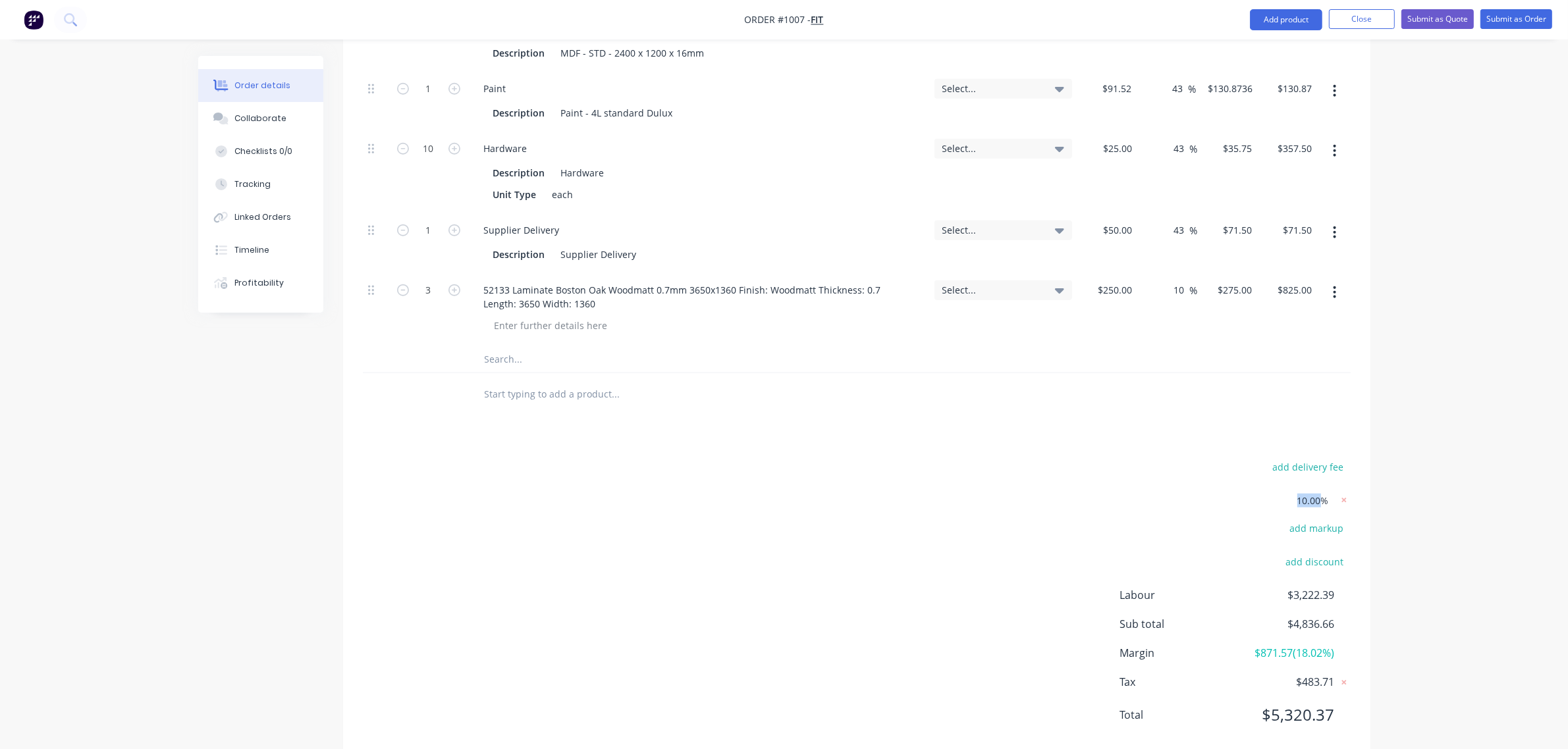
click at [1306, 500] on span "10.00%" at bounding box center [1313, 500] width 31 height 14
click at [1298, 505] on span "10.00%" at bounding box center [1313, 500] width 31 height 14
click at [1299, 504] on span "10.00%" at bounding box center [1313, 500] width 31 height 14
click at [1348, 501] on icon at bounding box center [1344, 499] width 13 height 13
type input "10"
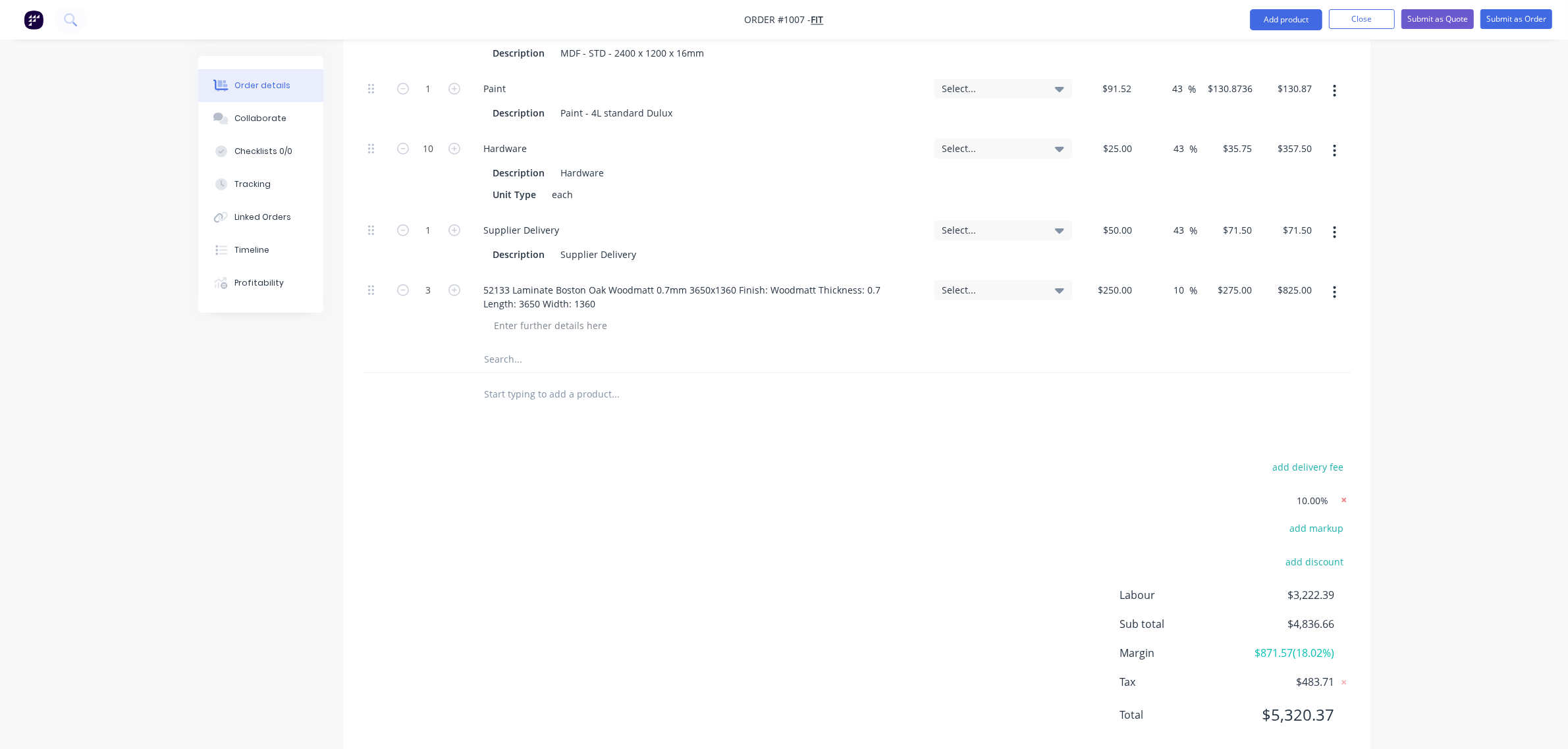
type input "$119.57"
type input "$717.42"
type input "20"
type input "$178.70"
type input "10"
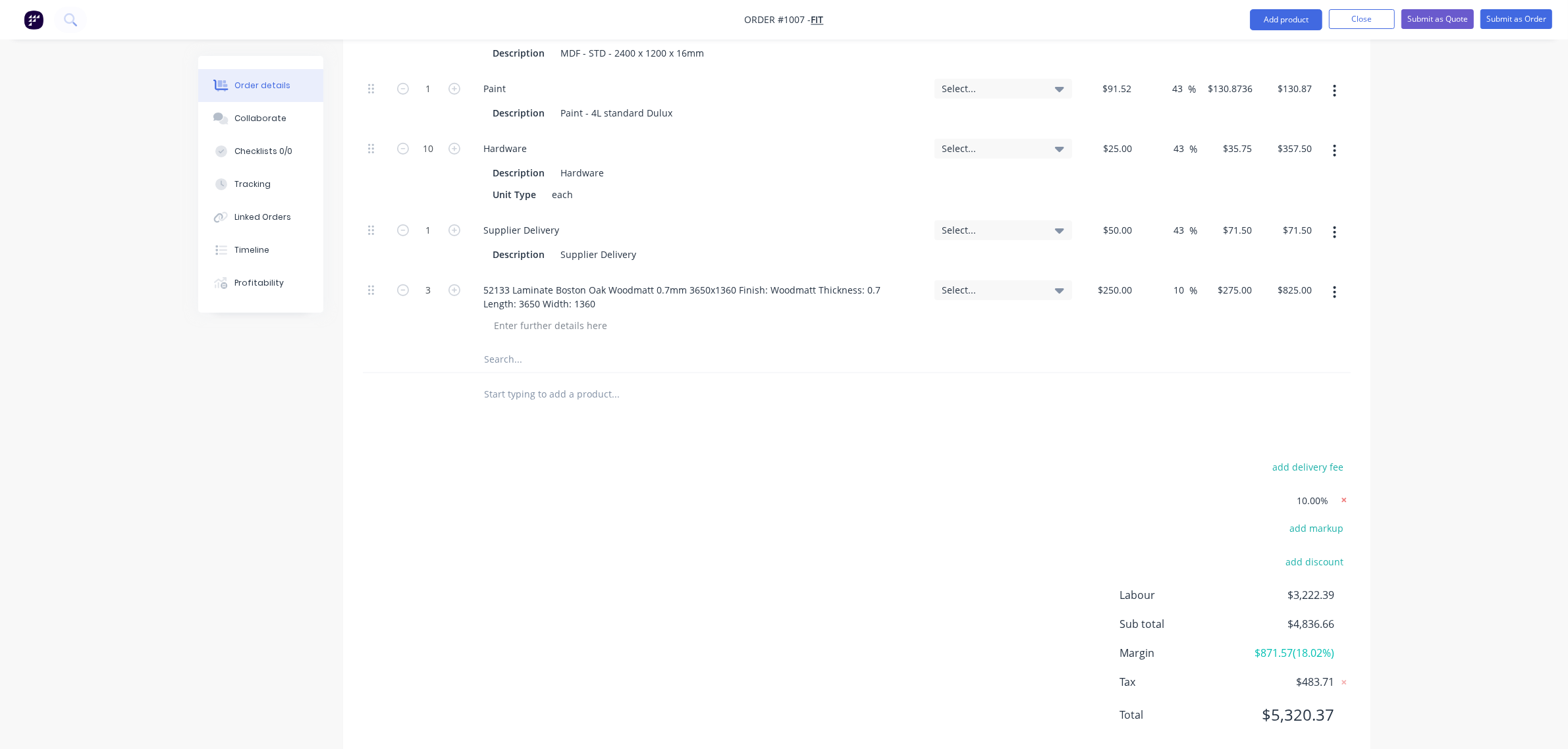
type input "$119.57"
type input "$239.14"
type input "10"
type input "$119.57"
type input "$59.79"
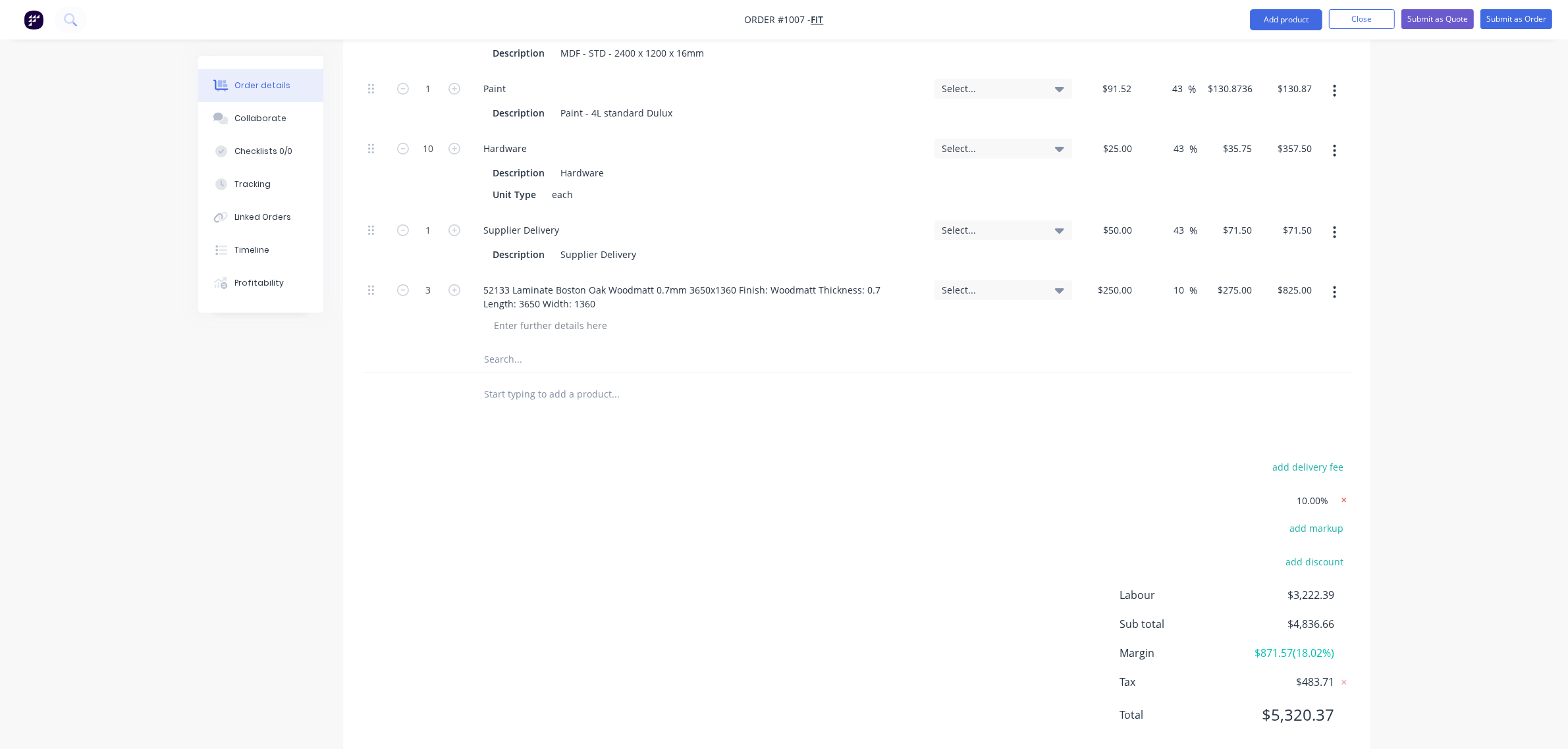
type input "10"
type input "$119.57"
type input "$478.28"
type input "10"
type input "$119.57"
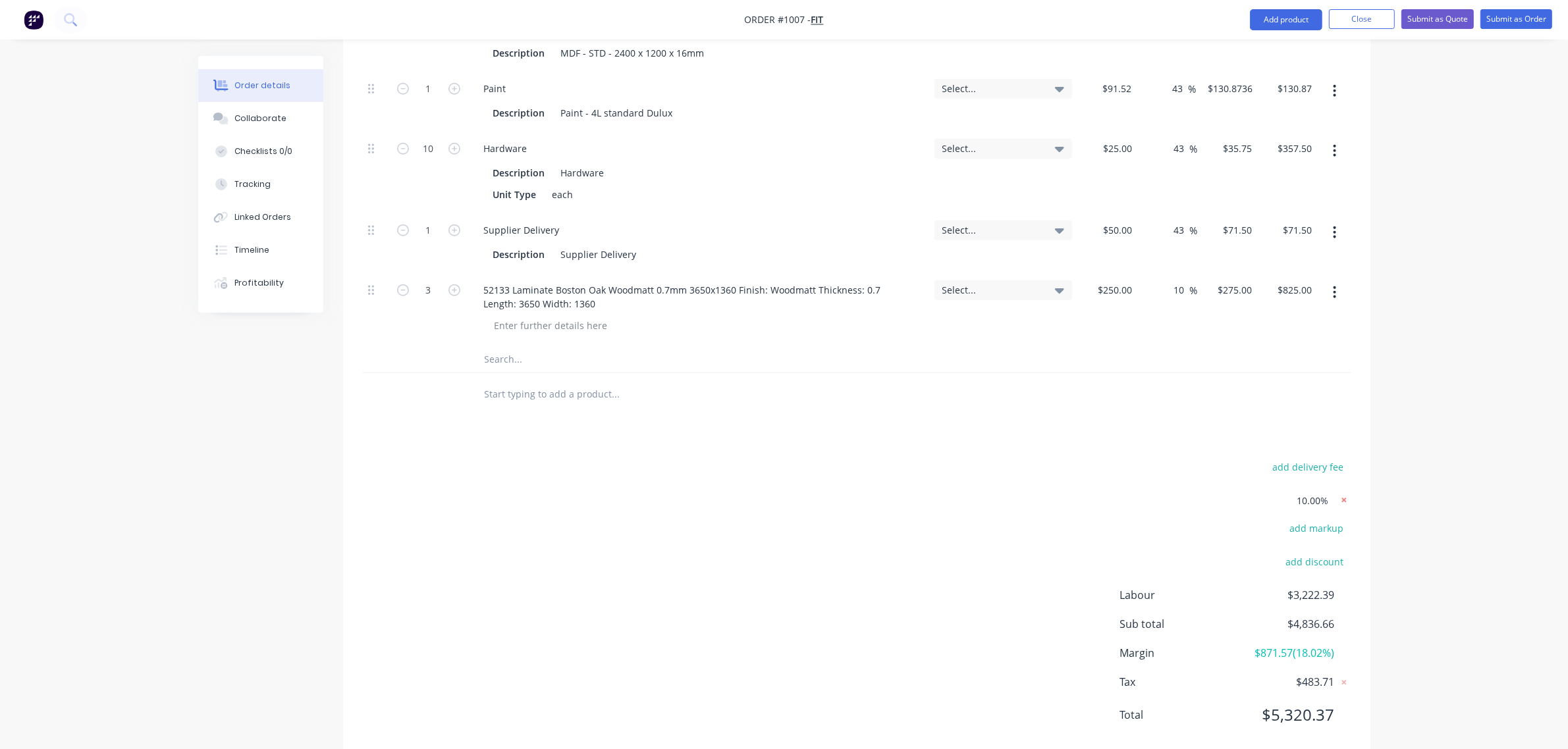
type input "10"
type input "$119.57"
type input "$239.14"
type input "10"
type input "$119.57"
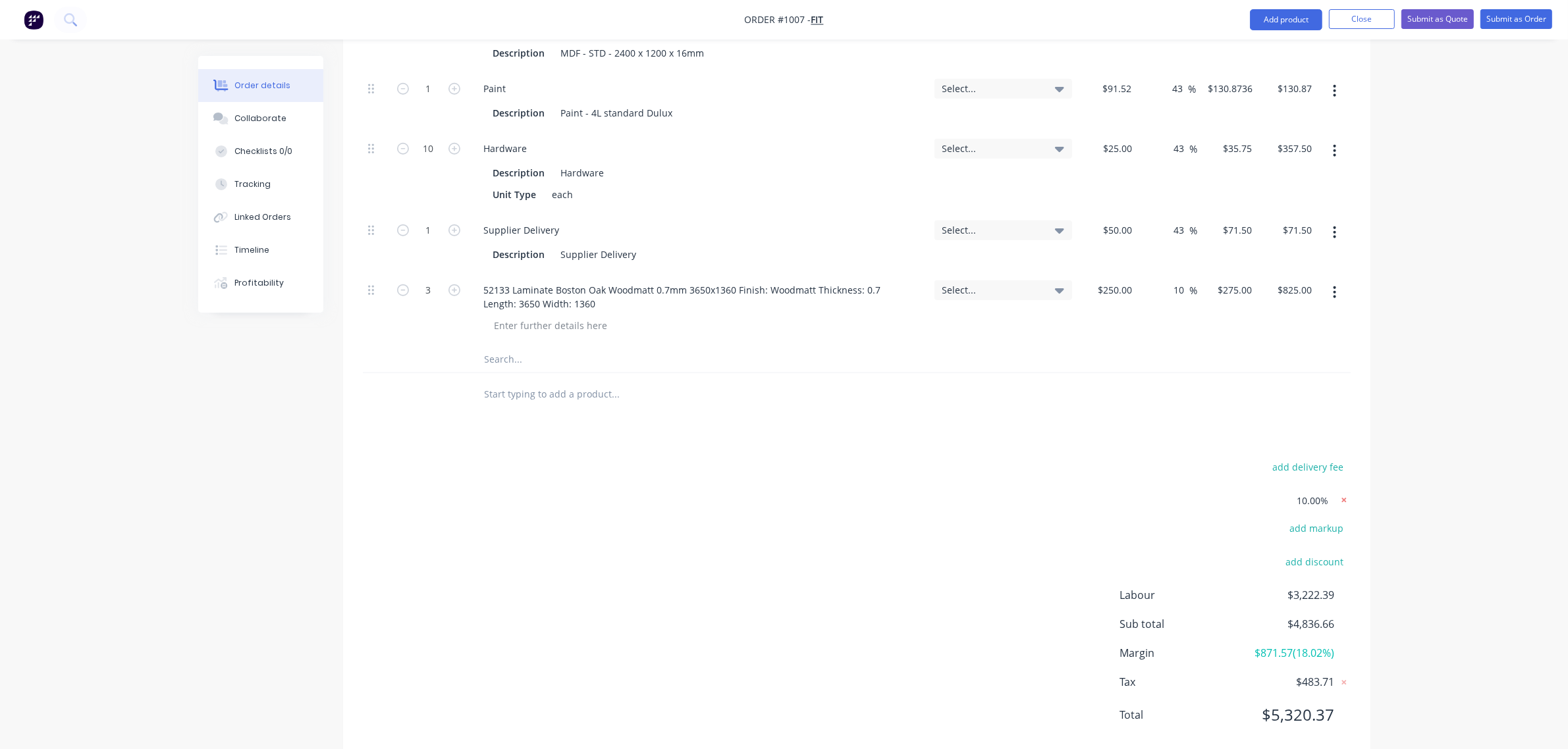
type input "$717.42"
type input "10"
type input "$119.57"
type input "$239.14"
type input "10"
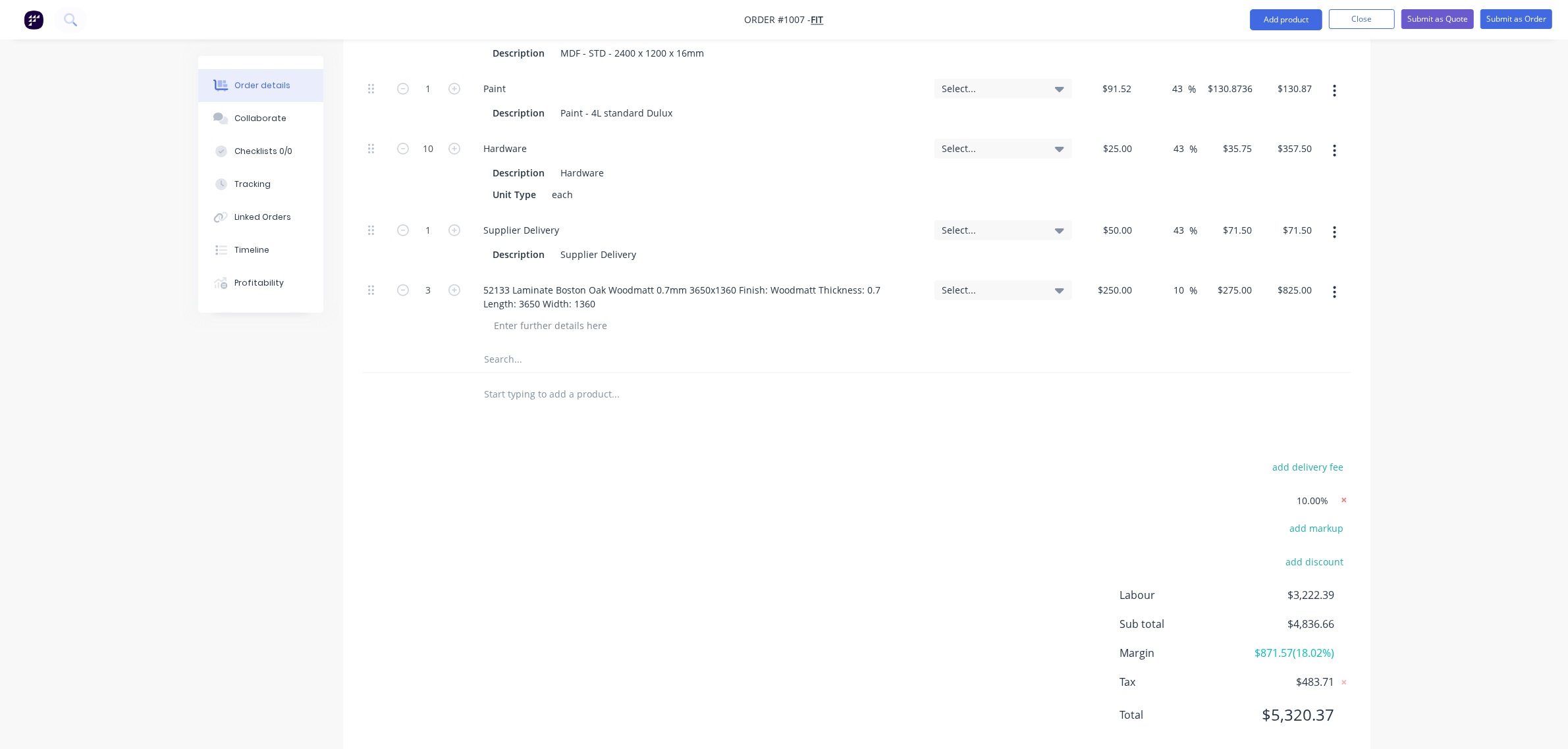
type input "$119.57"
type input "$239.14"
type input "30"
type input "$22.126"
type input "$88.50"
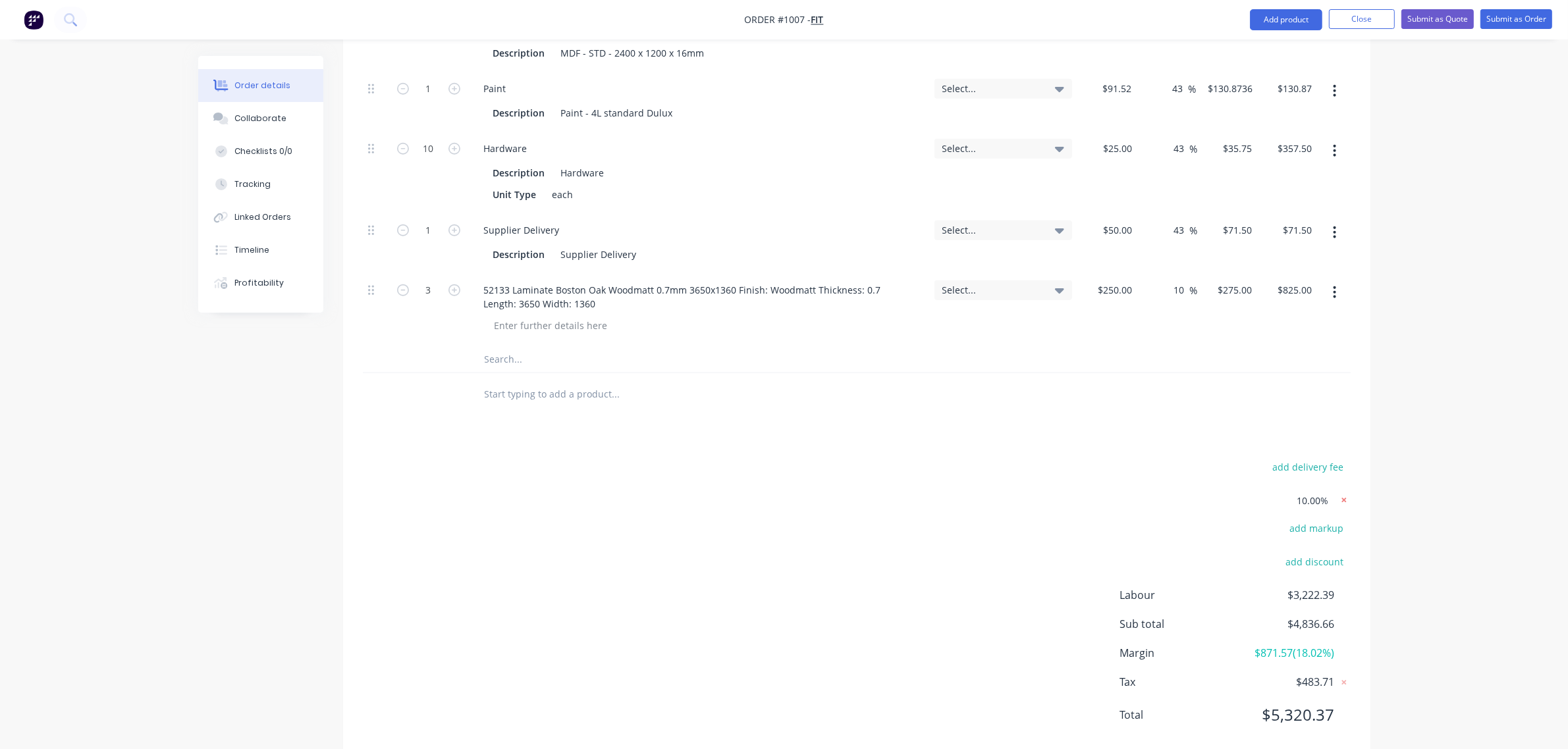
type input "30"
type input "$60.021"
type input "$120.04"
type input "30"
type input "$118.976"
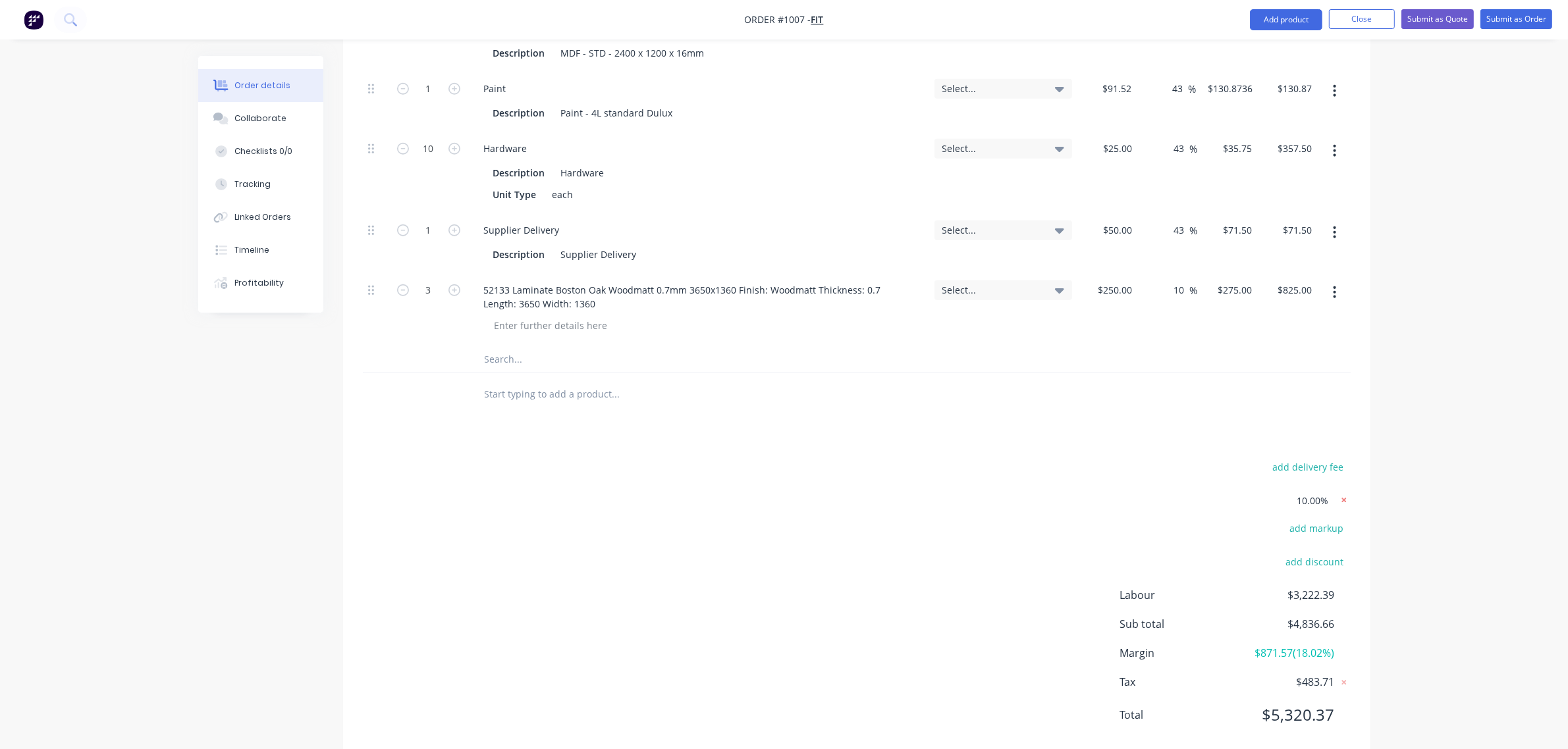
type input "$118.98"
type input "30"
type input "$32.50"
type input "$325.00"
type input "30"
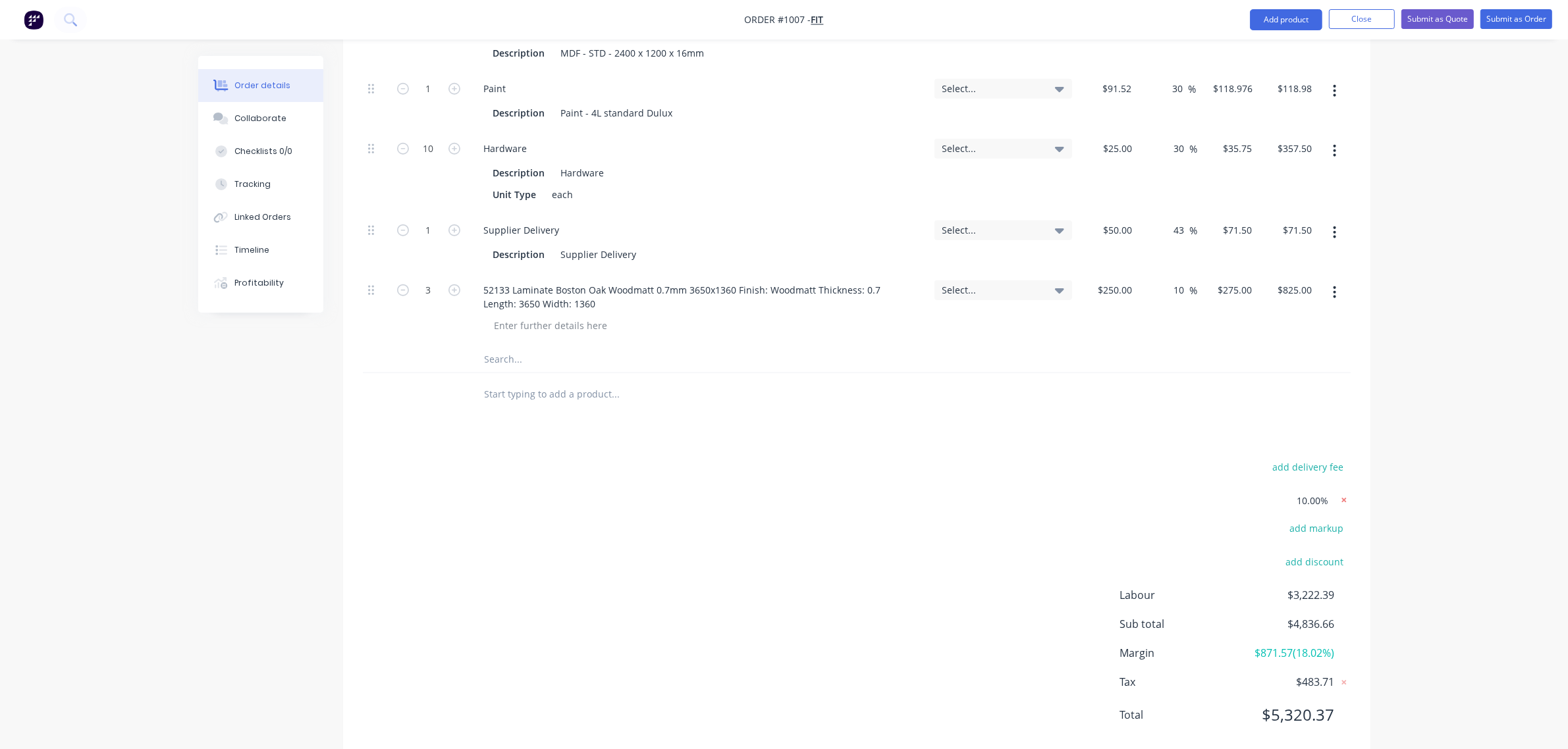
type input "$65.00"
type input "$250.00"
type input "$750.00"
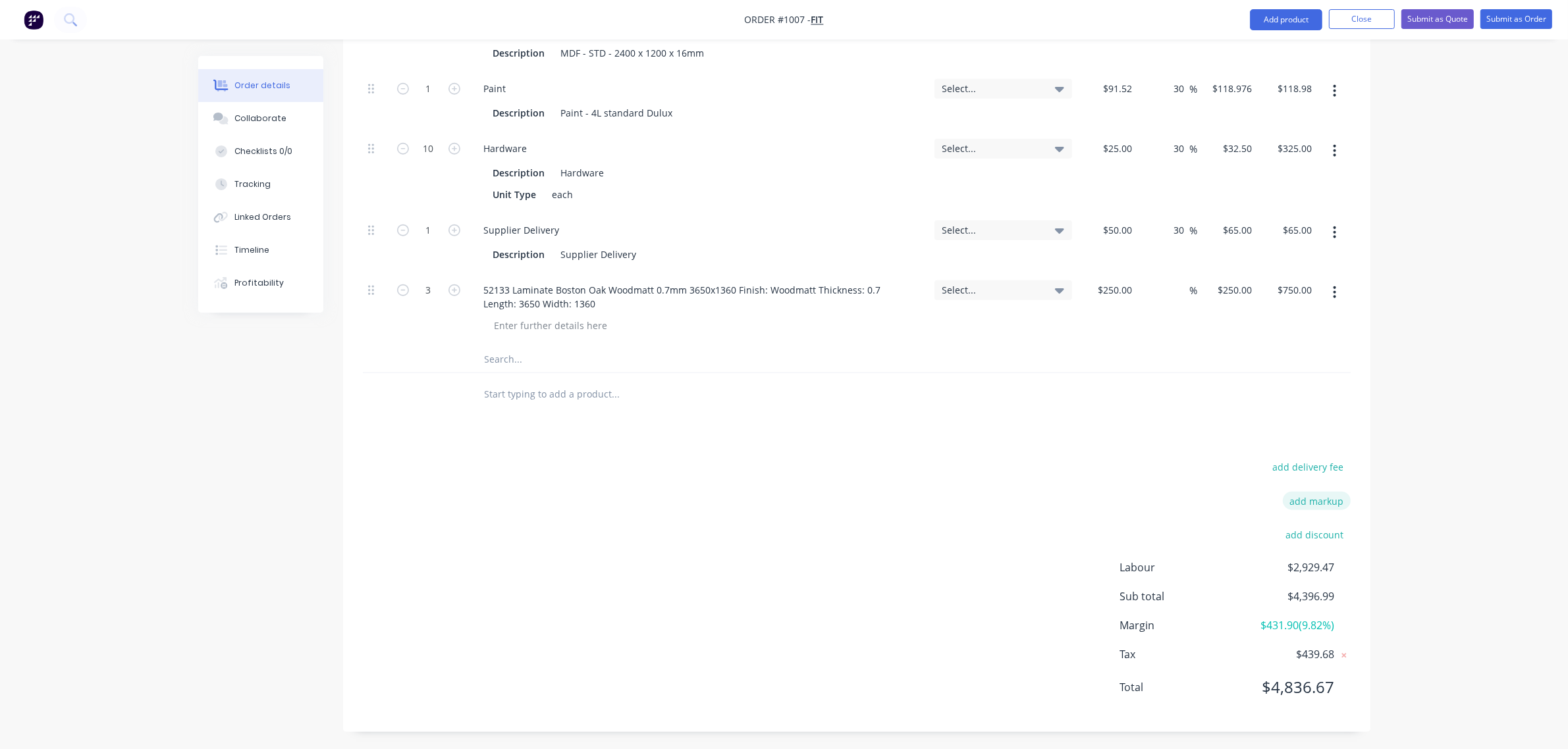
click at [1328, 501] on button "add markup" at bounding box center [1316, 500] width 68 height 18
click at [1322, 505] on input at bounding box center [1300, 502] width 59 height 20
type input "12"
click at [1328, 501] on div "12 12 0%" at bounding box center [1294, 502] width 70 height 20
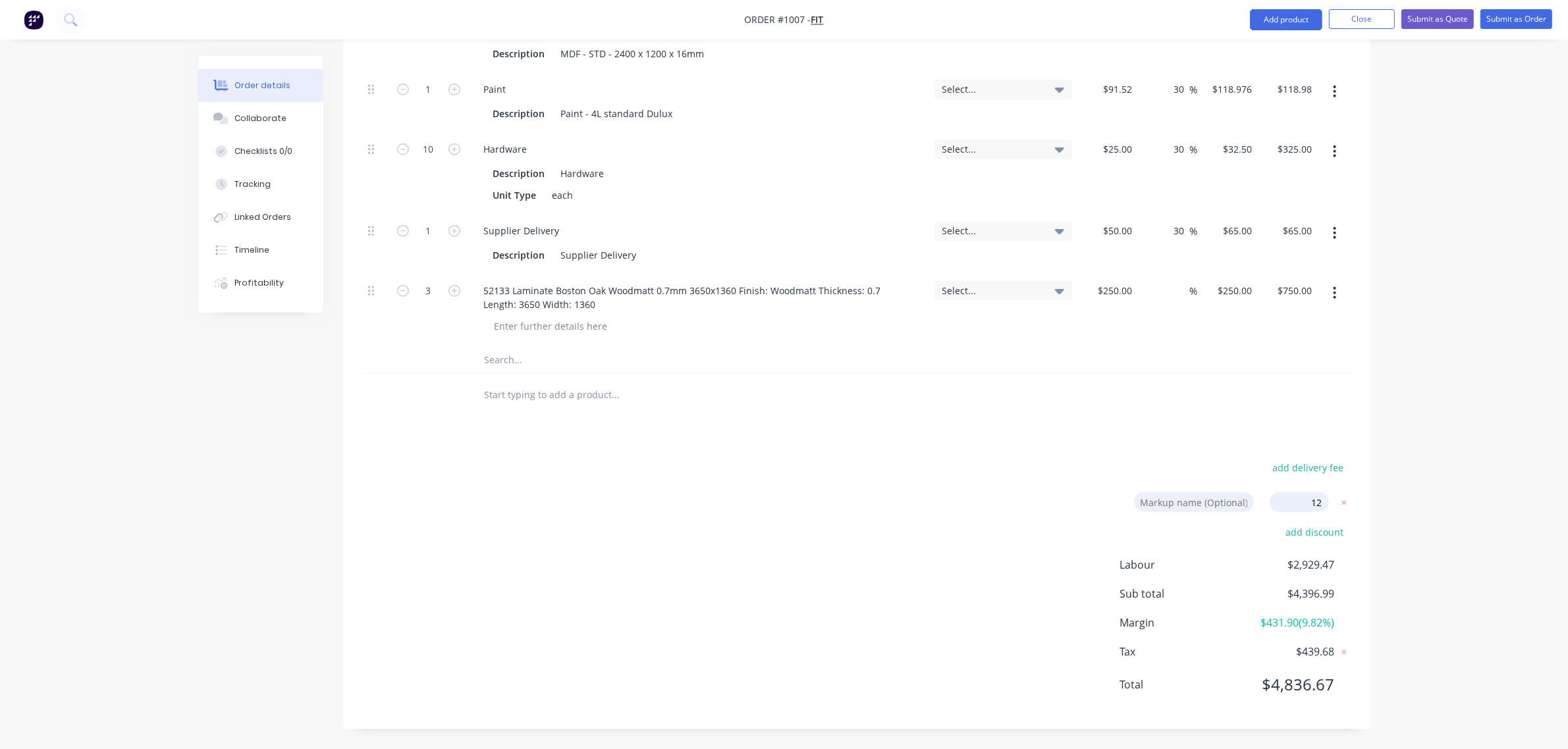
click input "submit" at bounding box center [0, 0] width 0 height 0
type input "23.2"
type input "$133.9184"
type input "$803.51"
type input "34.4"
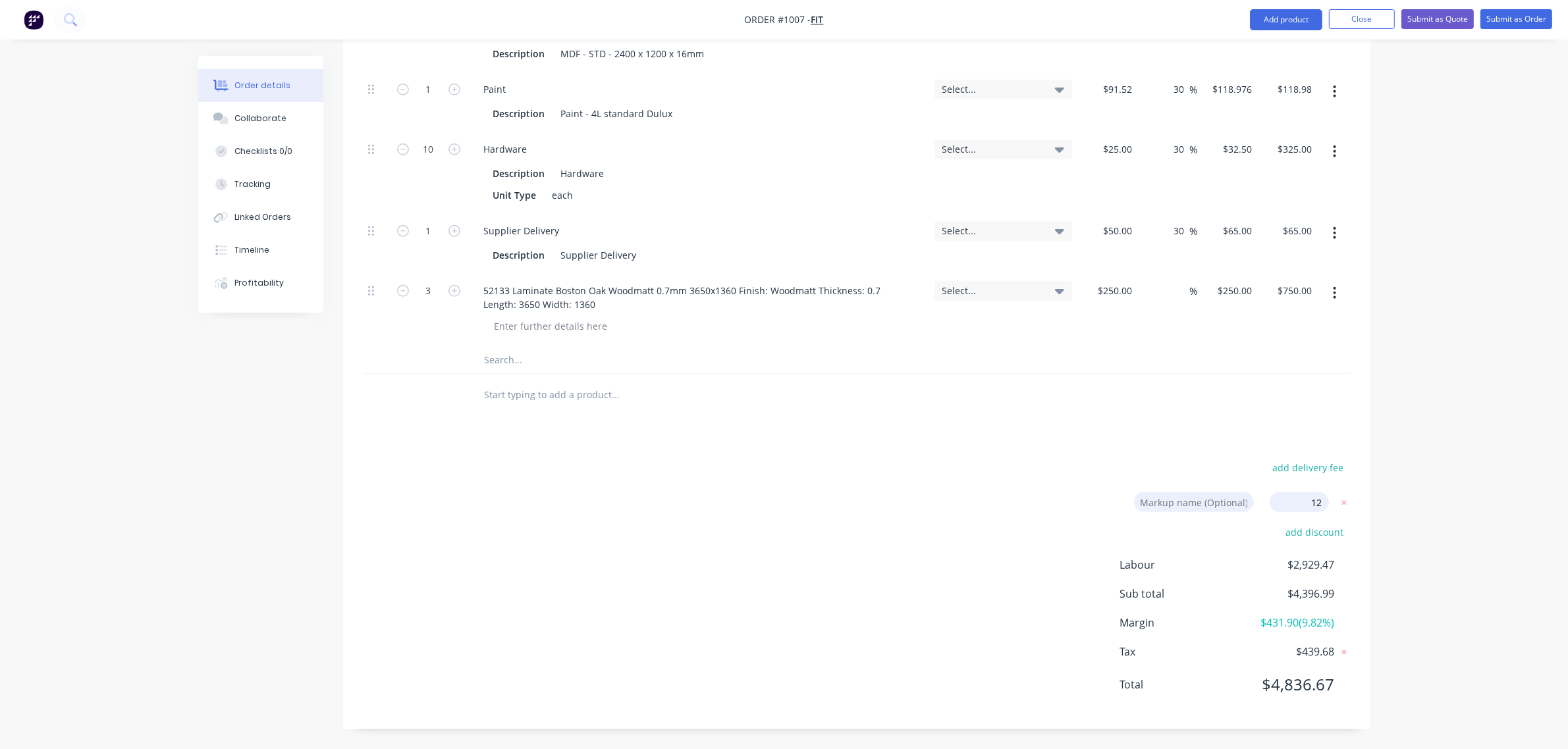
type input "$200.144"
type input "23.2"
type input "$133.9184"
type input "$267.84"
type input "23.2"
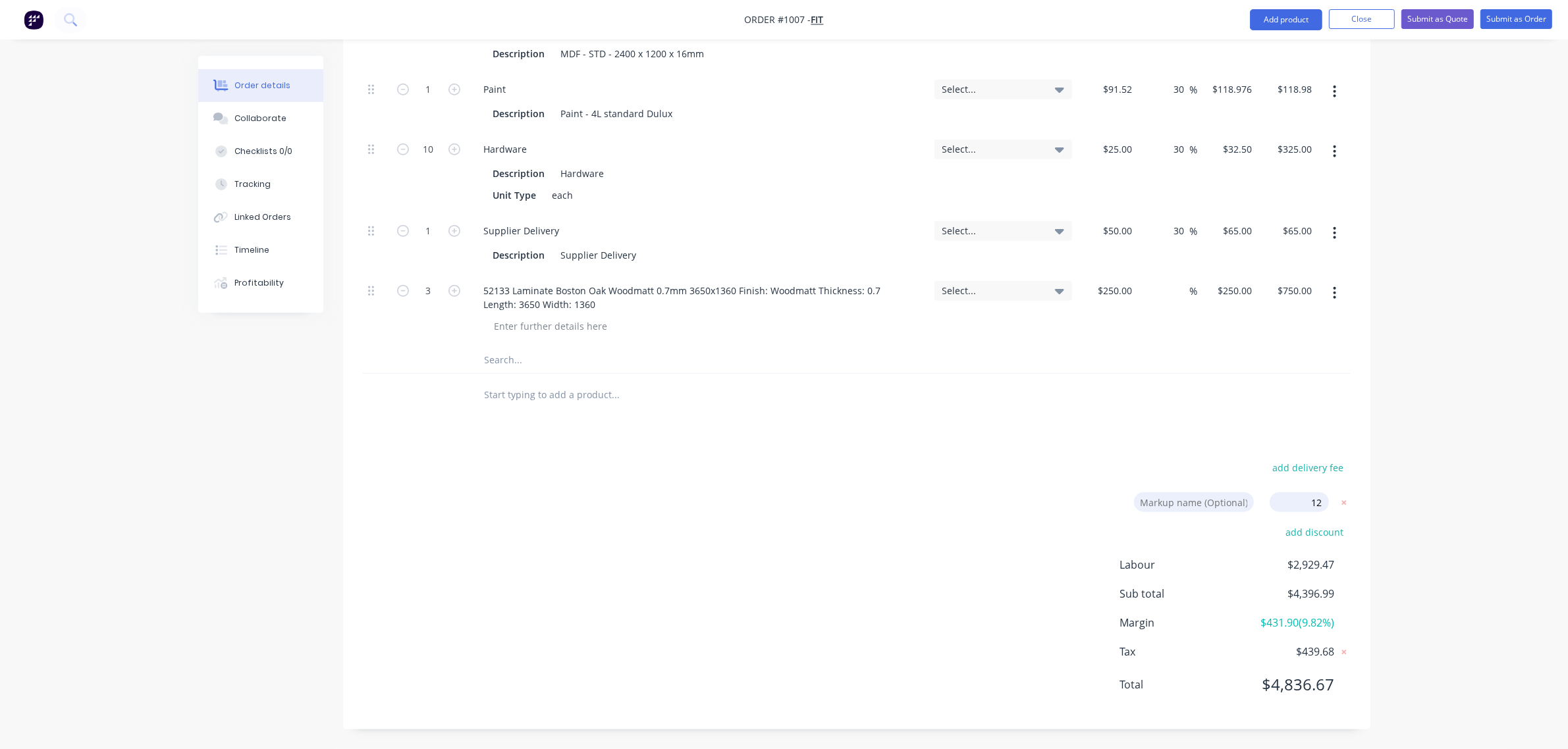
type input "$133.9184"
type input "$66.96"
type input "23.2"
type input "$133.9184"
type input "$535.67"
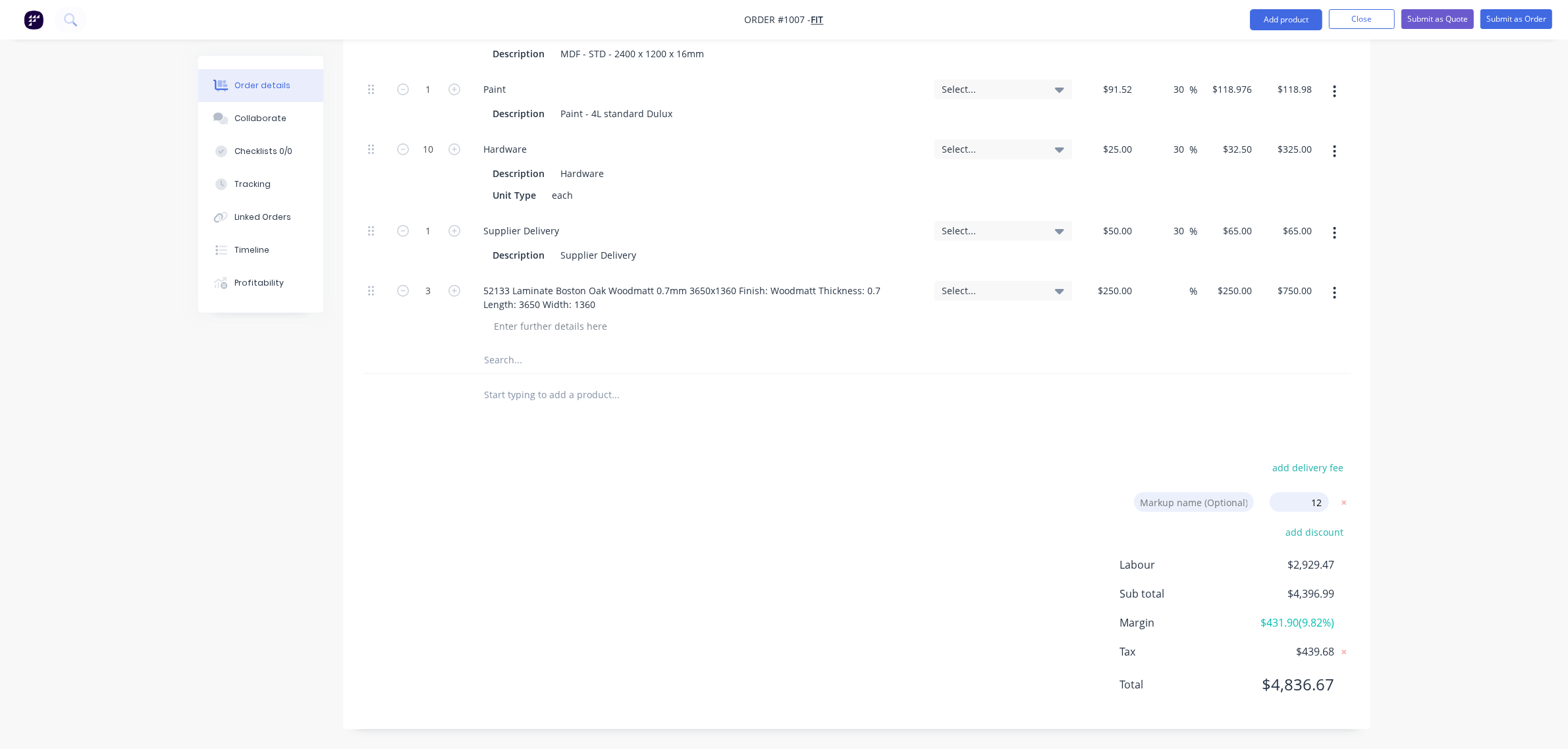
type input "23.2"
type input "$133.9184"
type input "23.2"
type input "$133.9184"
type input "$267.84"
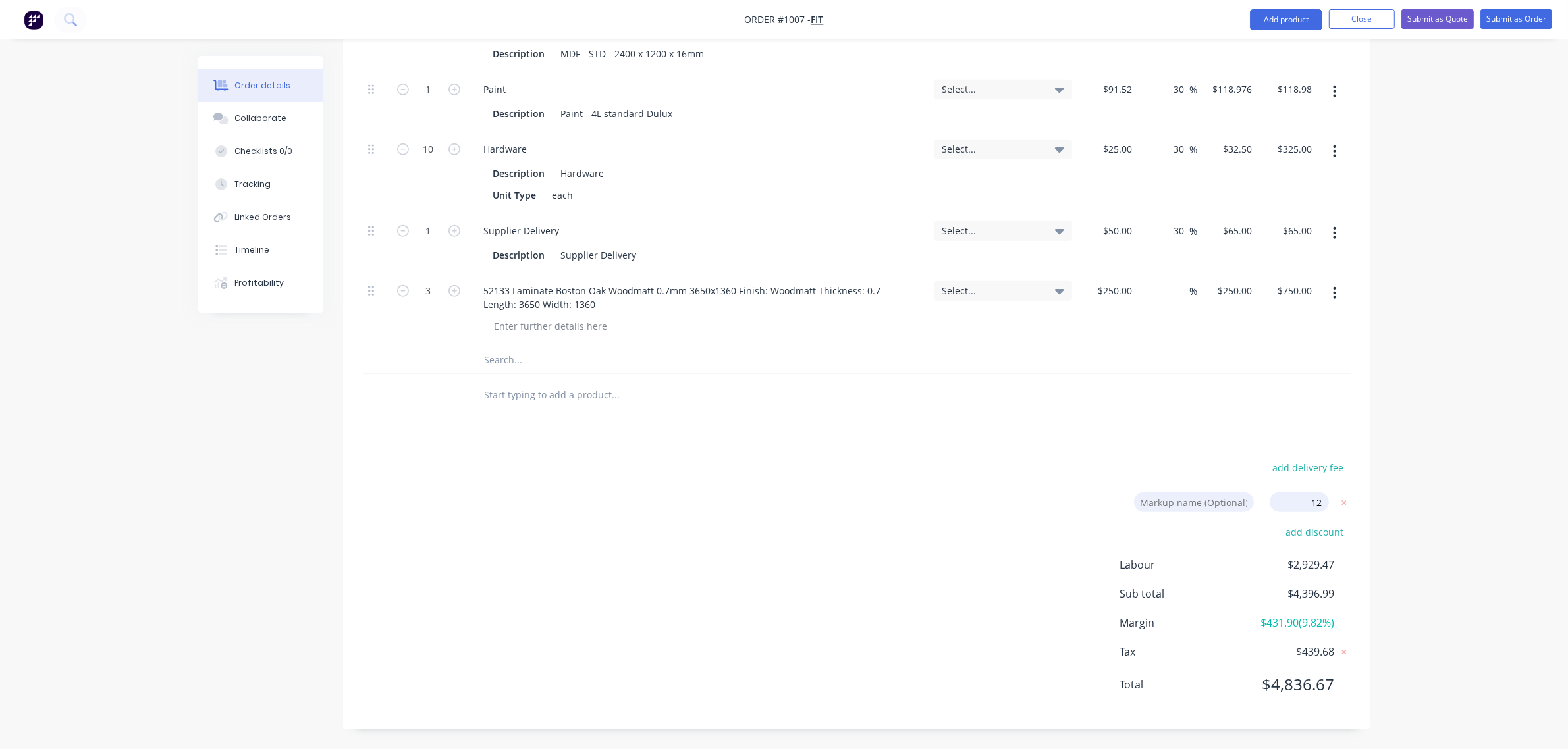
type input "23.2"
type input "$133.9184"
type input "$803.51"
type input "23.2"
type input "$133.9184"
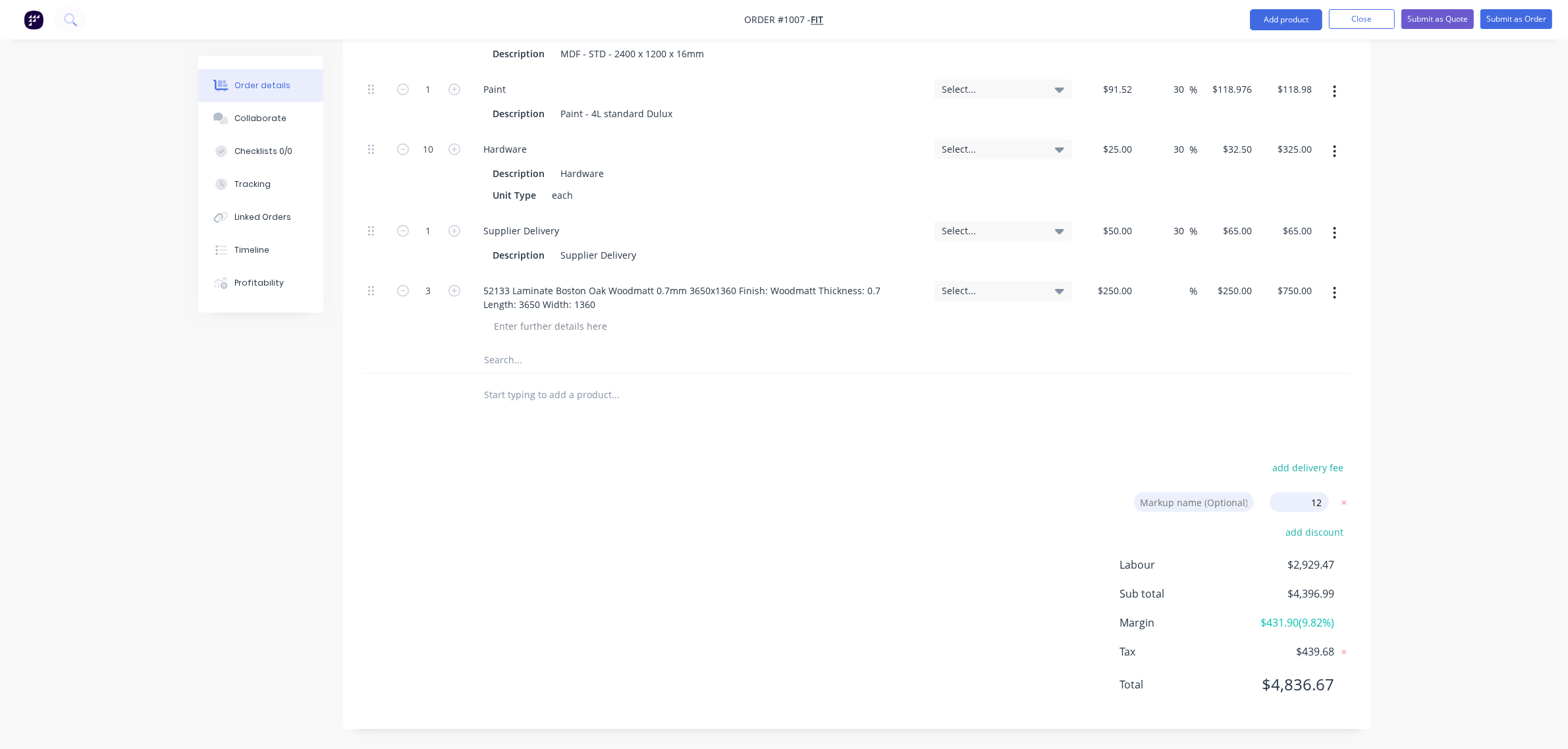
type input "$267.84"
type input "23.2"
type input "$133.9184"
type input "$267.84"
type input "45.6"
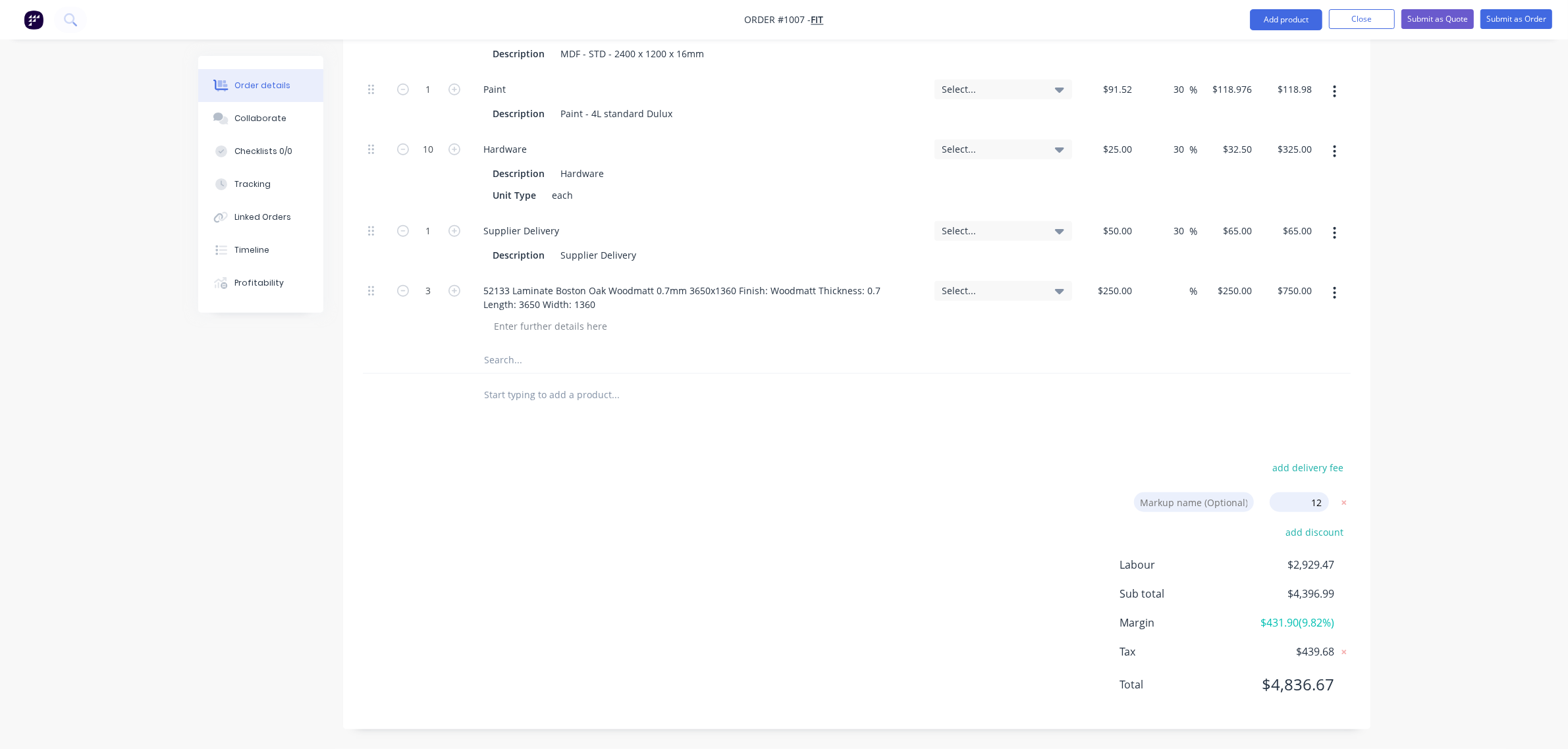
type input "$24.7811"
type input "$99.12"
type input "45.6"
type input "$67.2235"
type input "$134.45"
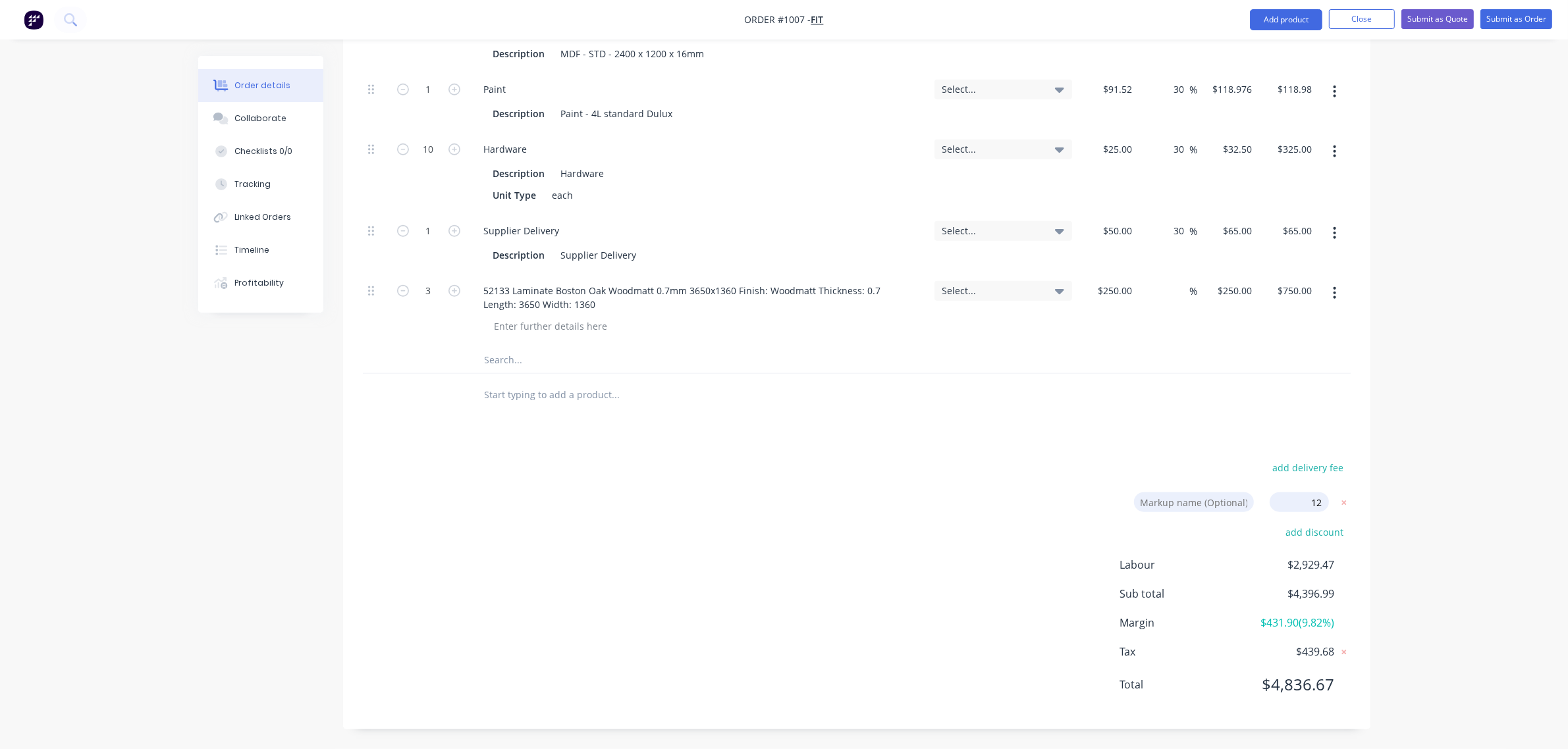
type input "45.6"
type input "$133.2531"
type input "$133.25"
type input "45.6"
type input "$36.40"
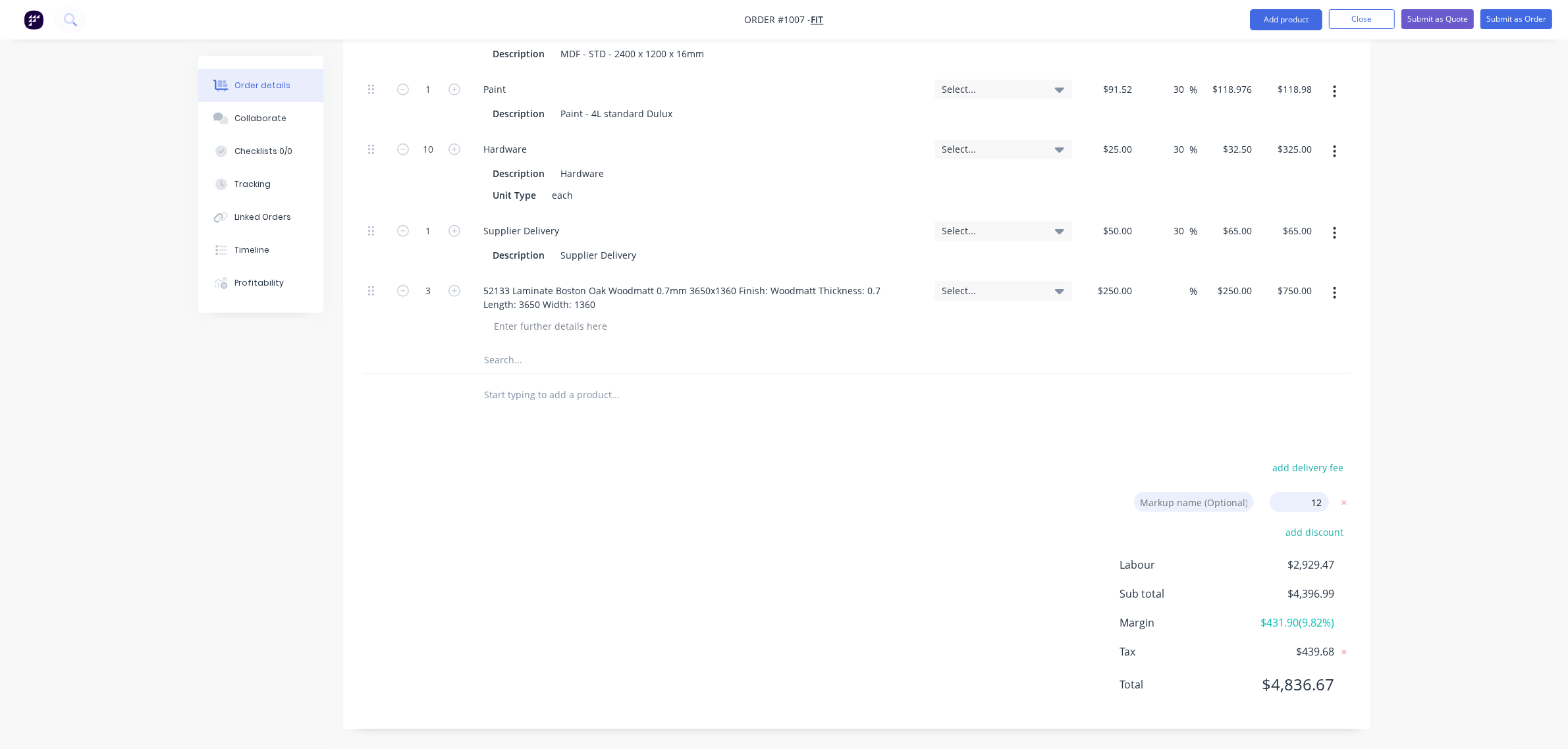
type input "$364.00"
type input "45.6"
type input "$72.80"
type input "12"
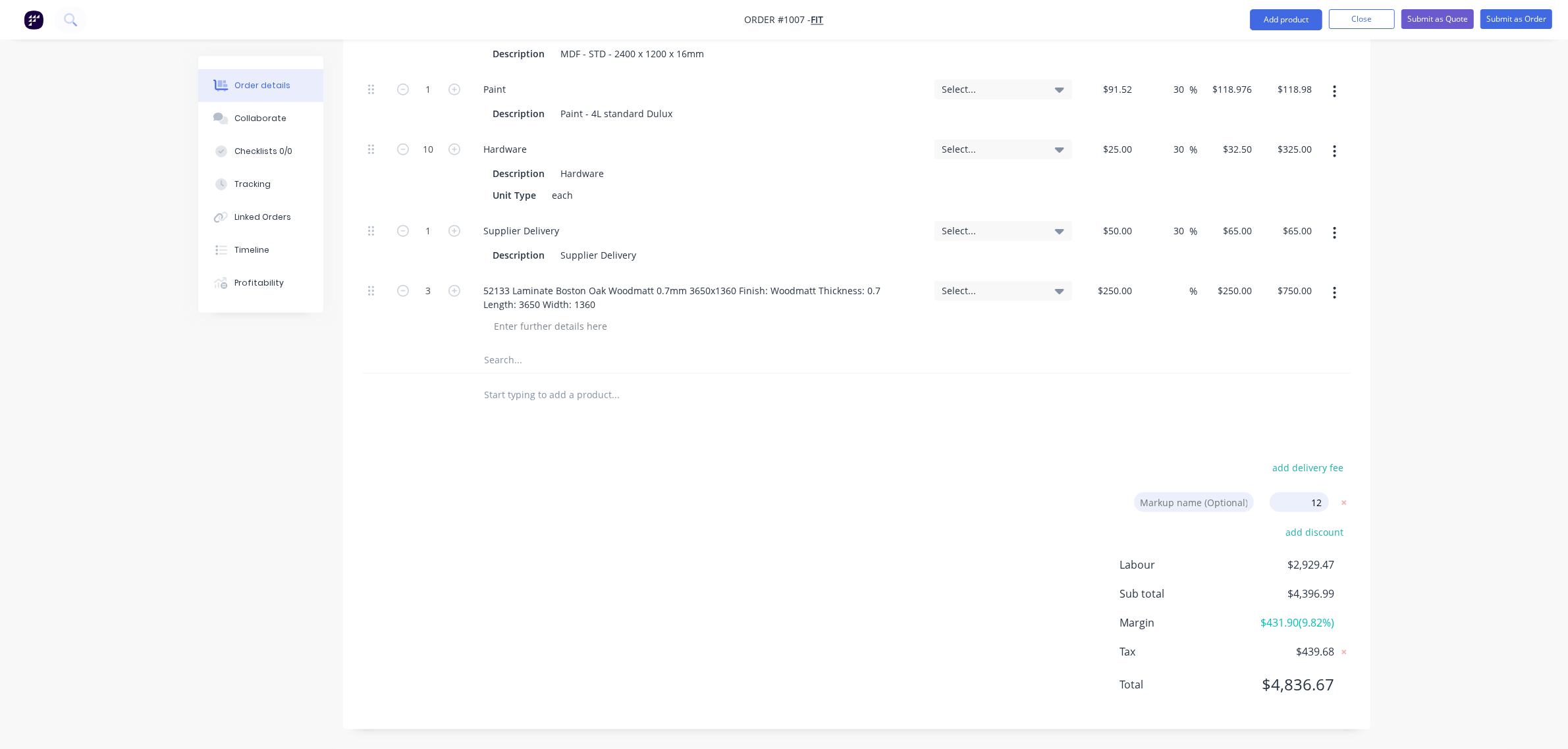
type input "$280.00"
type input "$840.00"
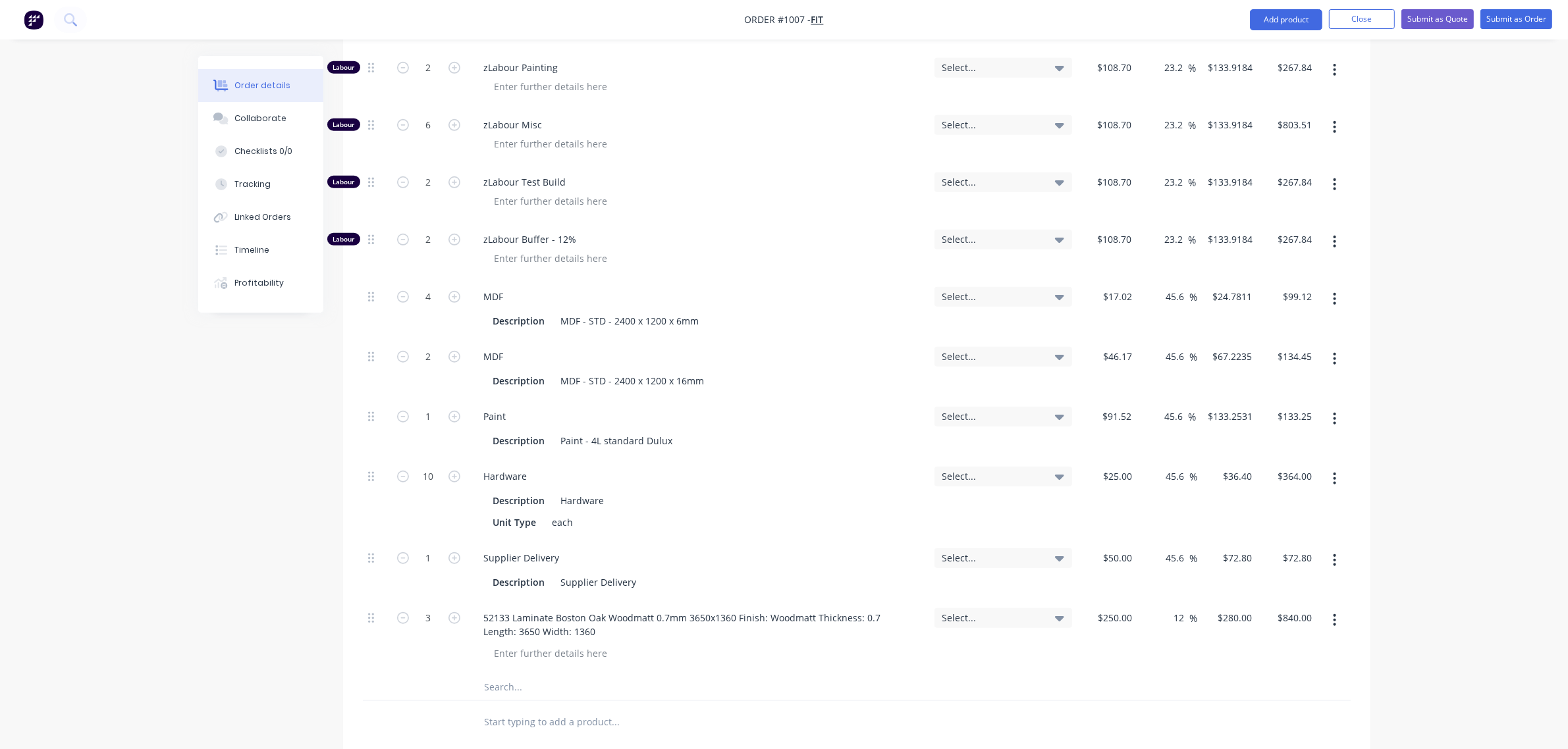
scroll to position [1156, 0]
click at [417, 472] on input "10" at bounding box center [429, 478] width 34 height 20
type input "5"
type input "$182.00"
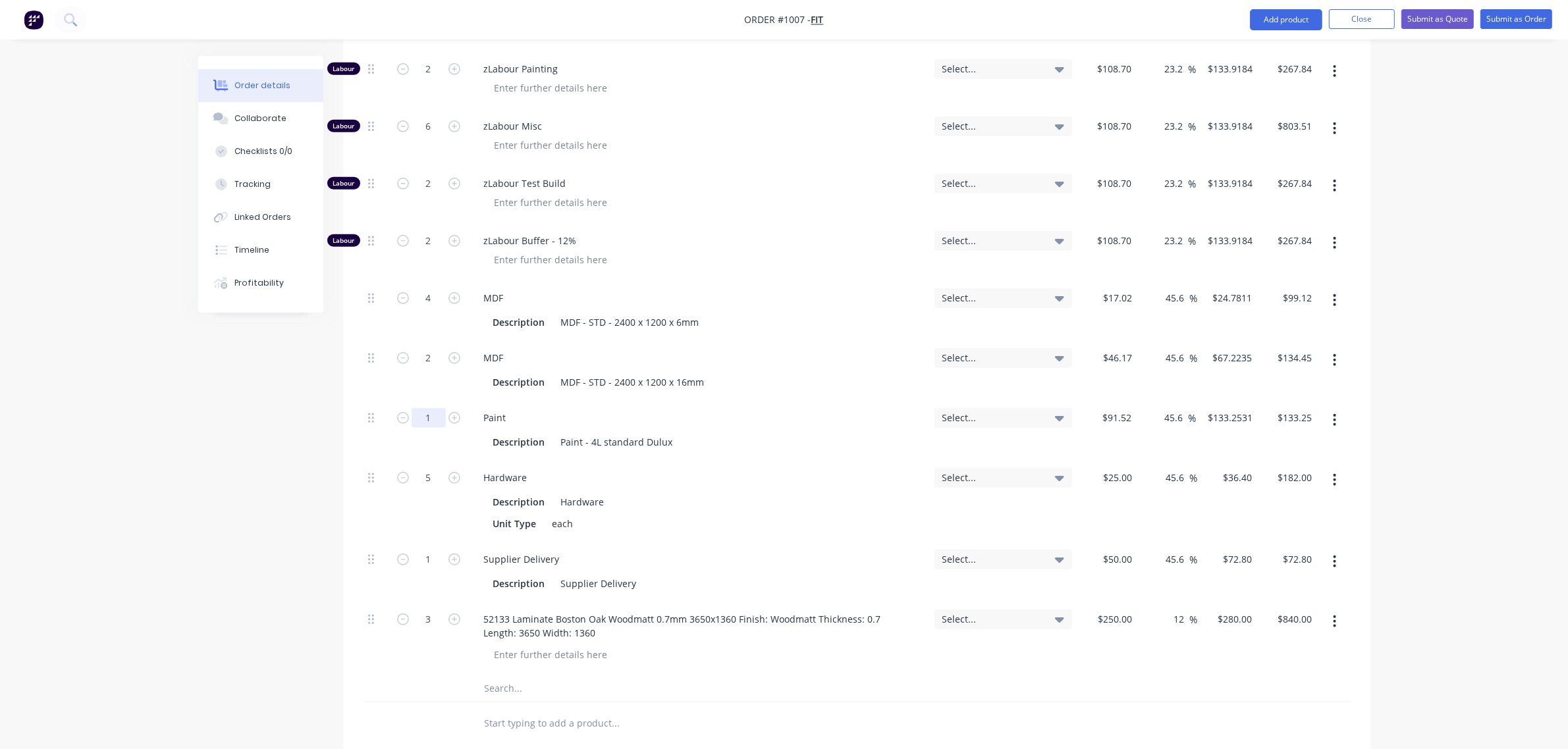
click at [422, 423] on input "1" at bounding box center [429, 418] width 34 height 20
type input "0.5"
type input "$66.63"
click at [425, 360] on input "2" at bounding box center [429, 358] width 34 height 20
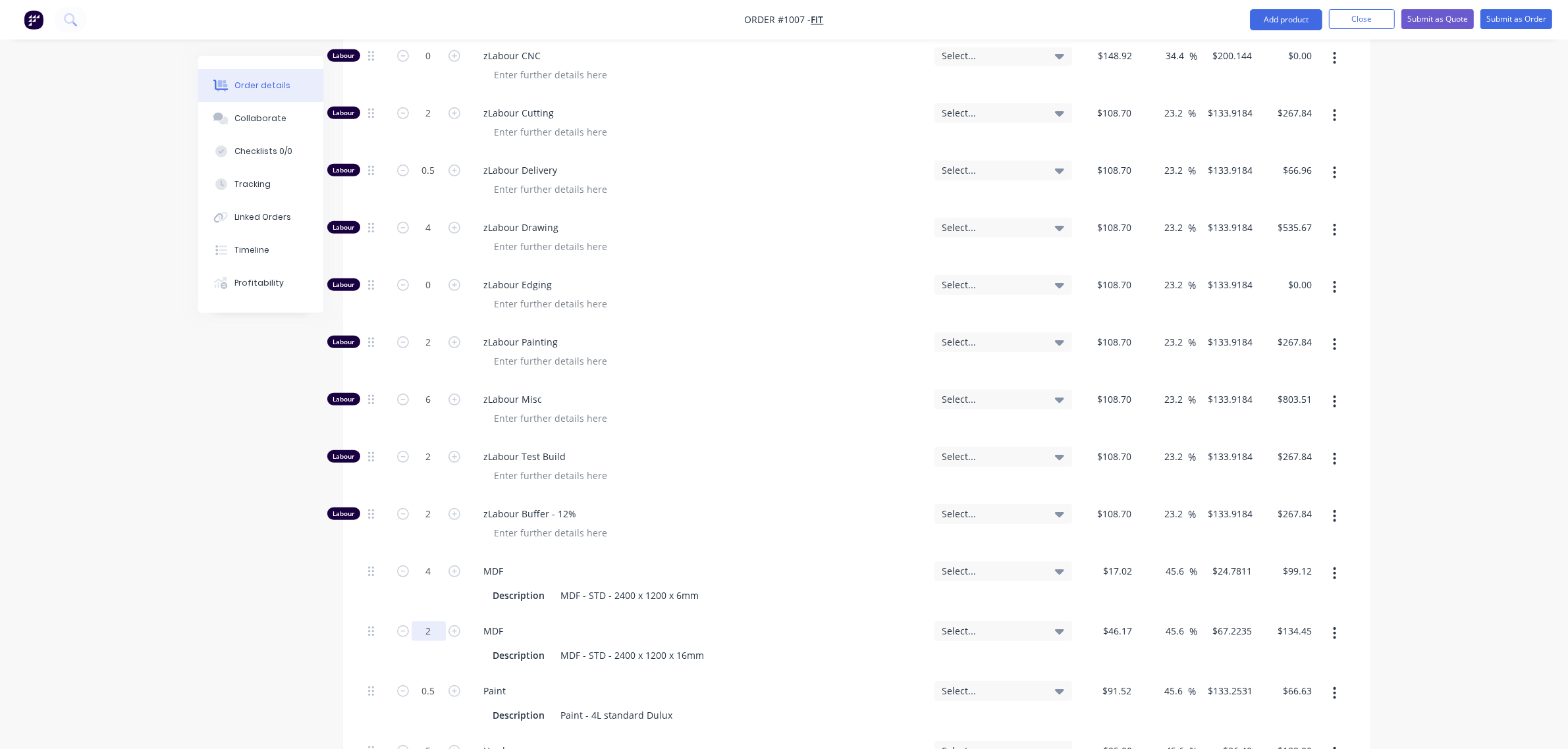
scroll to position [881, 0]
click at [423, 510] on input "2" at bounding box center [429, 515] width 34 height 20
type input "1"
type input "$133.92"
click at [420, 407] on input "6" at bounding box center [429, 401] width 34 height 20
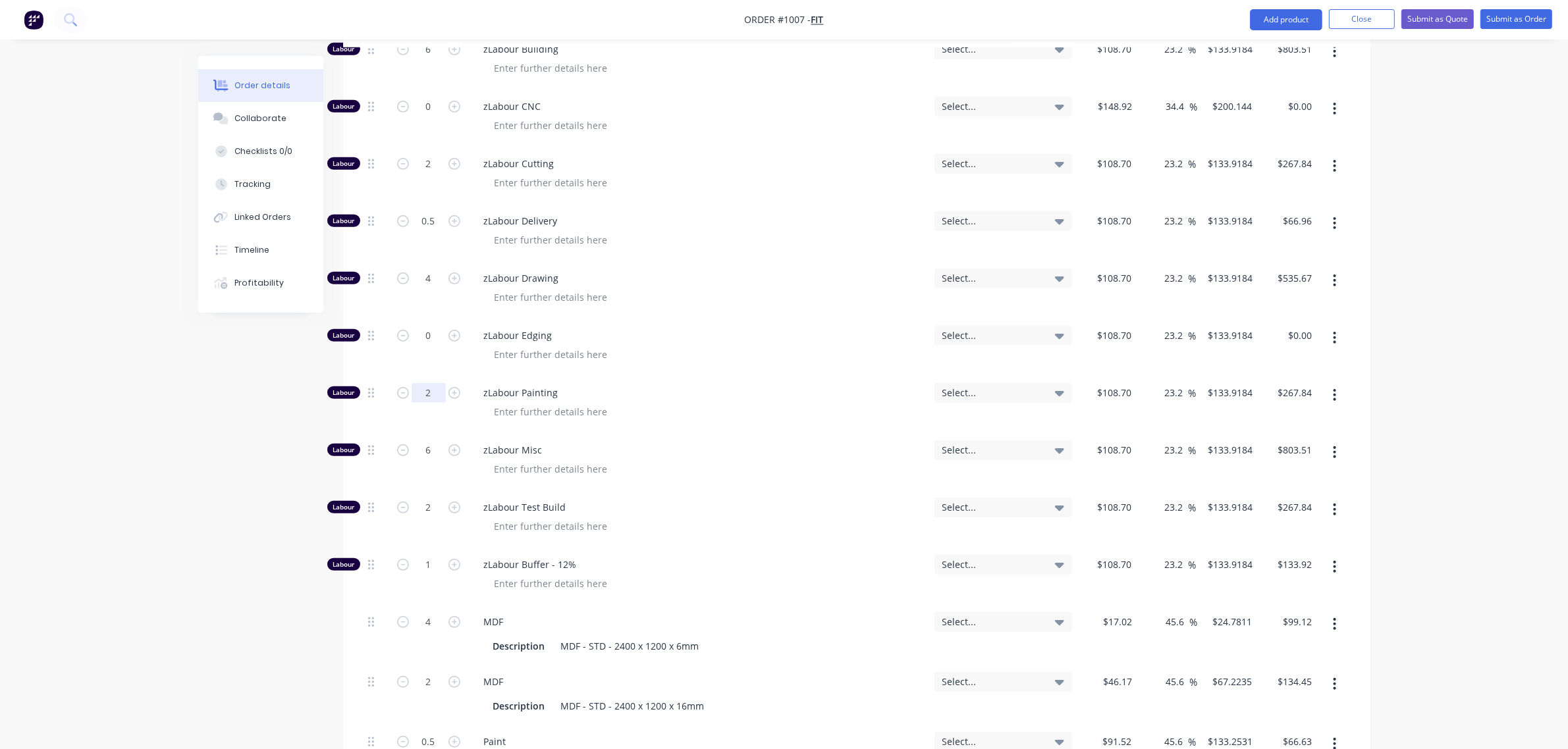
click at [426, 393] on input "2" at bounding box center [429, 393] width 34 height 20
type input "1"
type input "$133.92"
click at [430, 285] on input "4" at bounding box center [429, 283] width 34 height 20
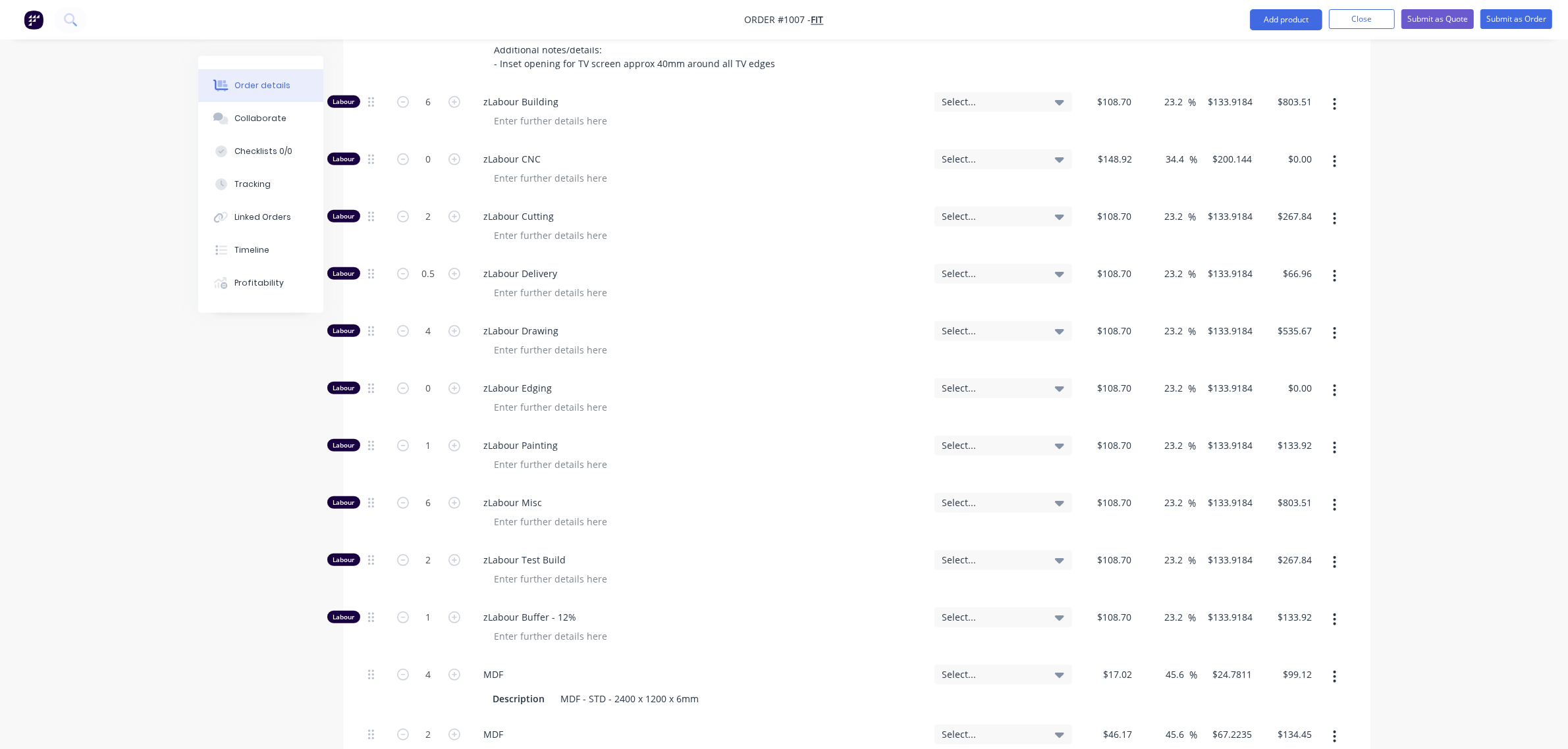
click at [679, 271] on span "zLabour Delivery" at bounding box center [704, 273] width 440 height 14
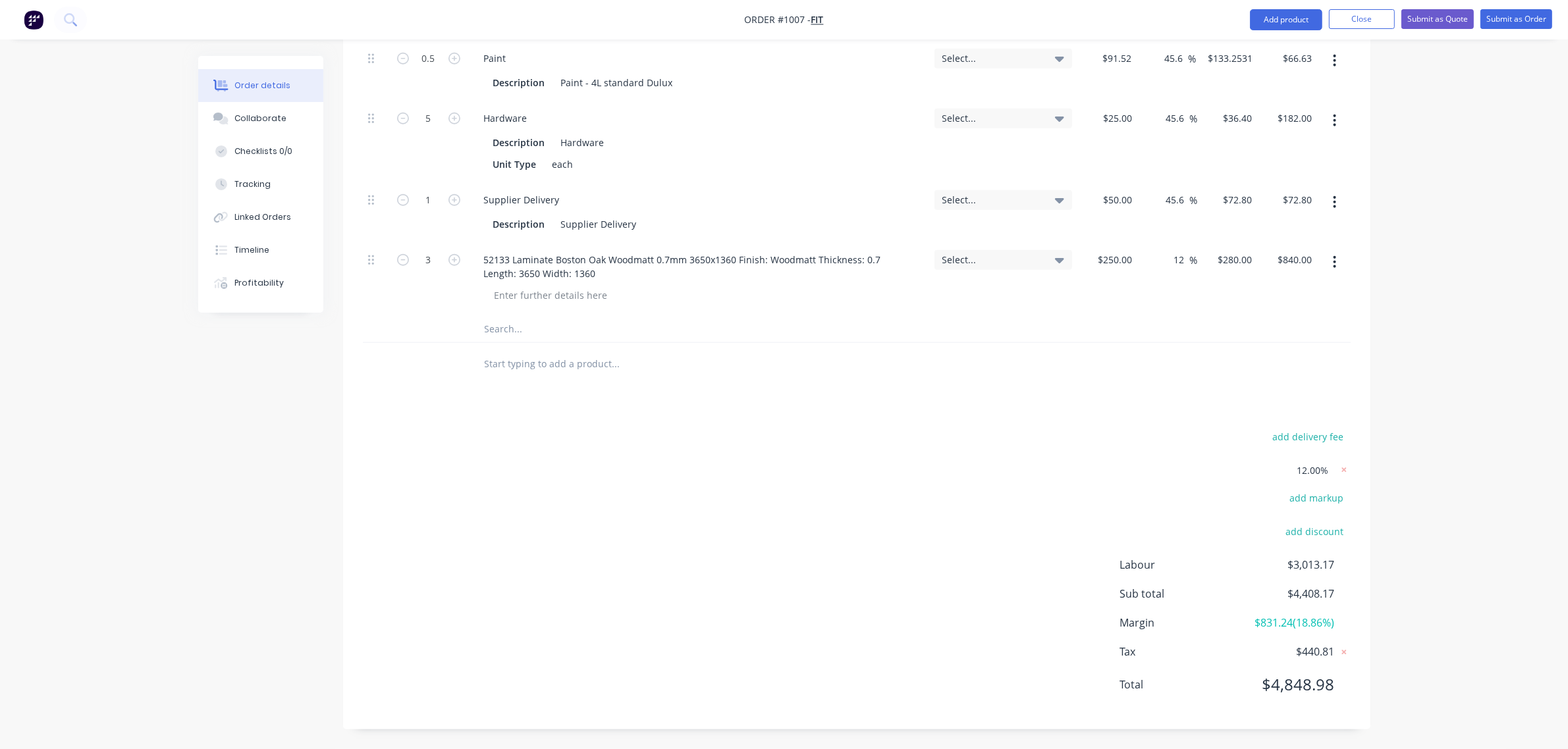
scroll to position [1517, 0]
click at [1302, 466] on span "12.00%" at bounding box center [1313, 471] width 31 height 14
click at [1304, 471] on span "12.00%" at bounding box center [1313, 471] width 31 height 14
click at [1307, 468] on span "12.00%" at bounding box center [1313, 471] width 31 height 14
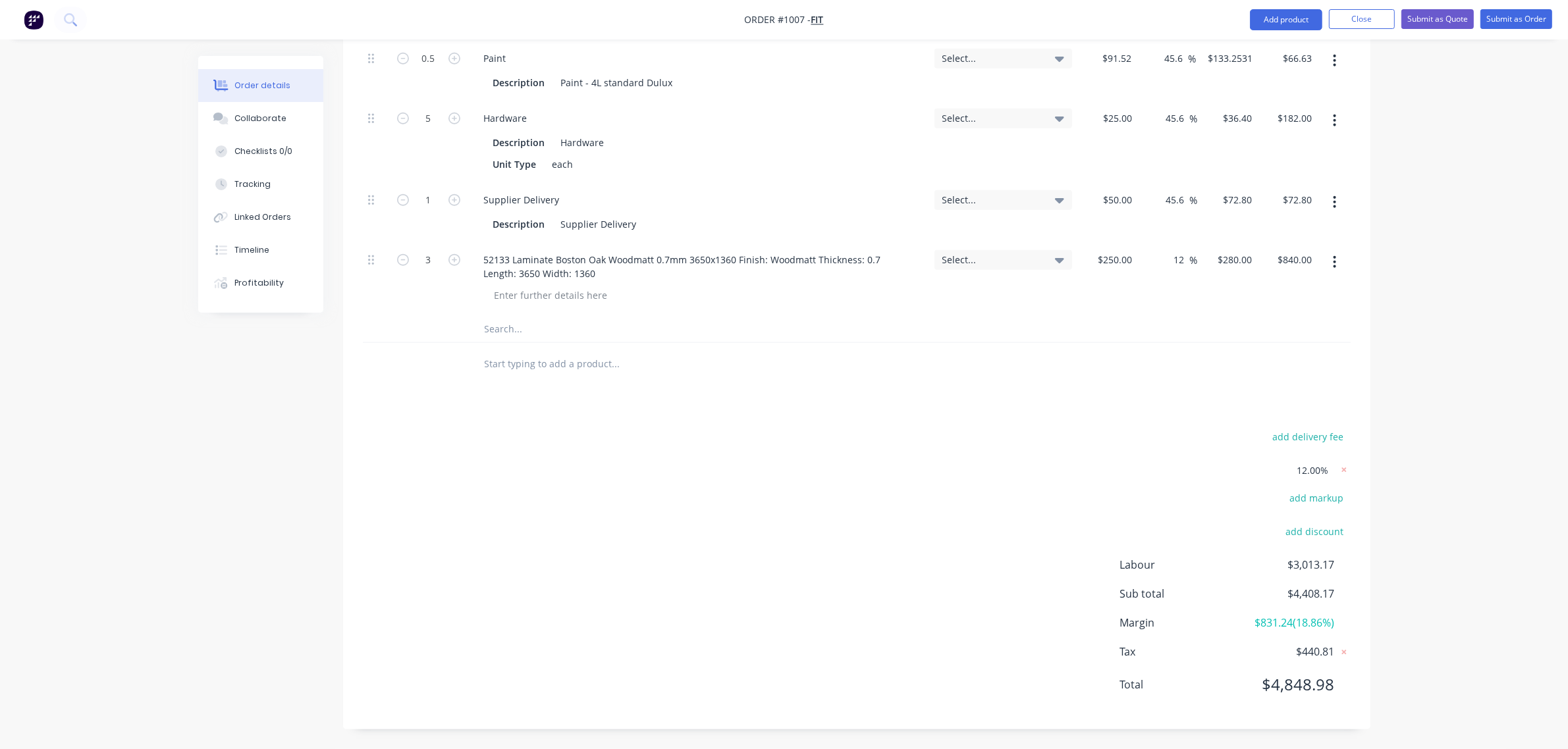
click at [1307, 470] on span "12.00%" at bounding box center [1313, 471] width 31 height 14
click at [1344, 468] on icon at bounding box center [1344, 470] width 13 height 13
type input "10"
type input "$119.57"
type input "$717.42"
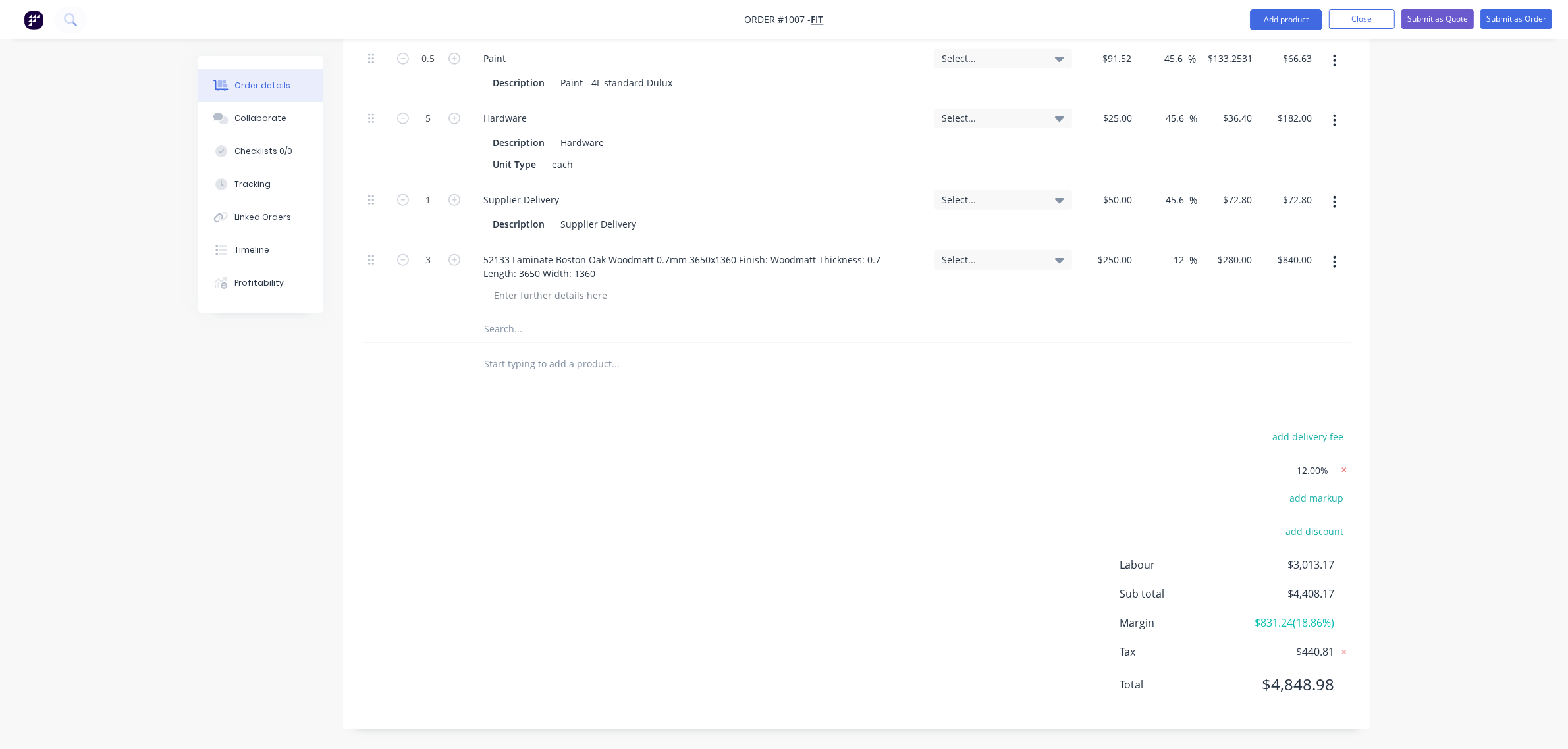
type input "20"
type input "$178.70"
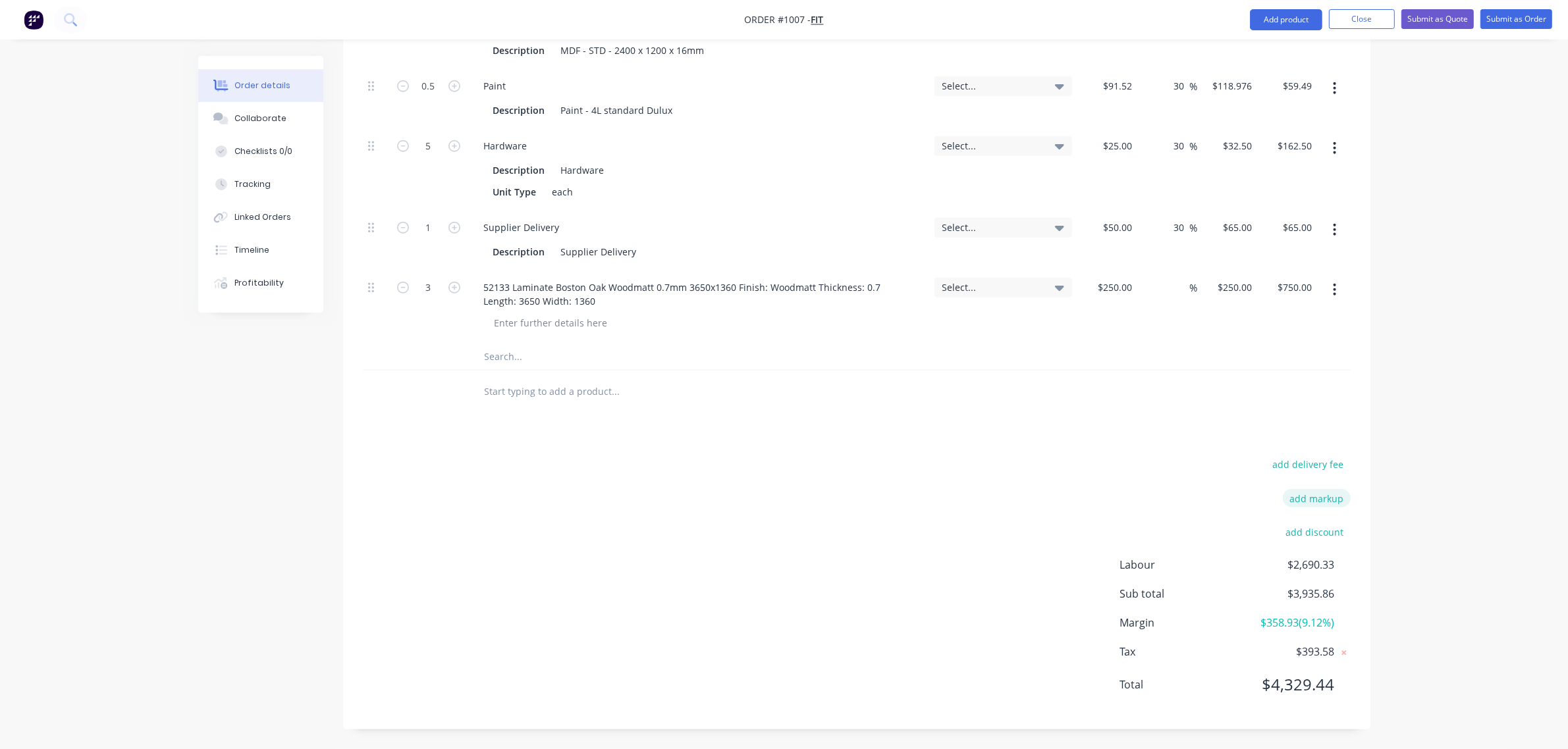
click at [1334, 497] on button "add markup" at bounding box center [1316, 498] width 68 height 18
click at [1311, 505] on input at bounding box center [1300, 502] width 59 height 20
click input "submit" at bounding box center [0, 0] width 0 height 0
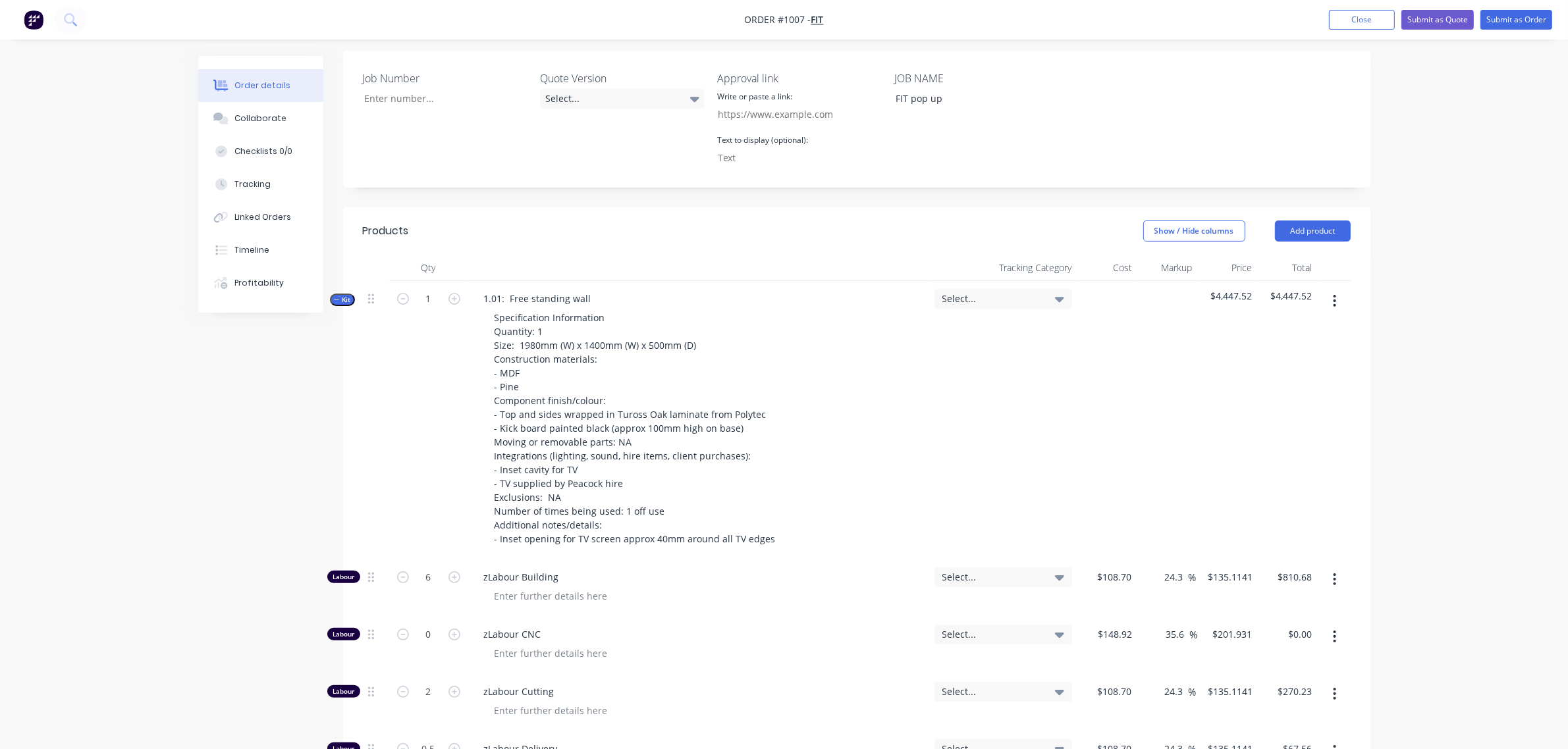
scroll to position [307, 0]
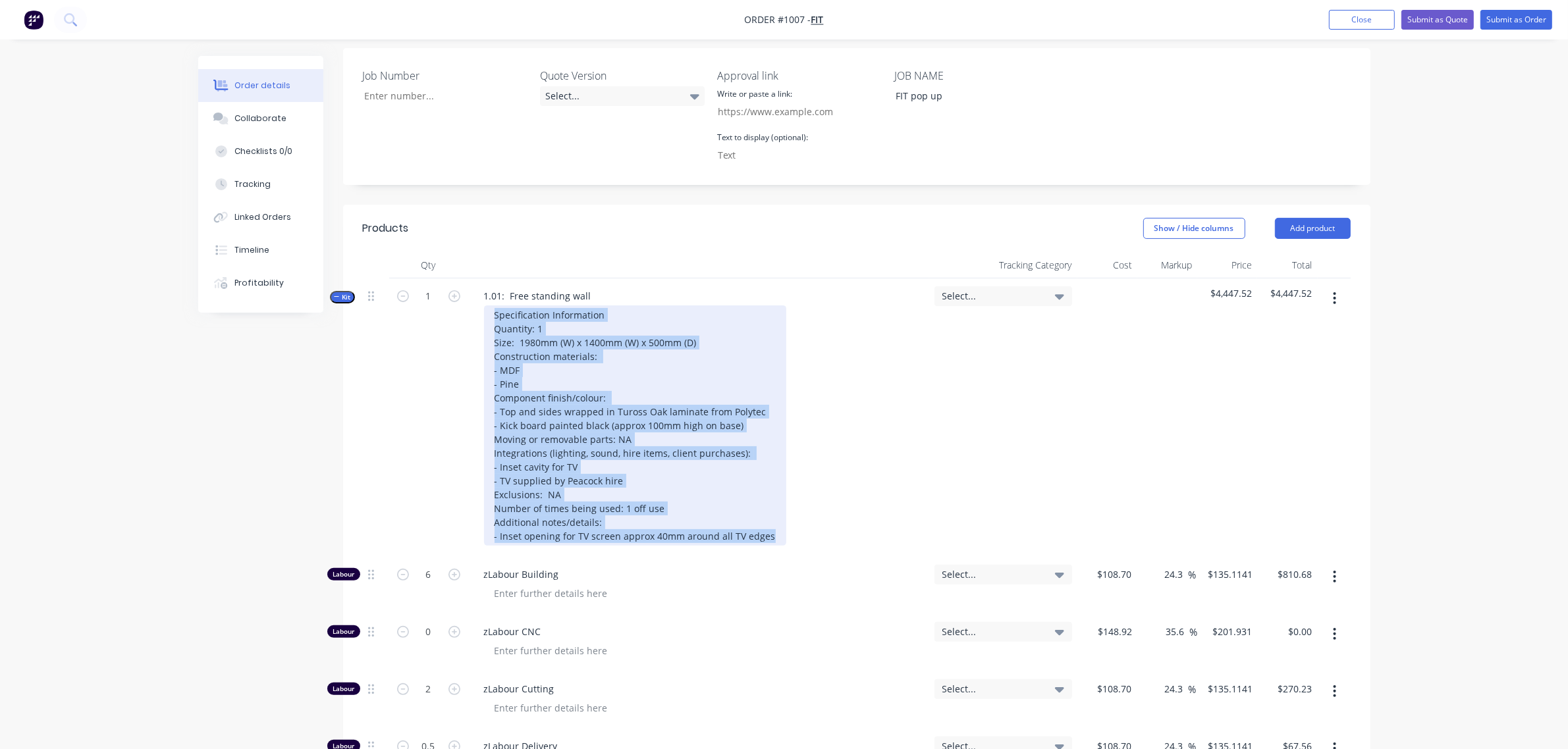
drag, startPoint x: 768, startPoint y: 535, endPoint x: 465, endPoint y: 317, distance: 373.3
click at [465, 317] on div "Kit 1 1.01: Free standing wall Specification Information Quantity: 1 Size: 1980…" at bounding box center [856, 417] width 988 height 278
copy div "Specification Information Quantity: 1 Size: 1980mm (W) x 1400mm (W) x 500mm (D)…"
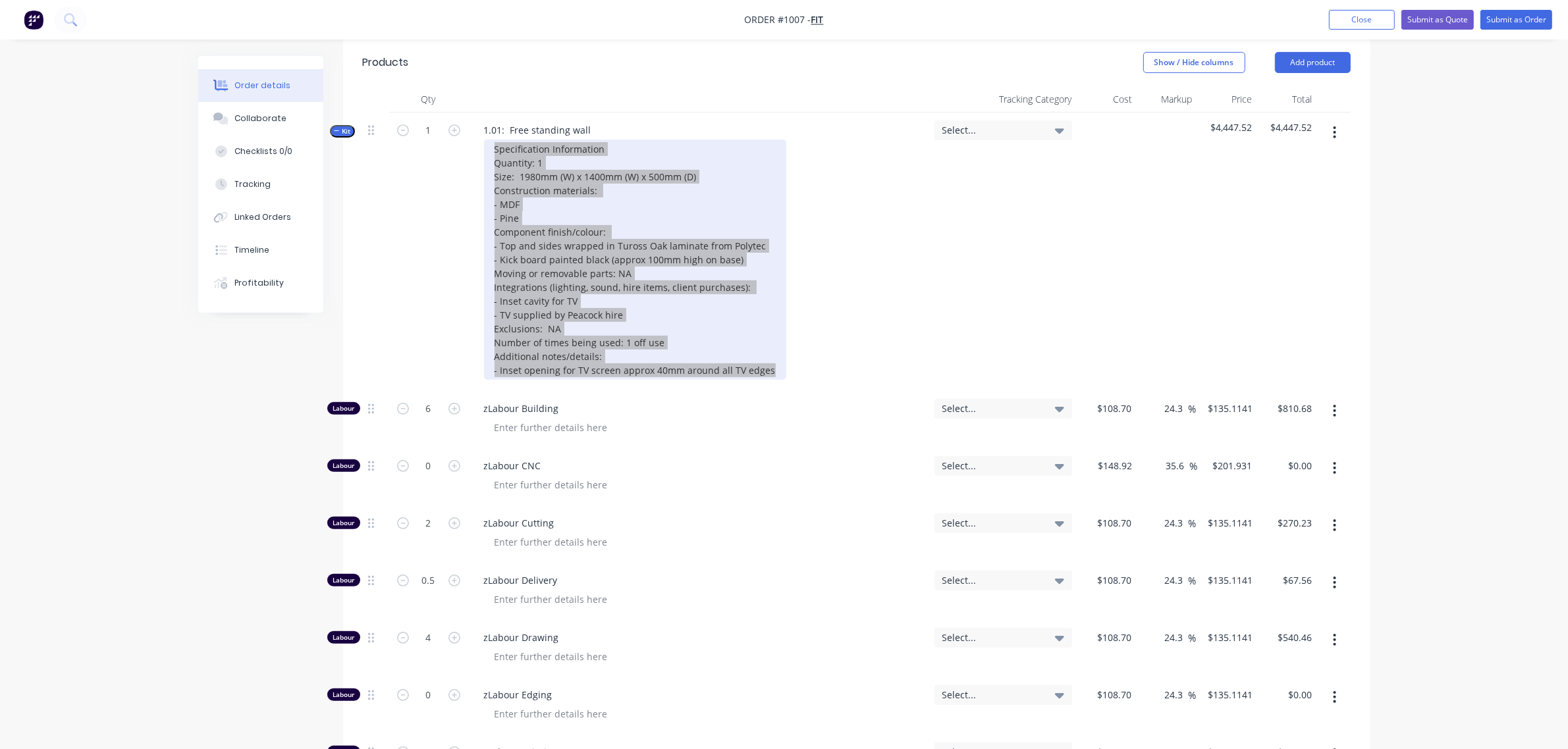
scroll to position [472, 0]
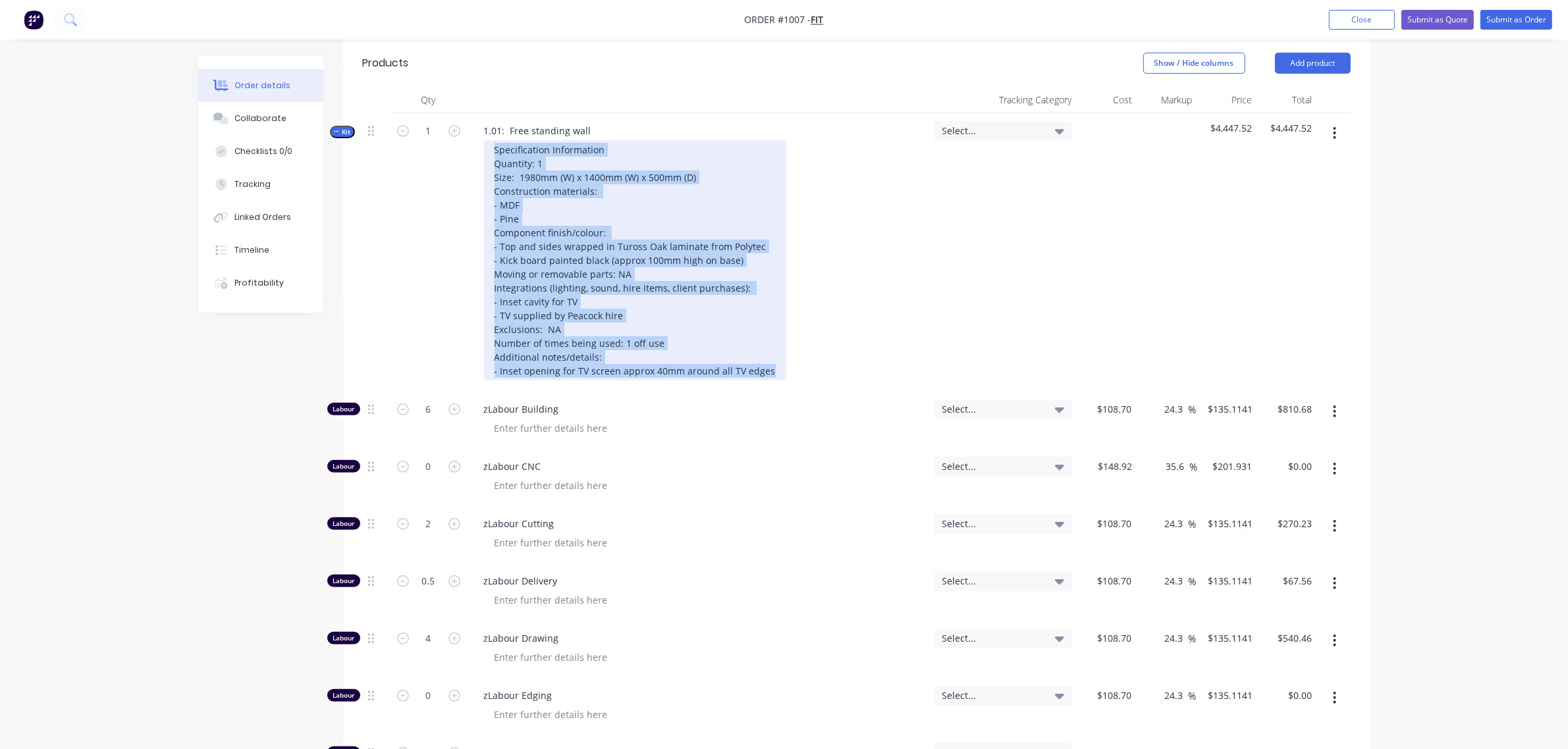
drag, startPoint x: 636, startPoint y: 249, endPoint x: 651, endPoint y: 251, distance: 15.1
click at [637, 249] on div "Specification Information Quantity: 1 Size: 1980mm (W) x 1400mm (W) x 500mm (D)…" at bounding box center [634, 260] width 302 height 241
click at [637, 246] on div "Specification Information Quantity: 1 Size: 1980mm (W) x 1400mm (W) x 500mm (D)…" at bounding box center [634, 260] width 302 height 241
